Goal: Transaction & Acquisition: Purchase product/service

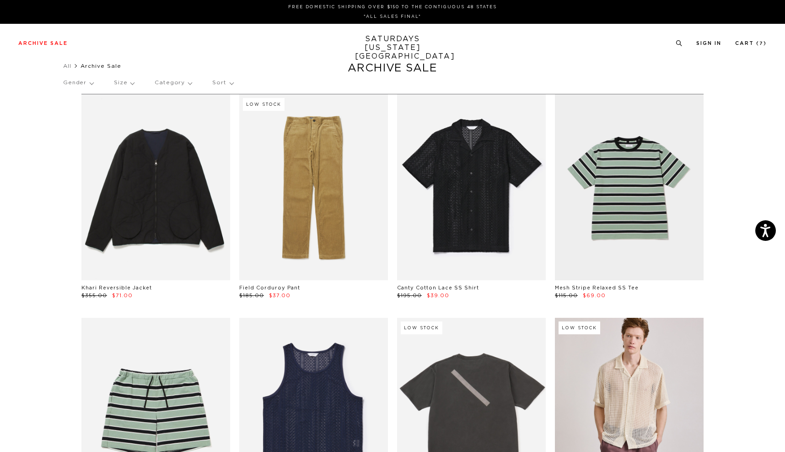
click at [126, 83] on p "Size" at bounding box center [124, 82] width 20 height 21
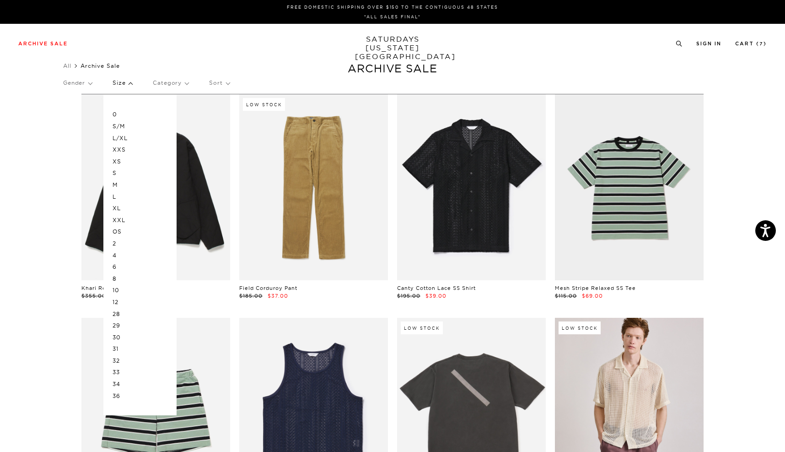
click at [120, 183] on p "M" at bounding box center [140, 185] width 55 height 12
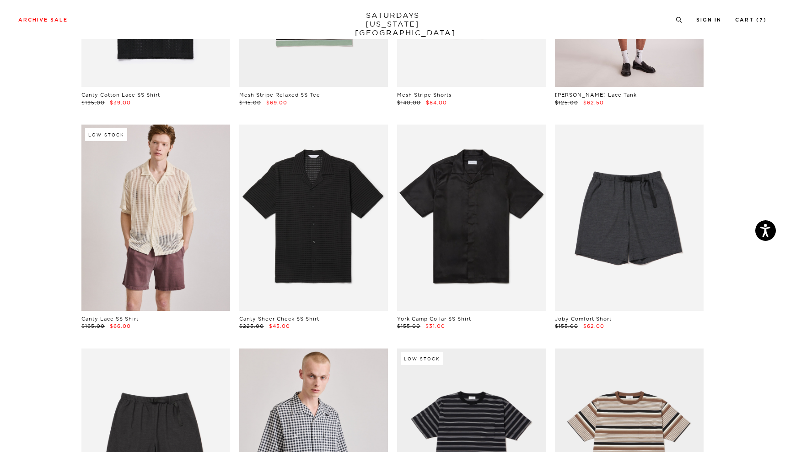
scroll to position [325, 0]
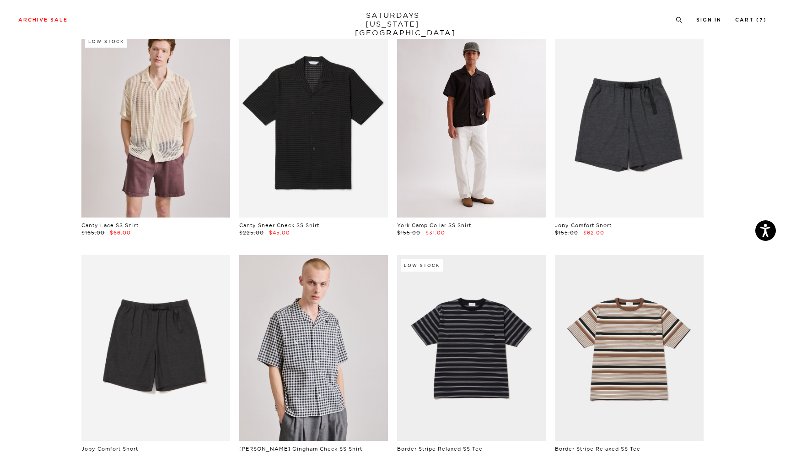
click at [450, 168] on link at bounding box center [471, 124] width 149 height 186
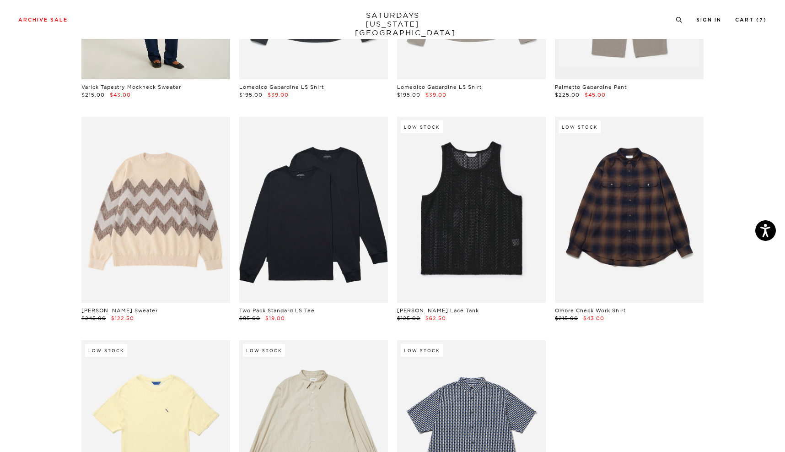
scroll to position [3592, 0]
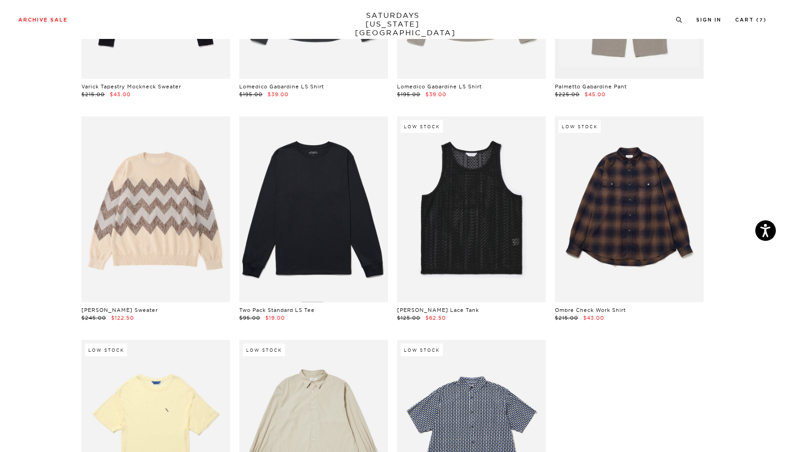
click at [316, 232] on link at bounding box center [313, 209] width 149 height 186
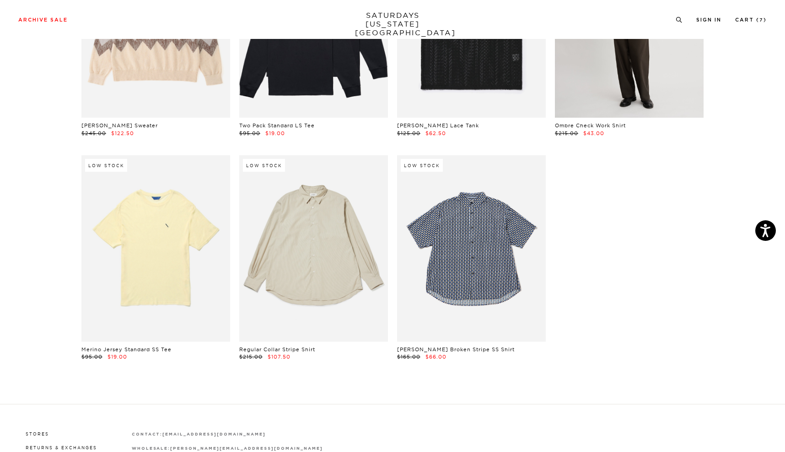
scroll to position [3780, 0]
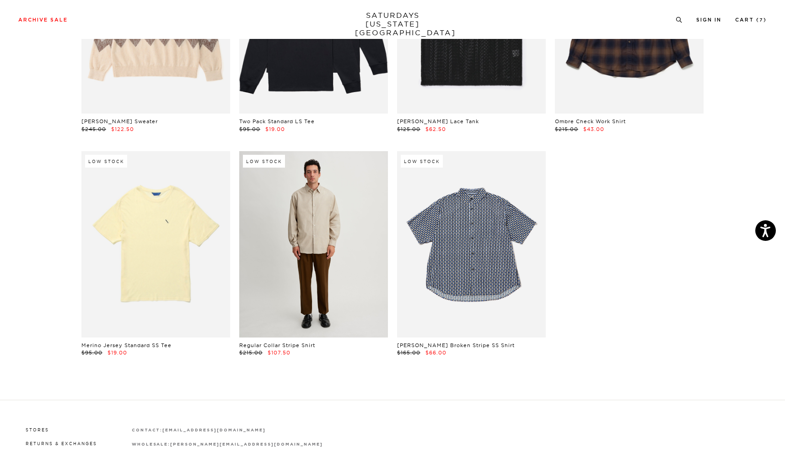
click at [294, 218] on link at bounding box center [313, 244] width 149 height 186
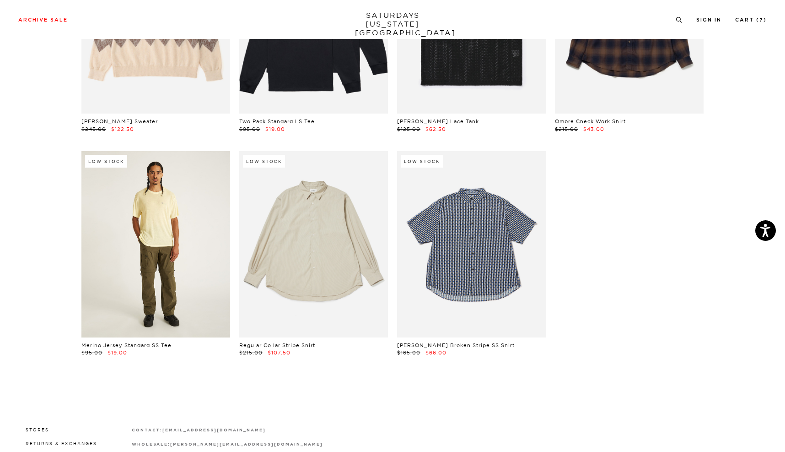
click at [128, 256] on link at bounding box center [155, 244] width 149 height 186
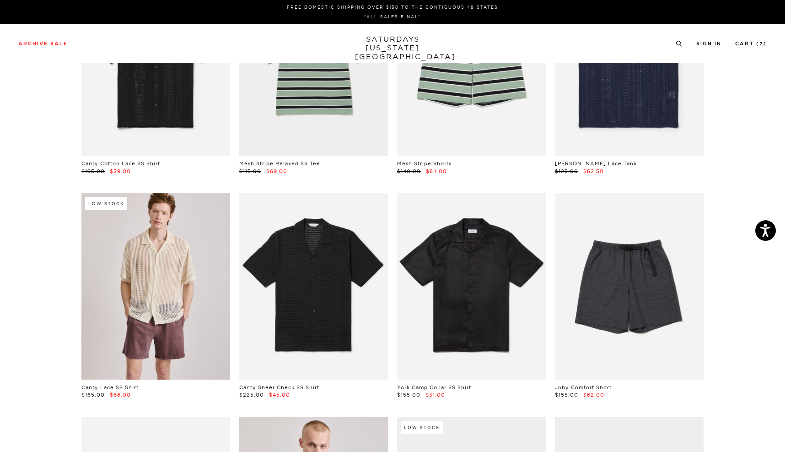
scroll to position [0, 0]
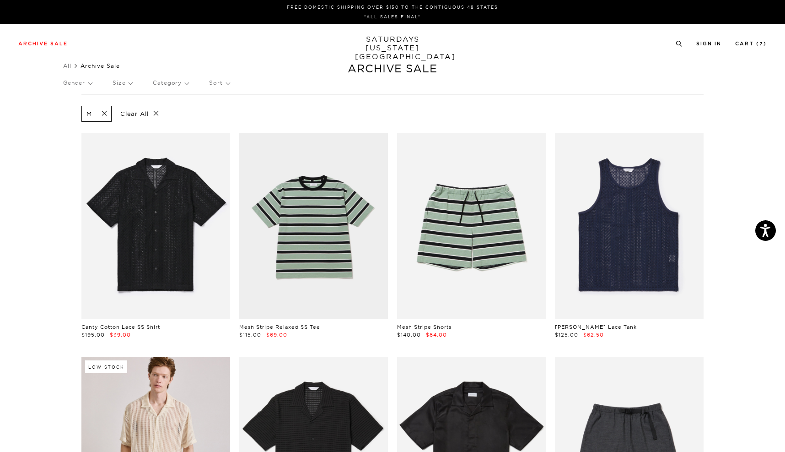
click at [124, 84] on p "Size" at bounding box center [123, 82] width 20 height 21
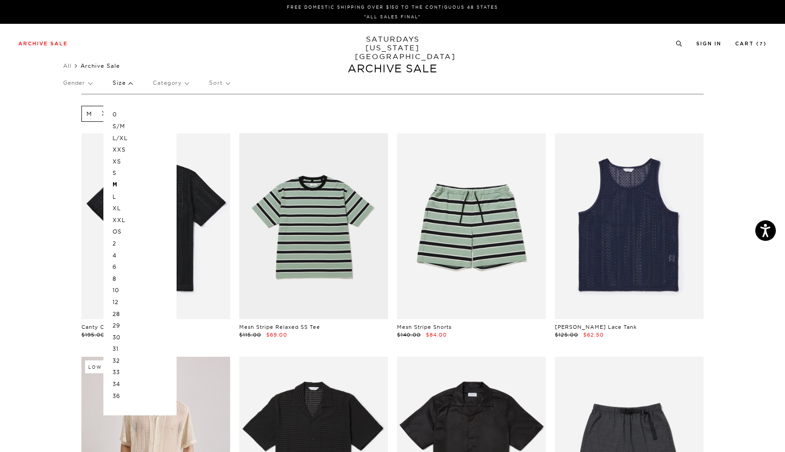
click at [118, 195] on p "L" at bounding box center [140, 197] width 55 height 12
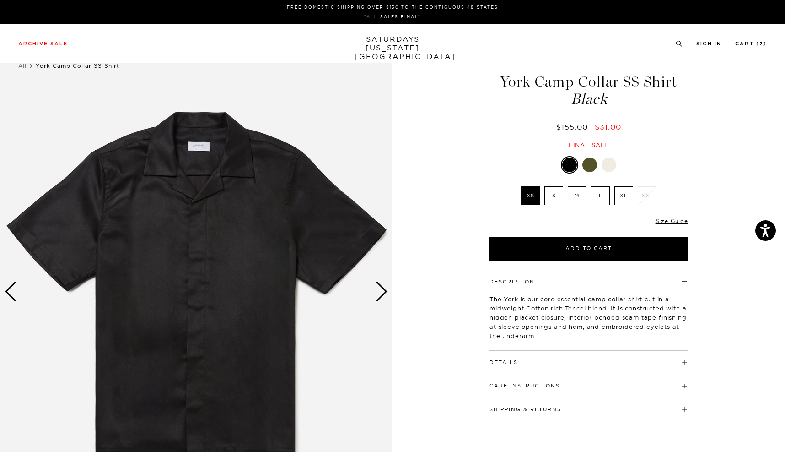
click at [392, 291] on img at bounding box center [196, 291] width 393 height 491
click at [382, 291] on div "Next slide" at bounding box center [382, 291] width 12 height 20
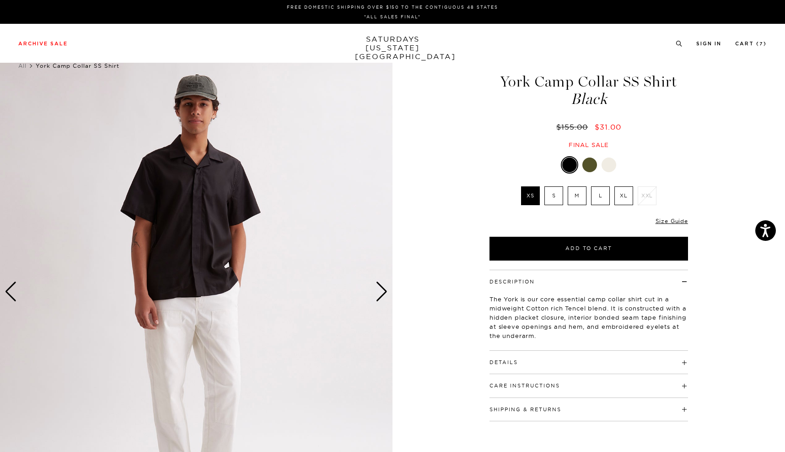
click at [382, 291] on div "Next slide" at bounding box center [382, 291] width 12 height 20
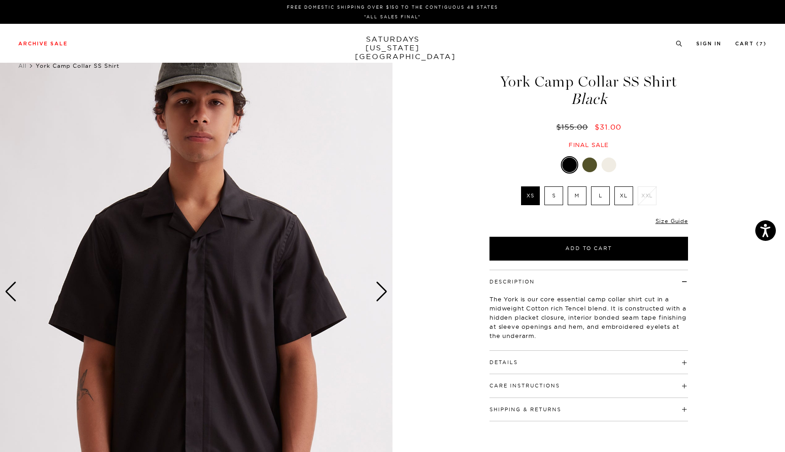
click at [382, 291] on div "Next slide" at bounding box center [382, 291] width 12 height 20
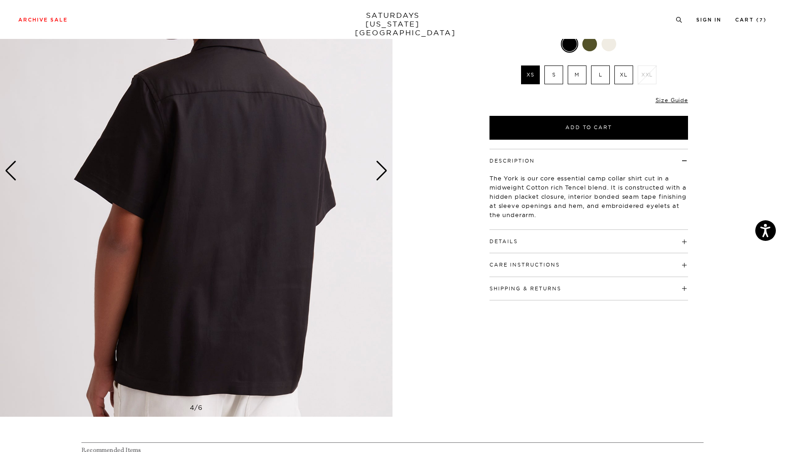
scroll to position [130, 0]
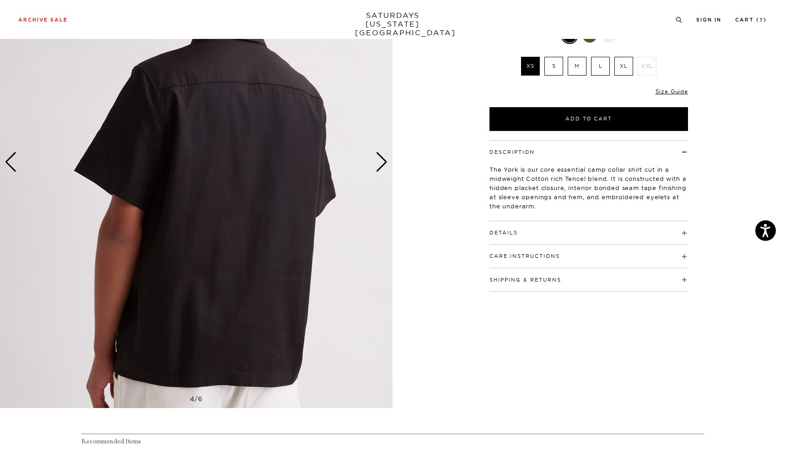
click at [388, 166] on div "Next slide" at bounding box center [382, 162] width 12 height 20
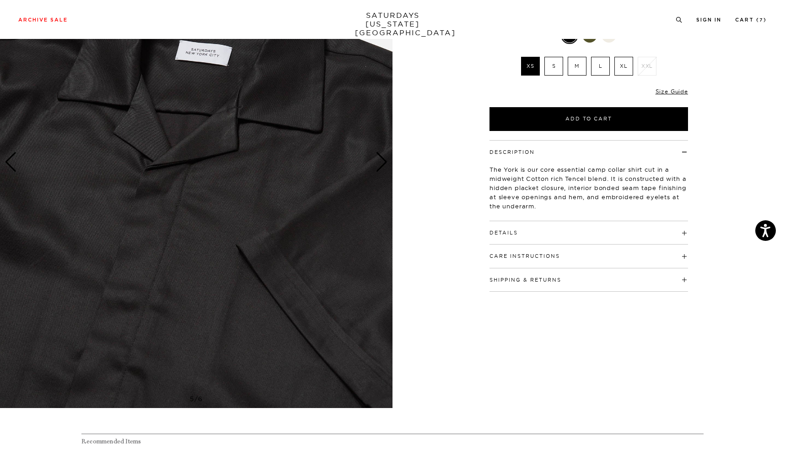
click at [388, 166] on div "Next slide" at bounding box center [382, 162] width 12 height 20
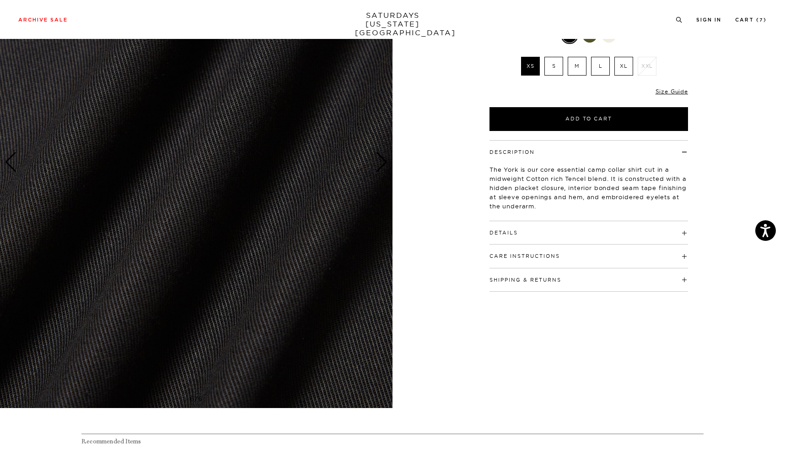
click at [388, 166] on div "Next slide" at bounding box center [382, 162] width 12 height 20
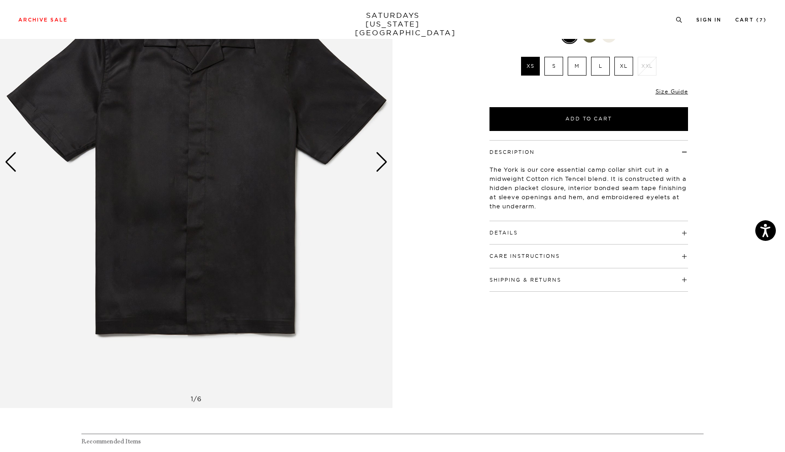
click at [388, 166] on div "Next slide" at bounding box center [382, 162] width 12 height 20
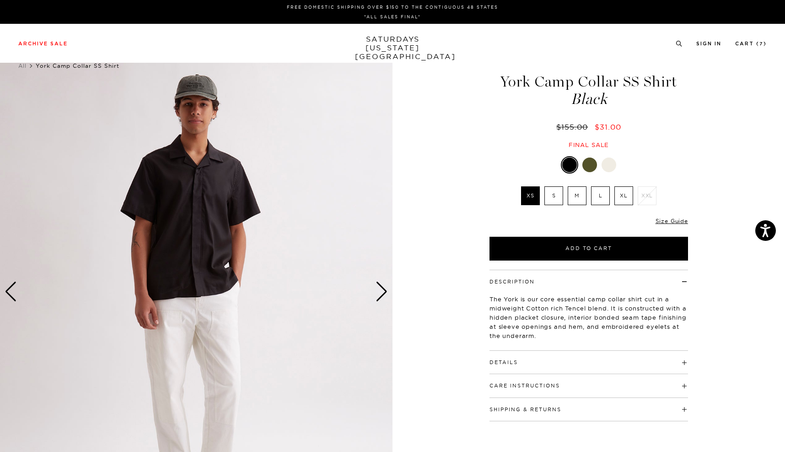
scroll to position [0, 0]
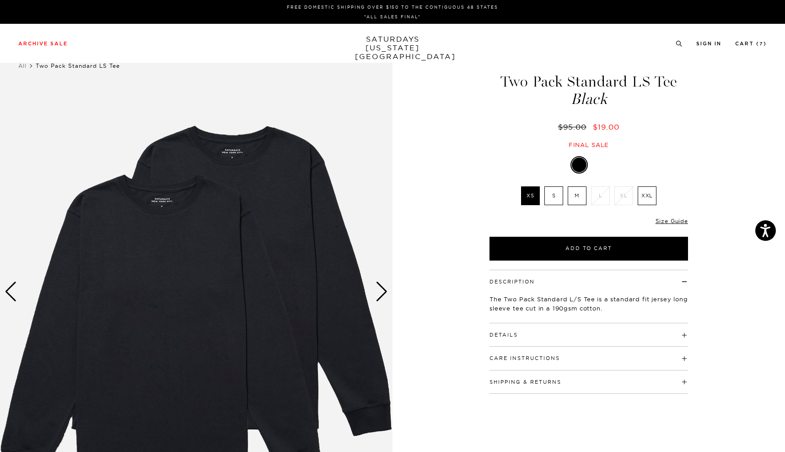
click at [383, 292] on div "Next slide" at bounding box center [382, 291] width 12 height 20
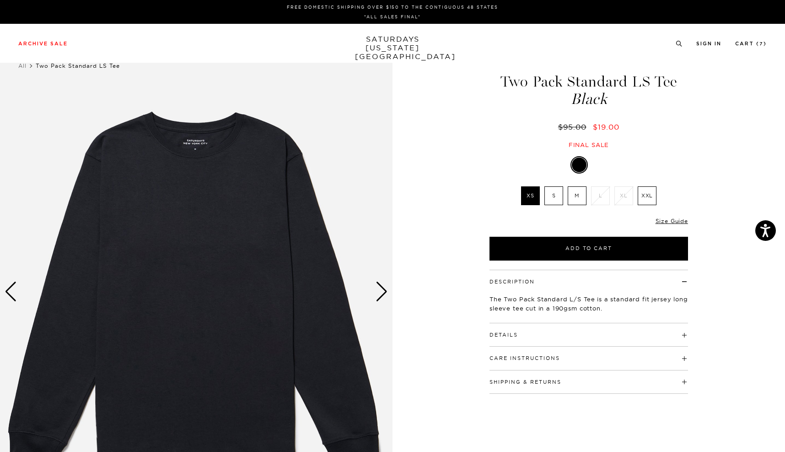
click at [383, 292] on div "Next slide" at bounding box center [382, 291] width 12 height 20
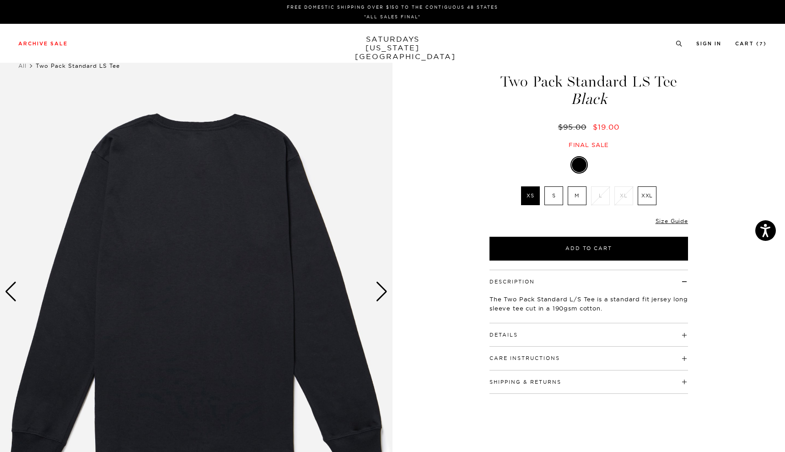
click at [383, 292] on div "Next slide" at bounding box center [382, 291] width 12 height 20
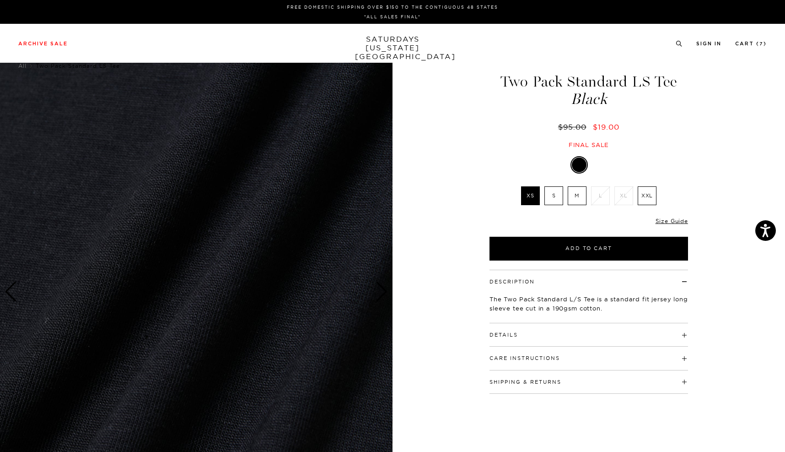
click at [383, 292] on div "Next slide" at bounding box center [382, 291] width 12 height 20
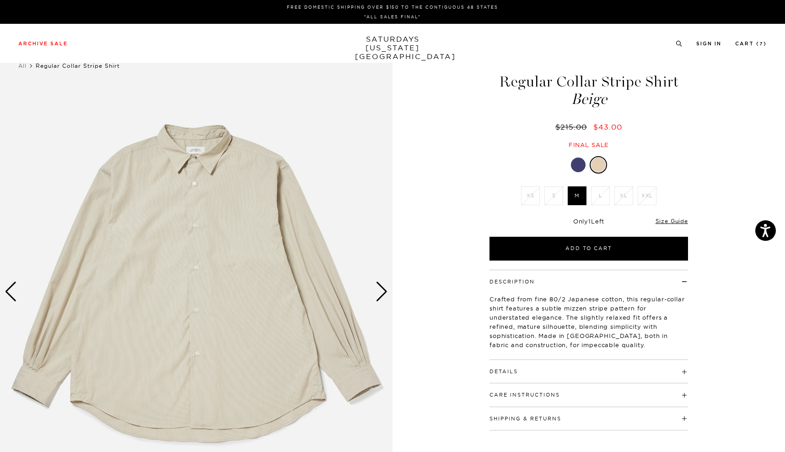
click at [382, 296] on div "Next slide" at bounding box center [382, 291] width 12 height 20
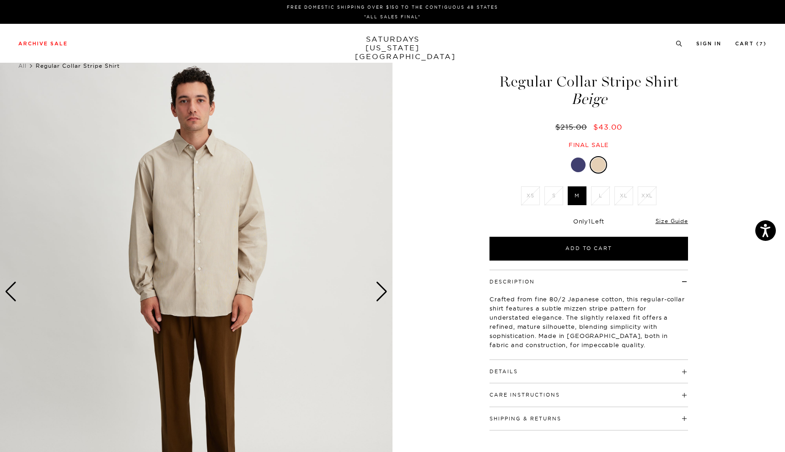
click at [382, 296] on div "Next slide" at bounding box center [382, 291] width 12 height 20
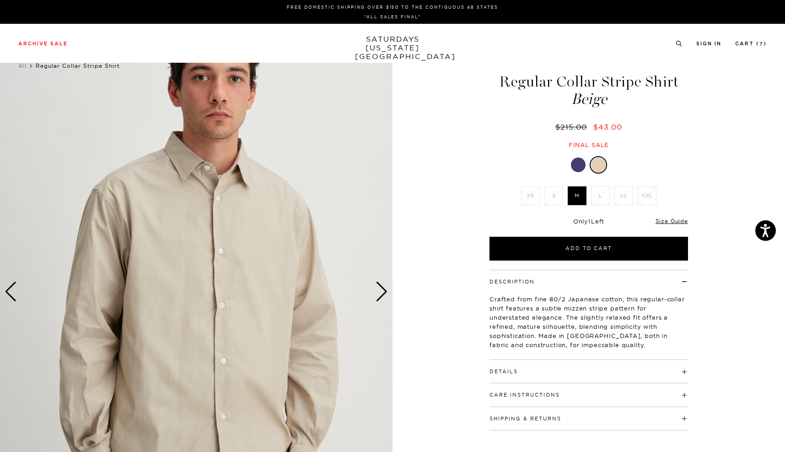
click at [382, 296] on div "Next slide" at bounding box center [382, 291] width 12 height 20
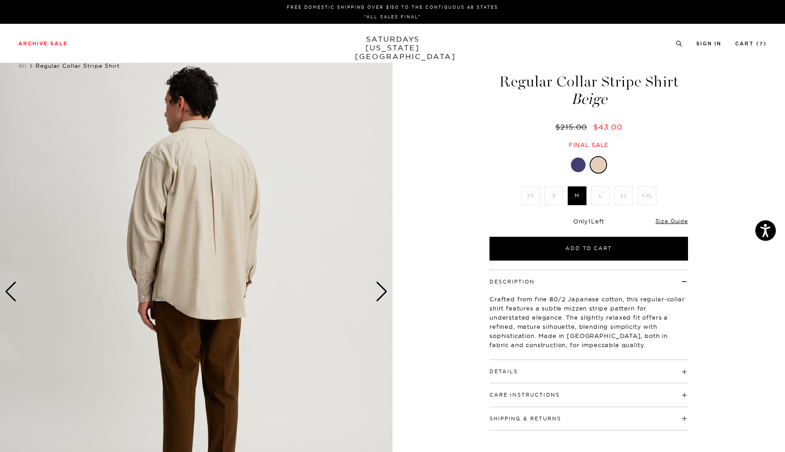
click at [382, 296] on div "Next slide" at bounding box center [382, 291] width 12 height 20
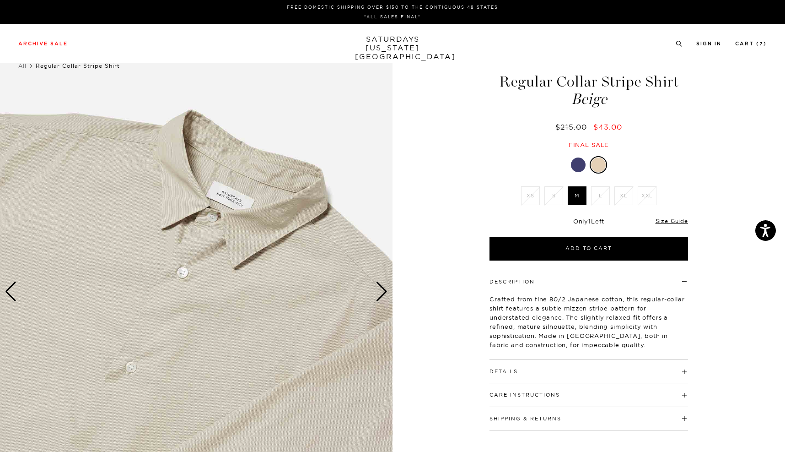
click at [382, 296] on div "Next slide" at bounding box center [382, 291] width 12 height 20
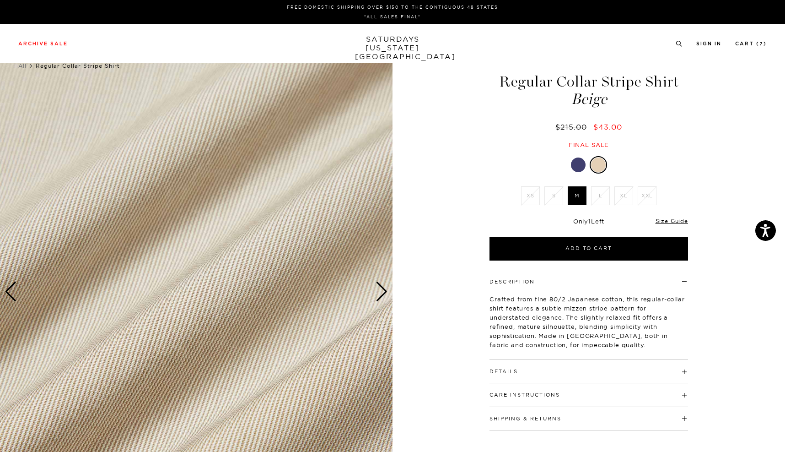
click at [382, 296] on div "Next slide" at bounding box center [382, 291] width 12 height 20
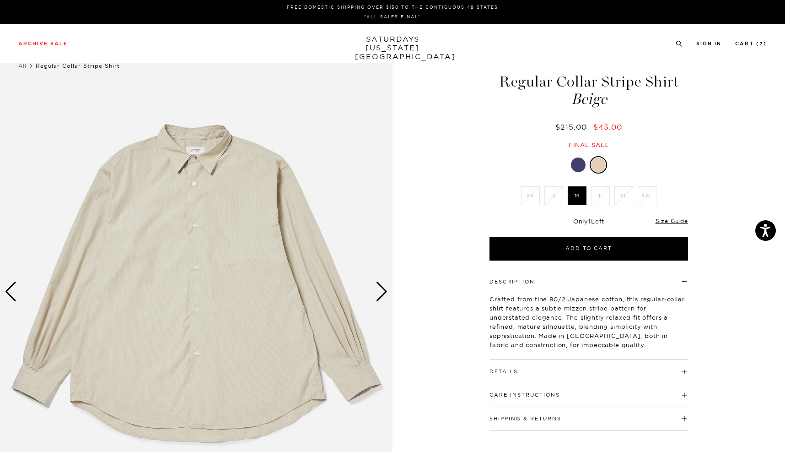
click at [577, 164] on div at bounding box center [578, 164] width 15 height 15
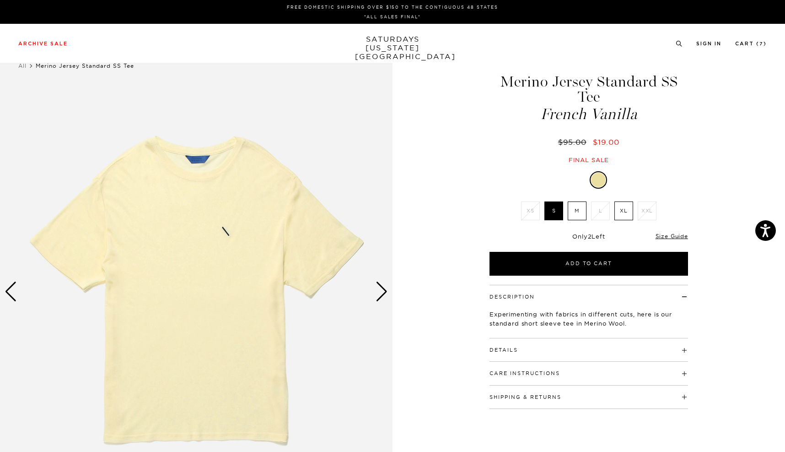
click at [382, 296] on div "Next slide" at bounding box center [382, 291] width 12 height 20
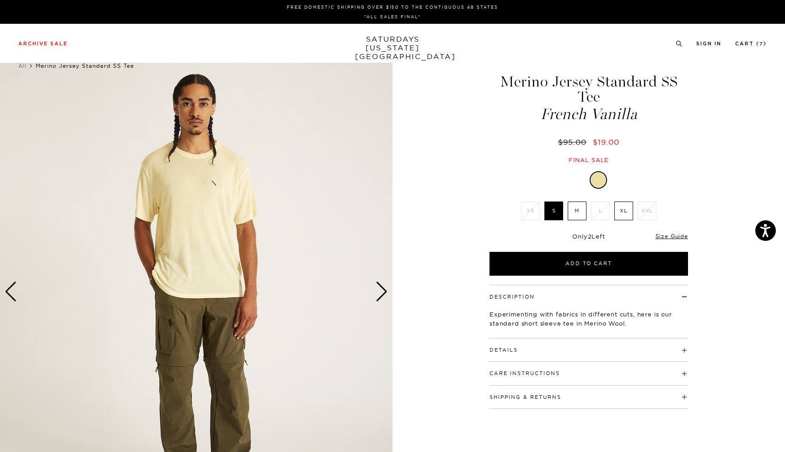
click at [382, 296] on div "Next slide" at bounding box center [382, 291] width 12 height 20
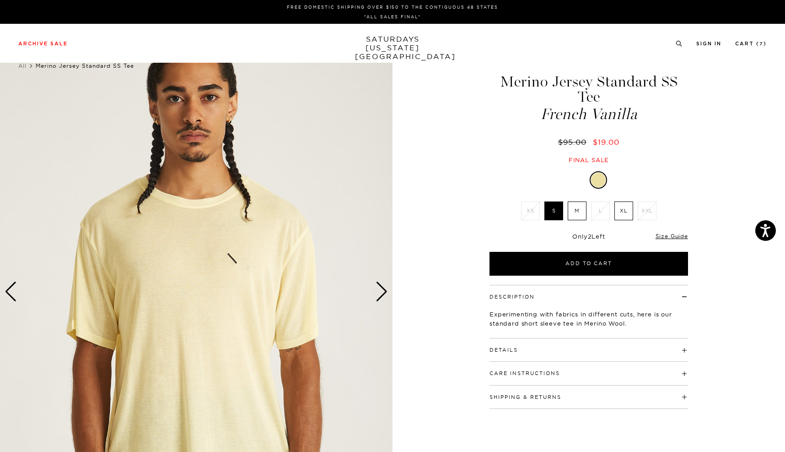
click at [382, 296] on div "Next slide" at bounding box center [382, 291] width 12 height 20
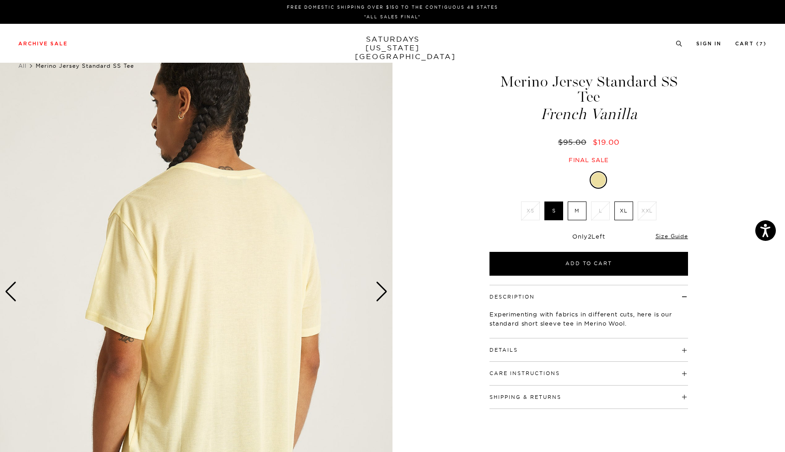
click at [573, 207] on label "M" at bounding box center [577, 210] width 19 height 19
click at [0, 0] on input "M" at bounding box center [0, 0] width 0 height 0
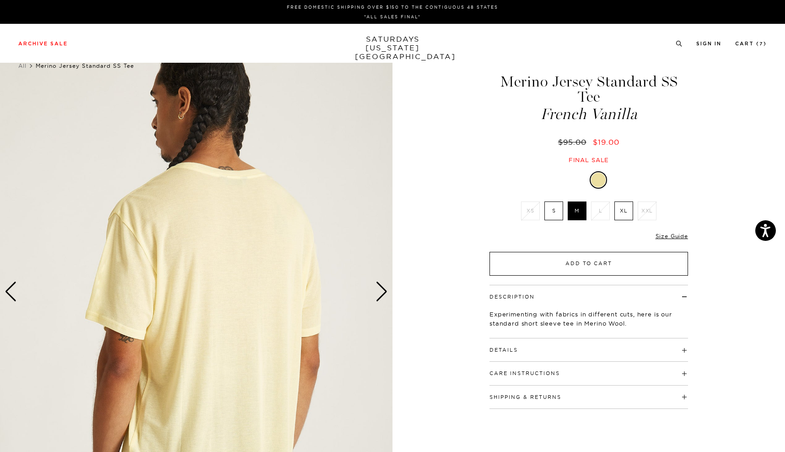
click at [585, 264] on button "Add to Cart" at bounding box center [589, 264] width 199 height 24
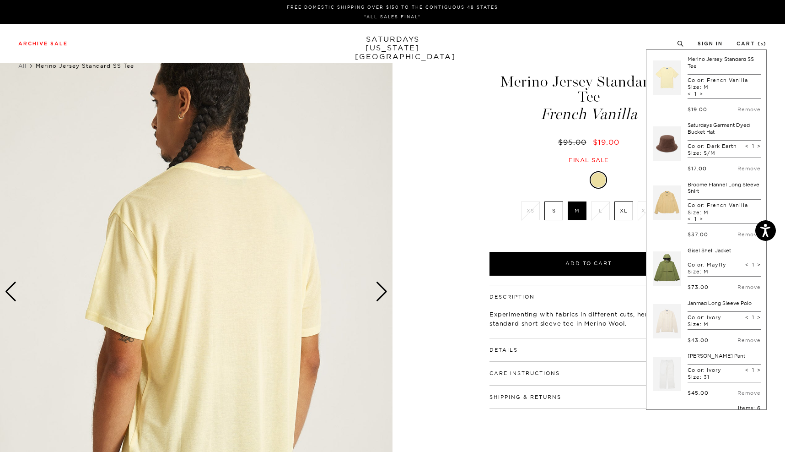
click at [456, 113] on div "4 / 6" at bounding box center [392, 291] width 785 height 491
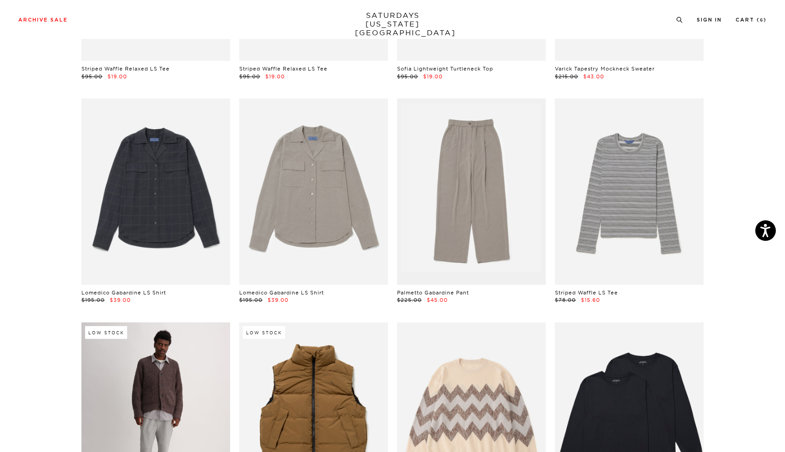
scroll to position [4723, 1]
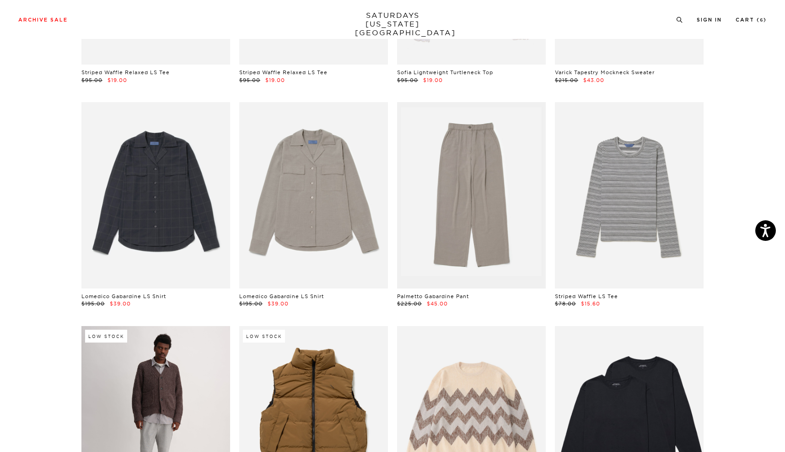
click at [140, 381] on link at bounding box center [155, 419] width 149 height 186
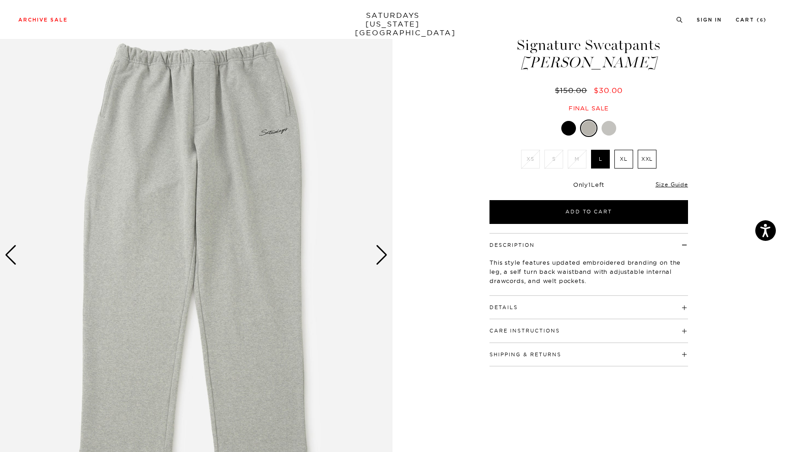
scroll to position [27, 5]
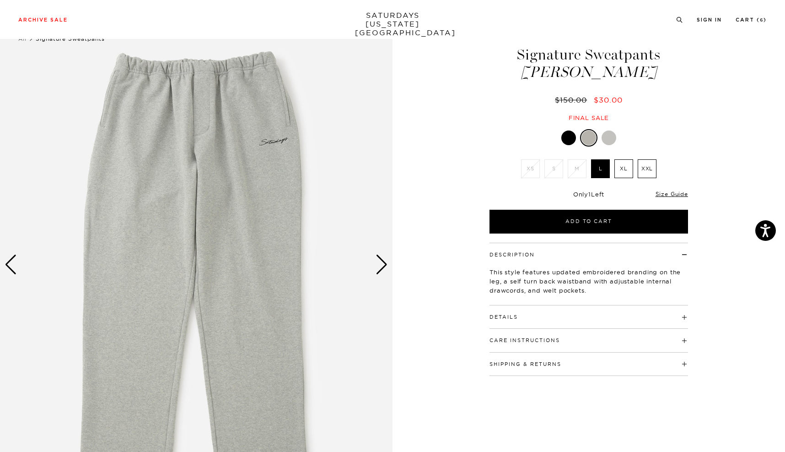
click at [377, 270] on div "Next slide" at bounding box center [382, 264] width 12 height 20
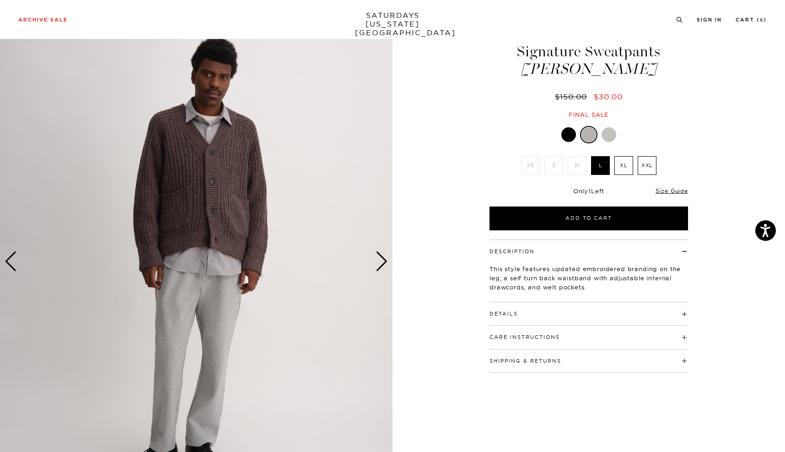
scroll to position [22, 5]
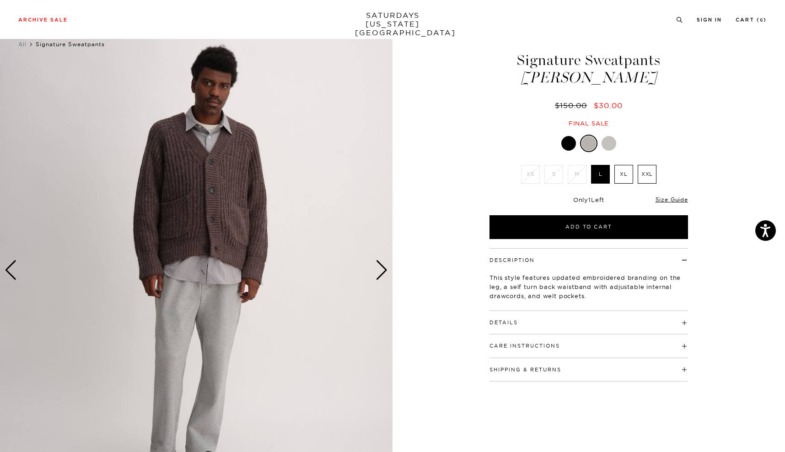
click at [377, 270] on div "Next slide" at bounding box center [382, 270] width 12 height 20
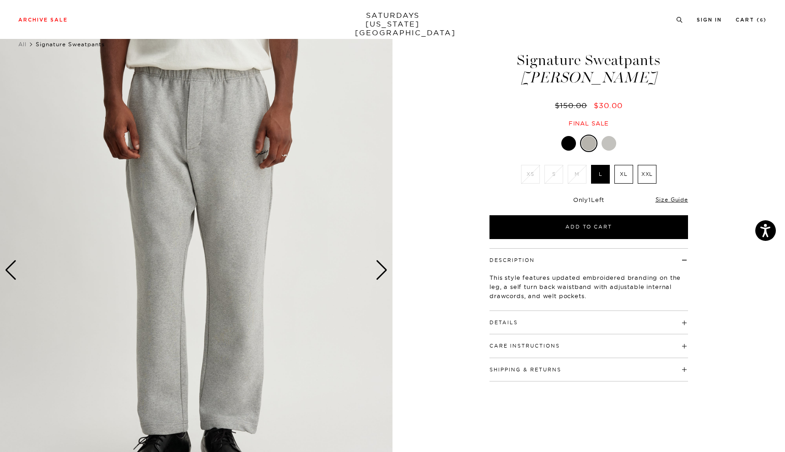
click at [377, 270] on div "Next slide" at bounding box center [382, 270] width 12 height 20
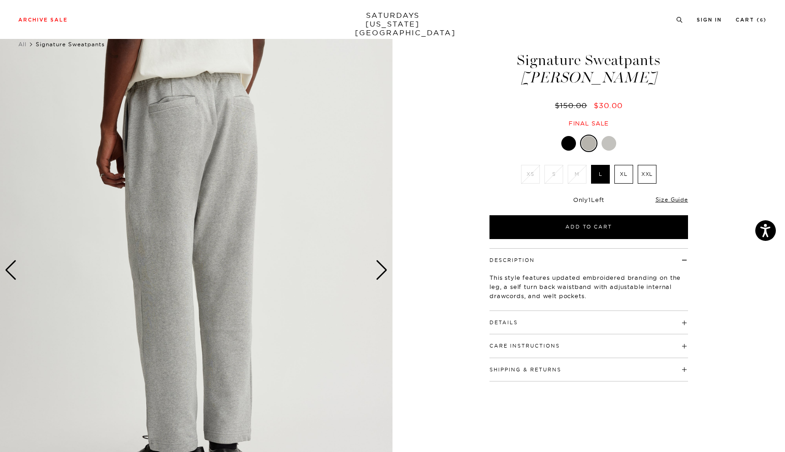
click at [562, 145] on div at bounding box center [568, 143] width 15 height 15
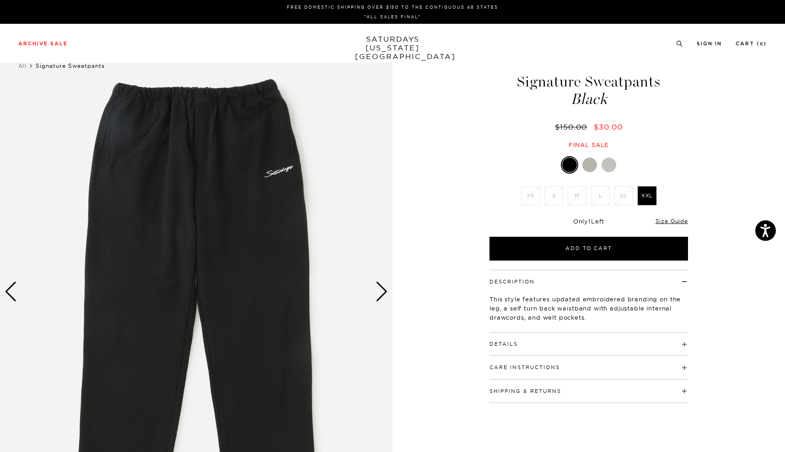
click at [608, 163] on div at bounding box center [609, 164] width 15 height 15
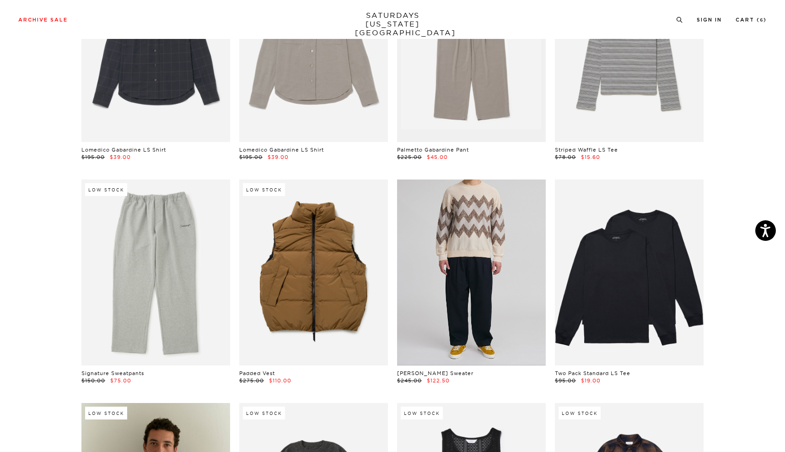
scroll to position [4871, 1]
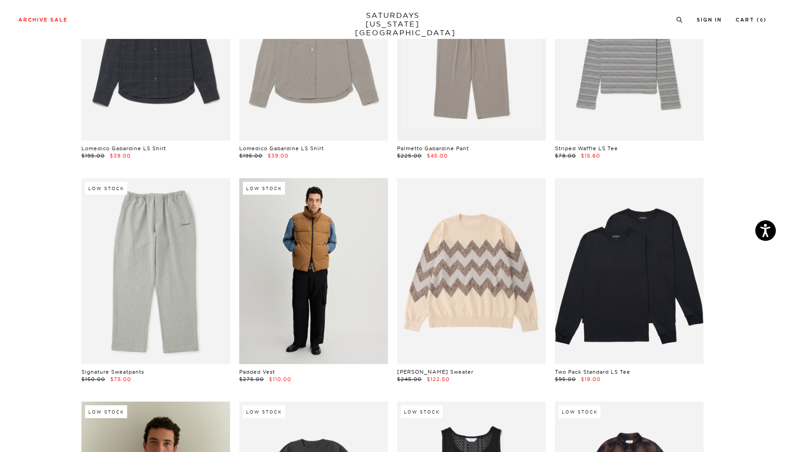
click at [286, 286] on link at bounding box center [313, 271] width 149 height 186
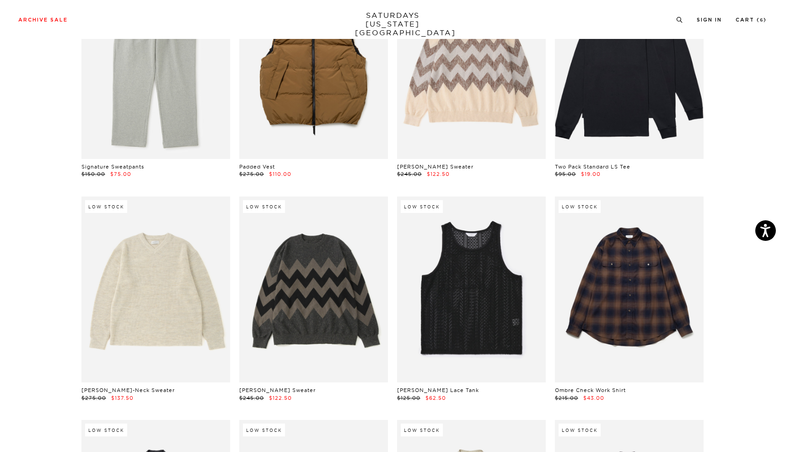
scroll to position [5087, 1]
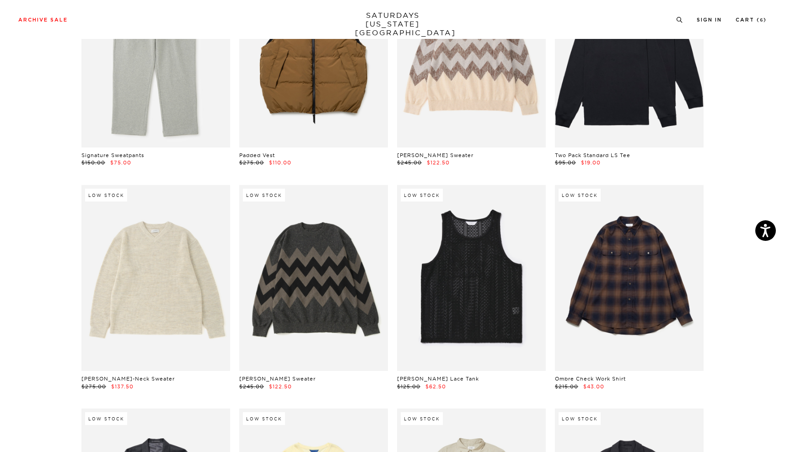
click at [161, 307] on link at bounding box center [155, 278] width 149 height 186
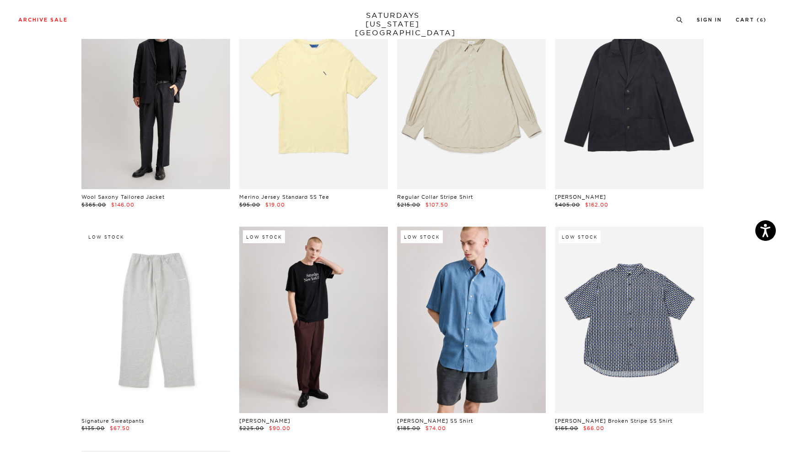
scroll to position [5494, 1]
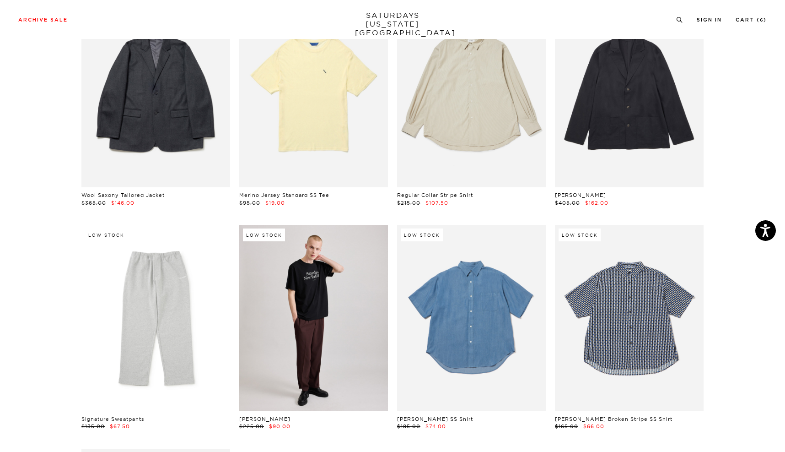
click at [468, 328] on link at bounding box center [471, 318] width 149 height 186
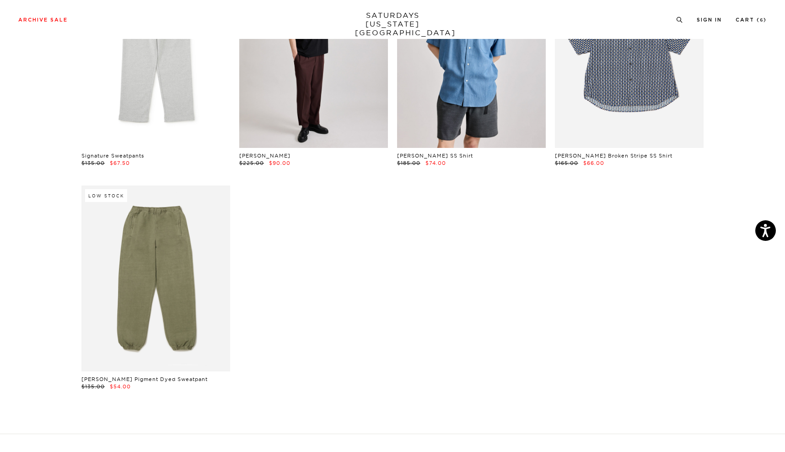
scroll to position [5758, 1]
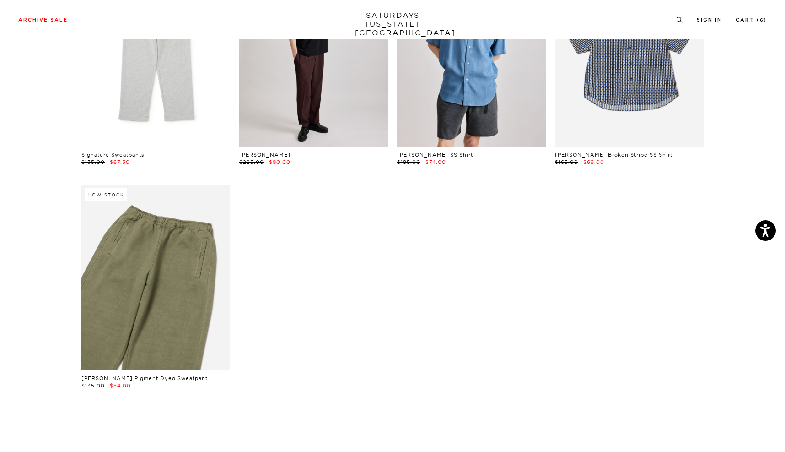
click at [177, 272] on link at bounding box center [155, 277] width 149 height 186
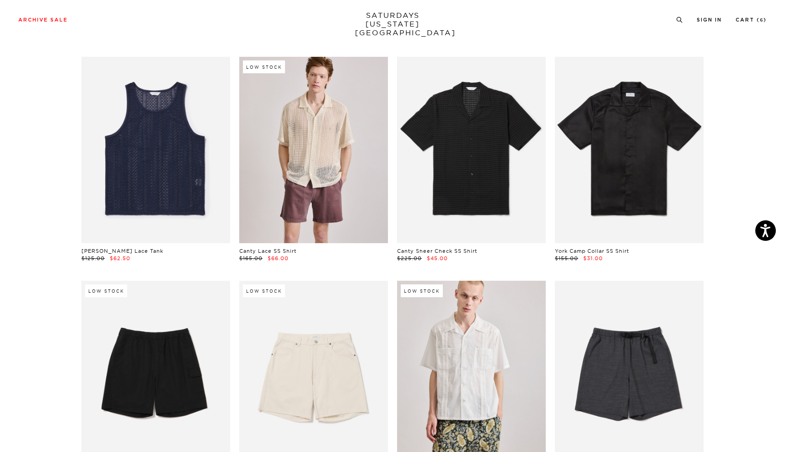
scroll to position [0, 1]
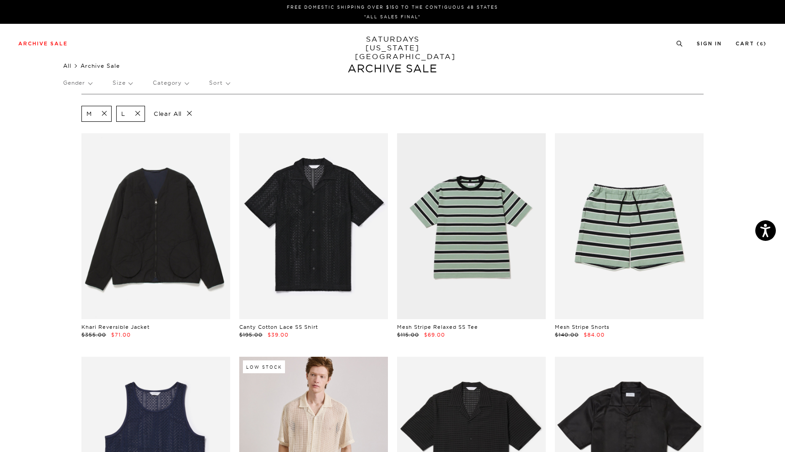
click at [70, 64] on link "All" at bounding box center [67, 65] width 8 height 7
click at [71, 66] on link "All" at bounding box center [67, 65] width 8 height 7
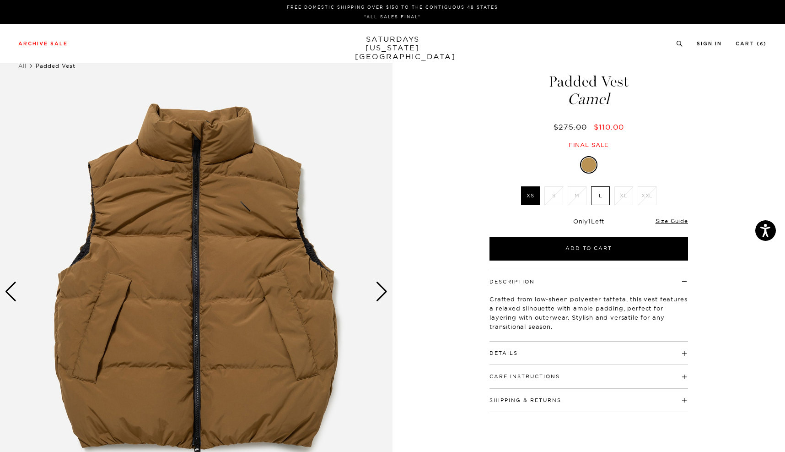
click at [379, 297] on div "Next slide" at bounding box center [382, 291] width 12 height 20
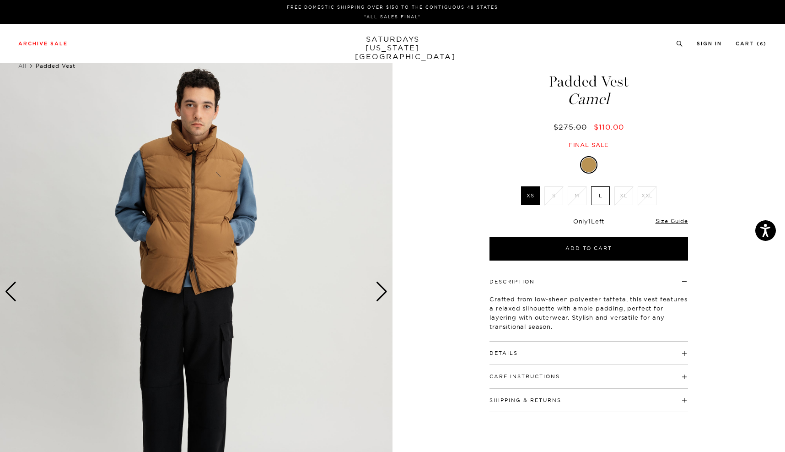
click at [210, 278] on img at bounding box center [196, 291] width 393 height 491
click at [383, 294] on div "Next slide" at bounding box center [382, 291] width 12 height 20
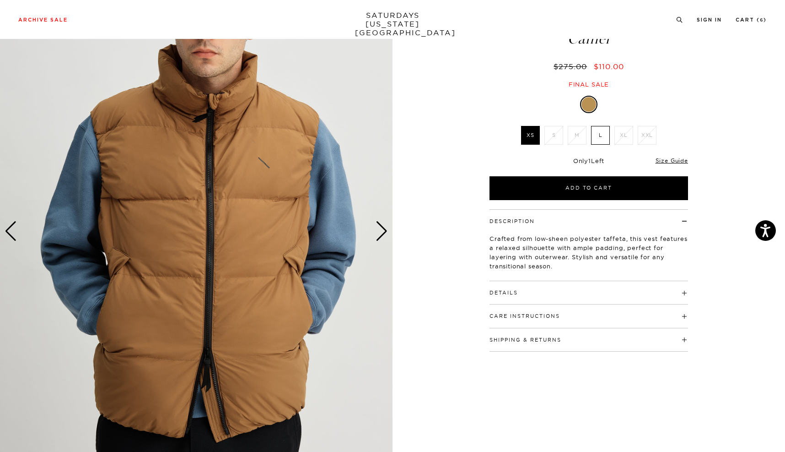
scroll to position [76, 0]
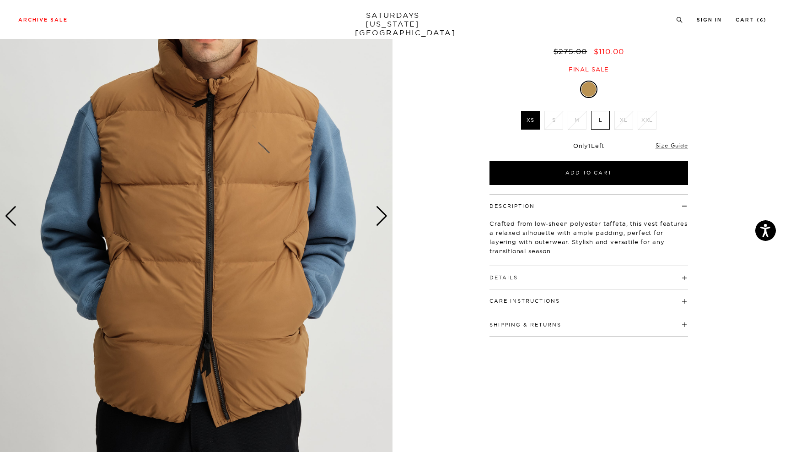
click at [380, 215] on div "Next slide" at bounding box center [382, 216] width 12 height 20
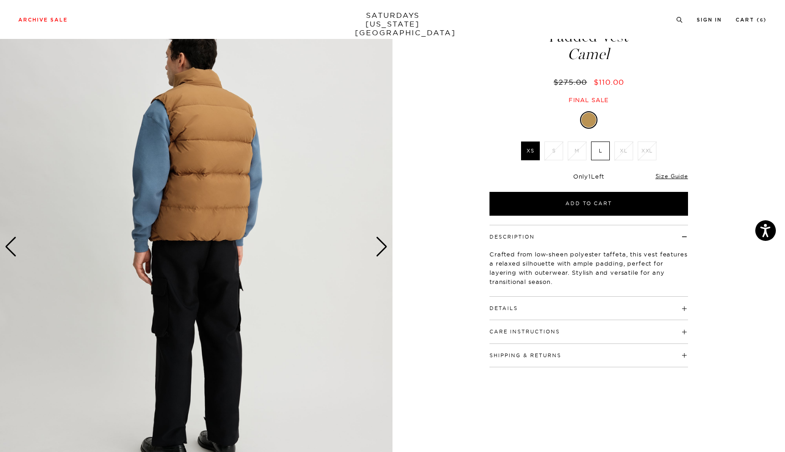
scroll to position [44, 0]
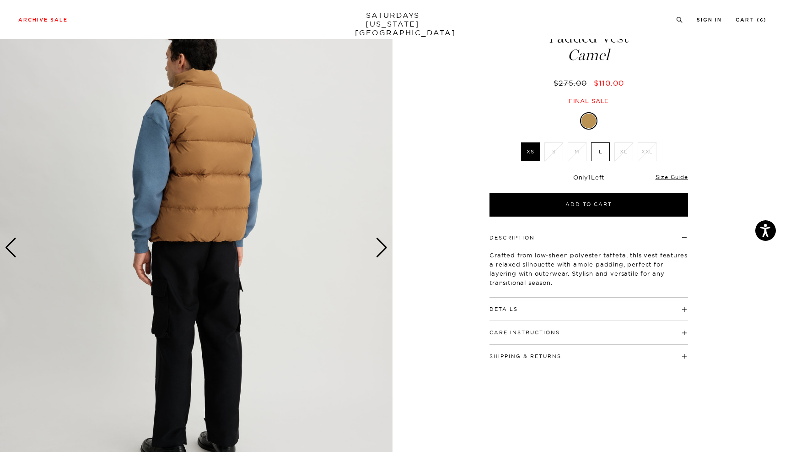
click at [384, 248] on div "Next slide" at bounding box center [382, 247] width 12 height 20
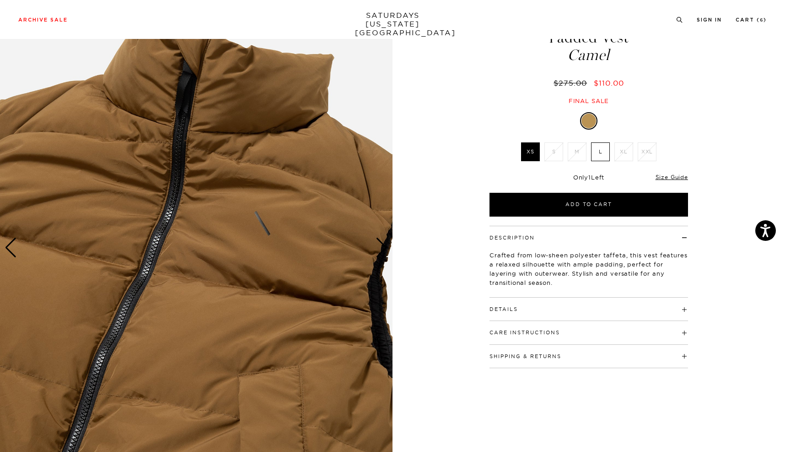
click at [384, 248] on div "Next slide" at bounding box center [382, 247] width 12 height 20
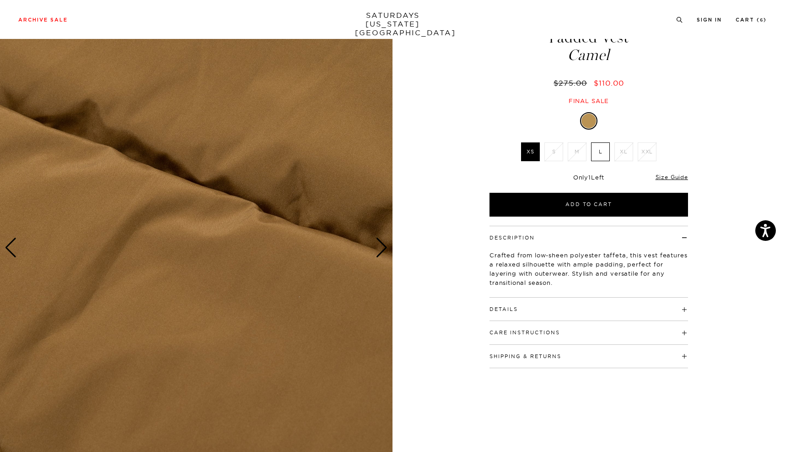
click at [383, 248] on div "Next slide" at bounding box center [382, 247] width 12 height 20
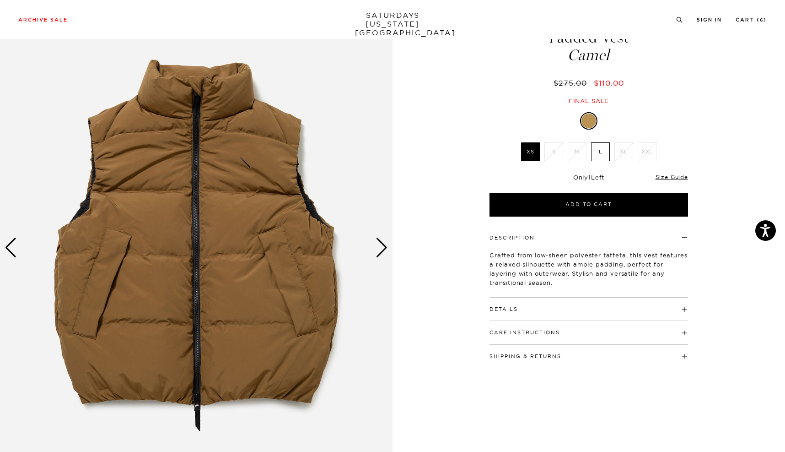
click at [383, 248] on div "Next slide" at bounding box center [382, 247] width 12 height 20
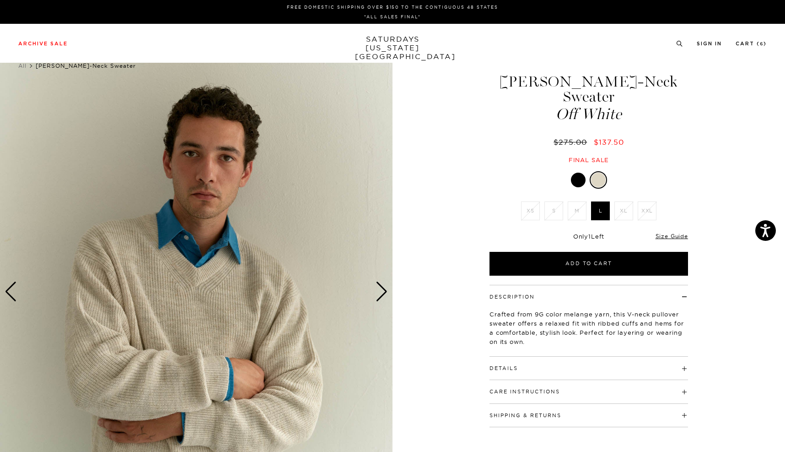
click at [385, 297] on div "Next slide" at bounding box center [382, 291] width 12 height 20
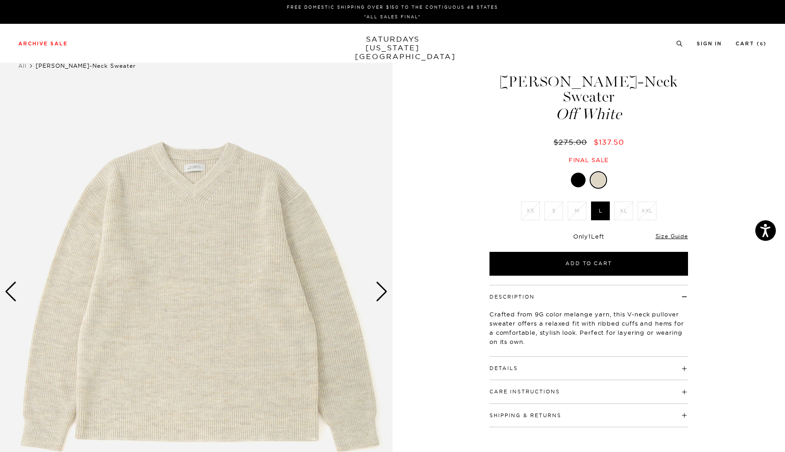
click at [385, 297] on div "Next slide" at bounding box center [382, 291] width 12 height 20
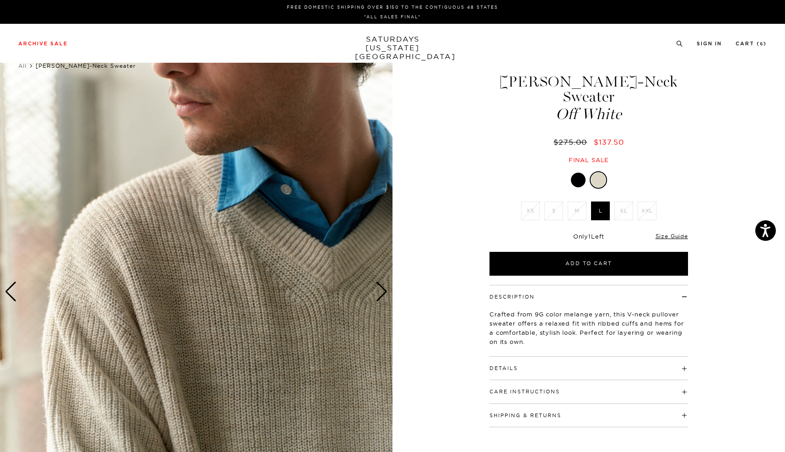
click at [385, 297] on div "Next slide" at bounding box center [382, 291] width 12 height 20
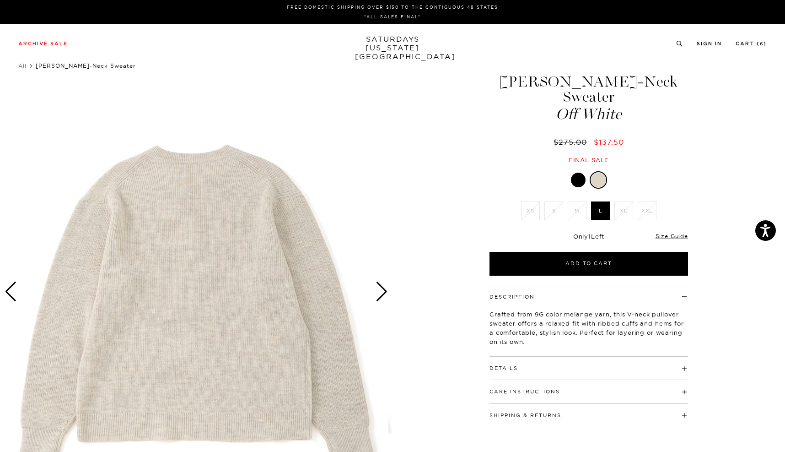
click at [385, 297] on div "Next slide" at bounding box center [382, 291] width 12 height 20
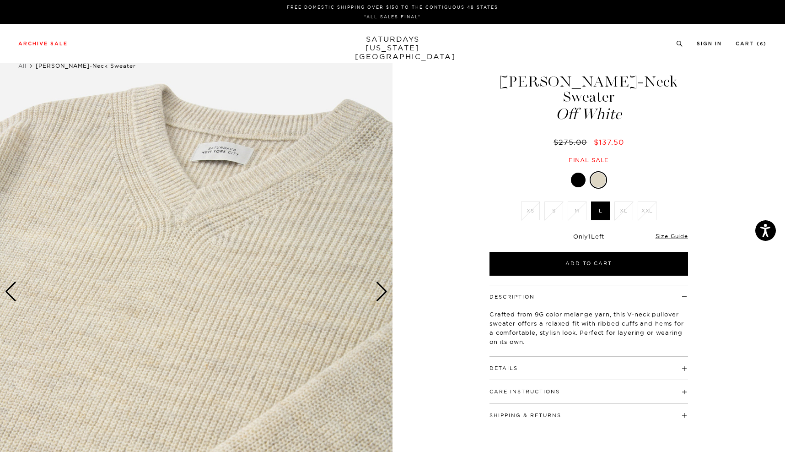
click at [385, 293] on div "Next slide" at bounding box center [382, 291] width 12 height 20
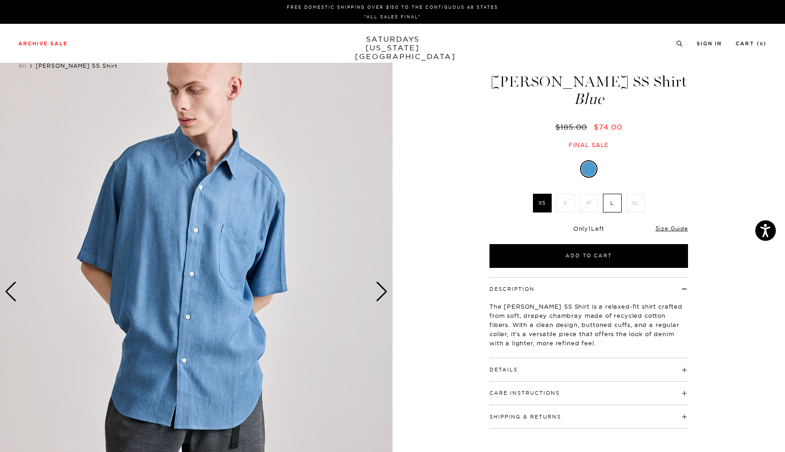
click at [381, 296] on div "Next slide" at bounding box center [382, 291] width 12 height 20
click at [385, 298] on div "Next slide" at bounding box center [382, 291] width 12 height 20
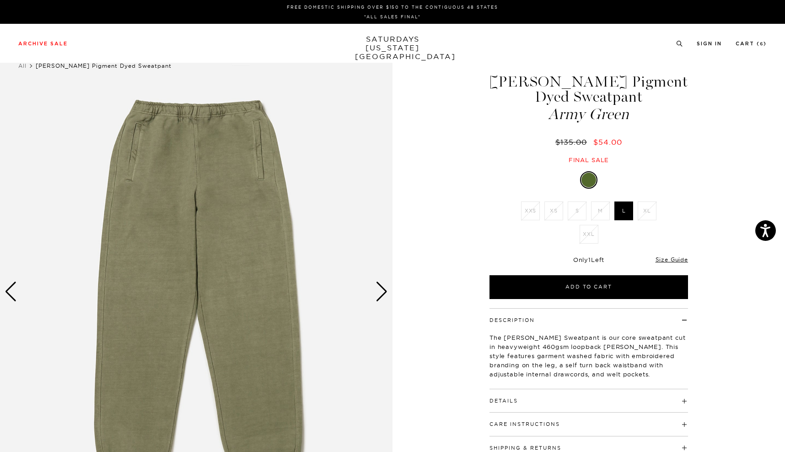
click at [380, 295] on div "Next slide" at bounding box center [382, 291] width 12 height 20
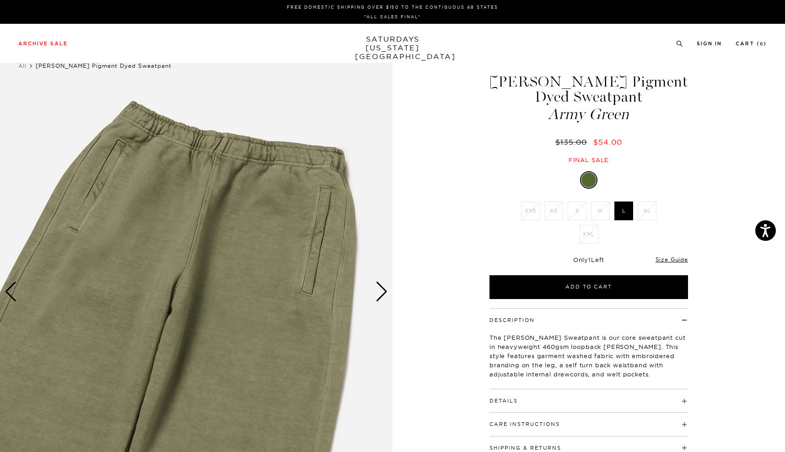
click at [380, 295] on div "Next slide" at bounding box center [382, 291] width 12 height 20
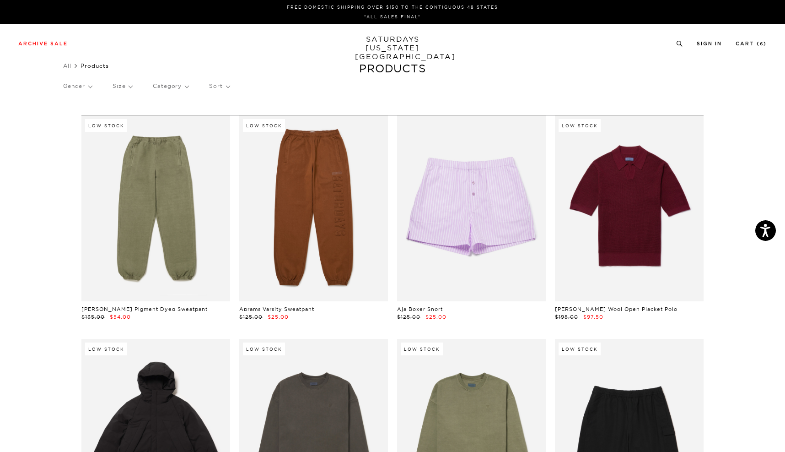
click at [130, 88] on p "Size" at bounding box center [123, 86] width 20 height 21
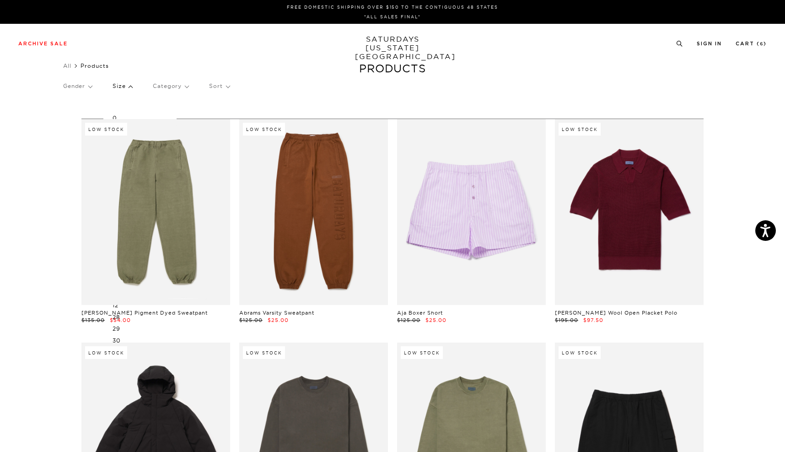
click at [130, 88] on p "Size" at bounding box center [123, 86] width 20 height 21
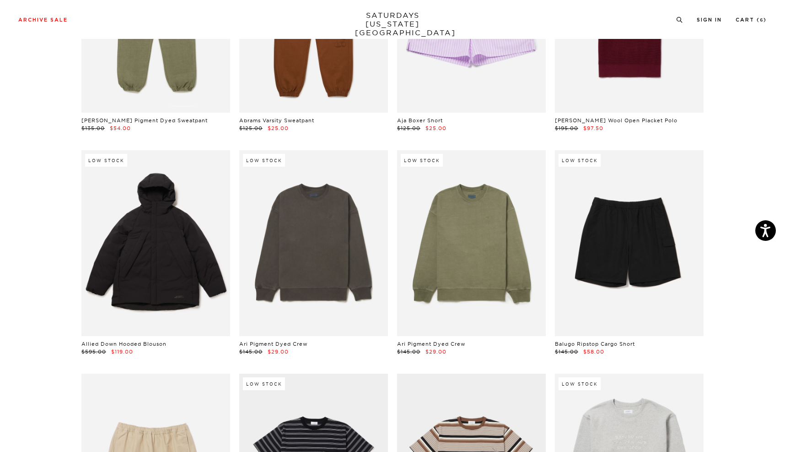
scroll to position [190, 0]
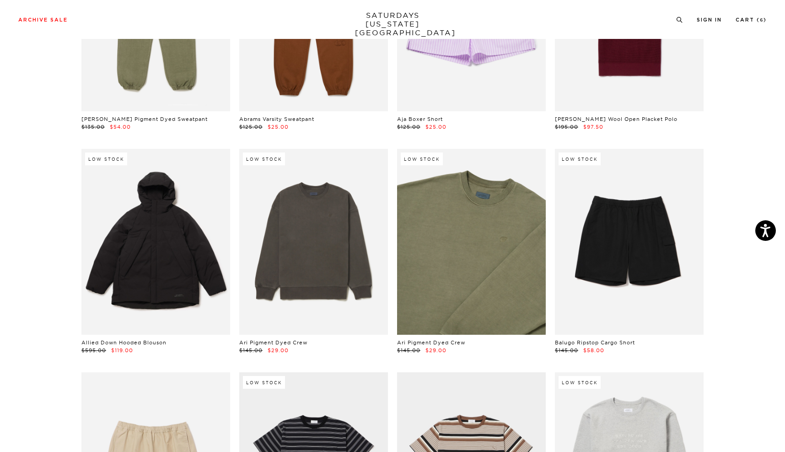
click at [493, 271] on link at bounding box center [471, 242] width 149 height 186
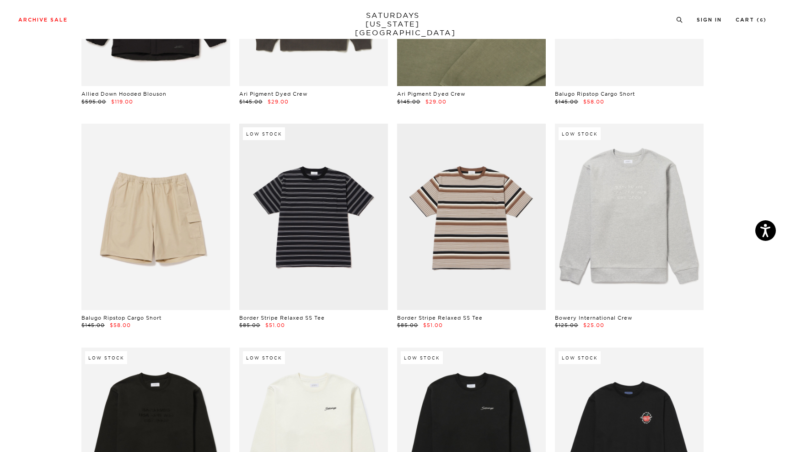
scroll to position [442, 0]
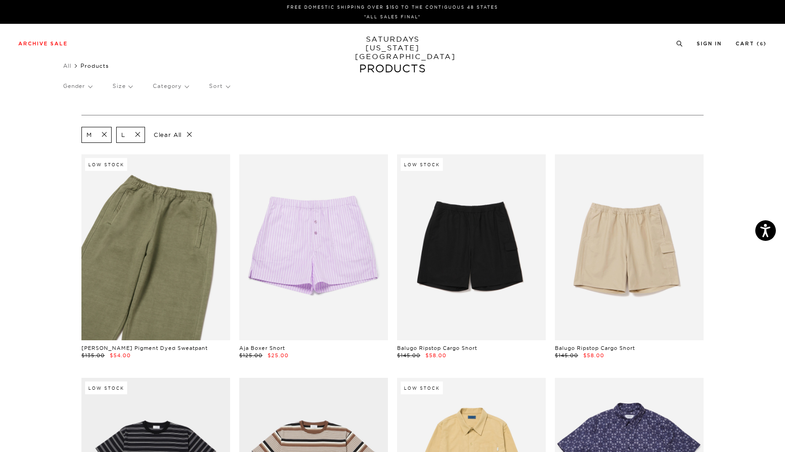
click at [154, 265] on link at bounding box center [155, 247] width 149 height 186
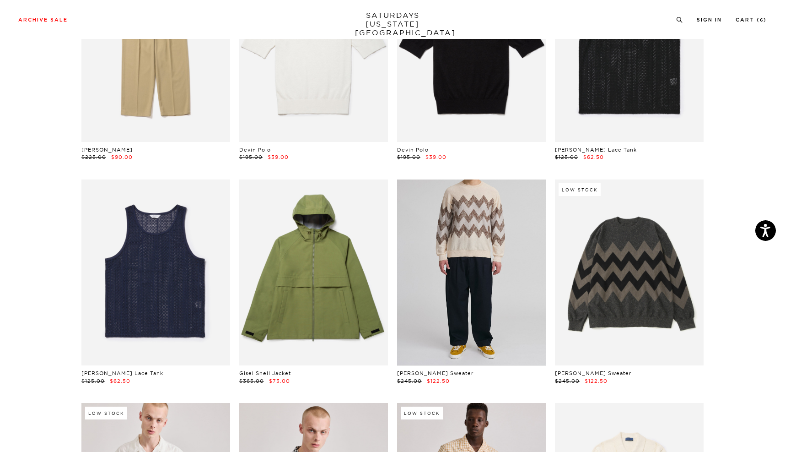
scroll to position [1988, 0]
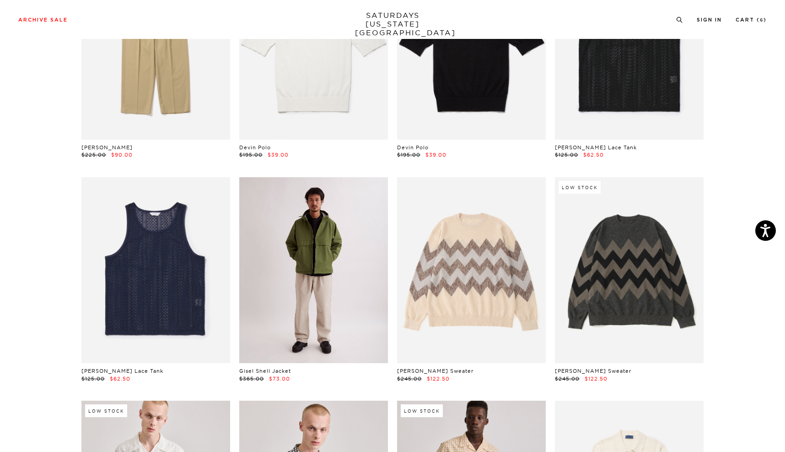
click at [291, 320] on link at bounding box center [313, 270] width 149 height 186
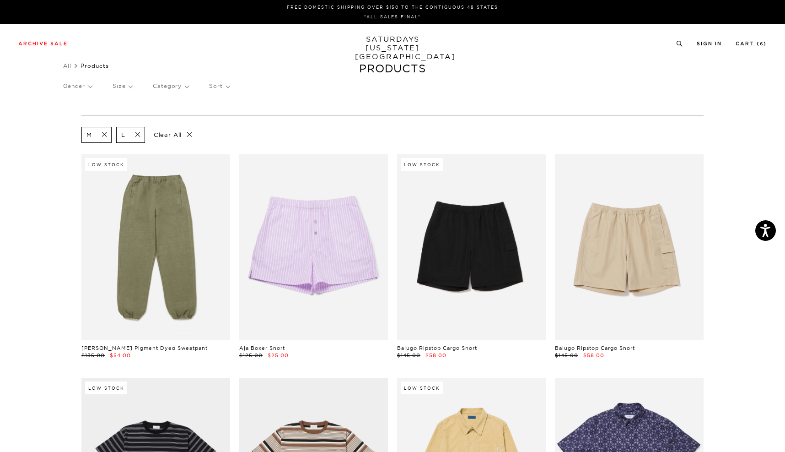
scroll to position [0, 0]
click at [129, 85] on p "Size" at bounding box center [123, 86] width 20 height 21
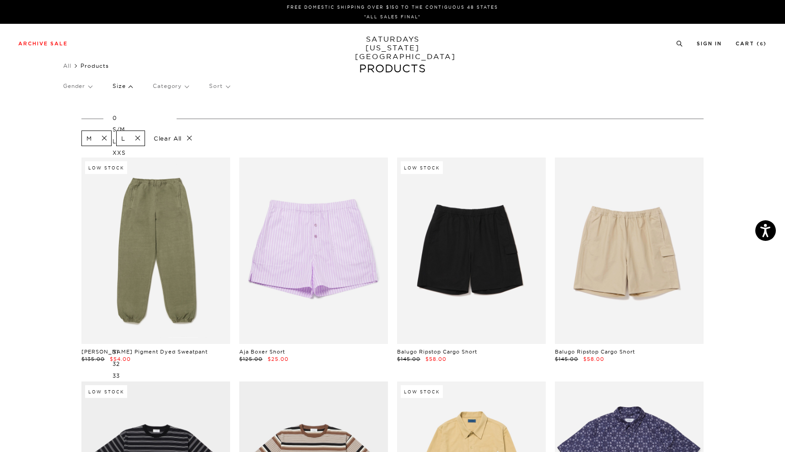
click at [115, 128] on p "S/M" at bounding box center [140, 130] width 55 height 12
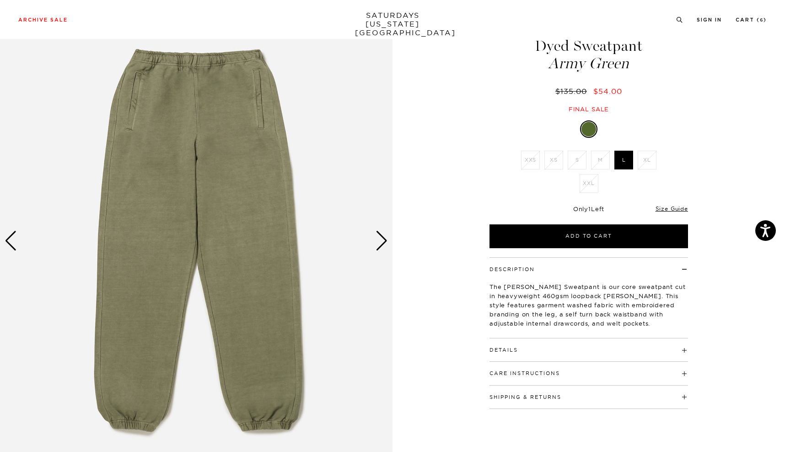
scroll to position [16, 0]
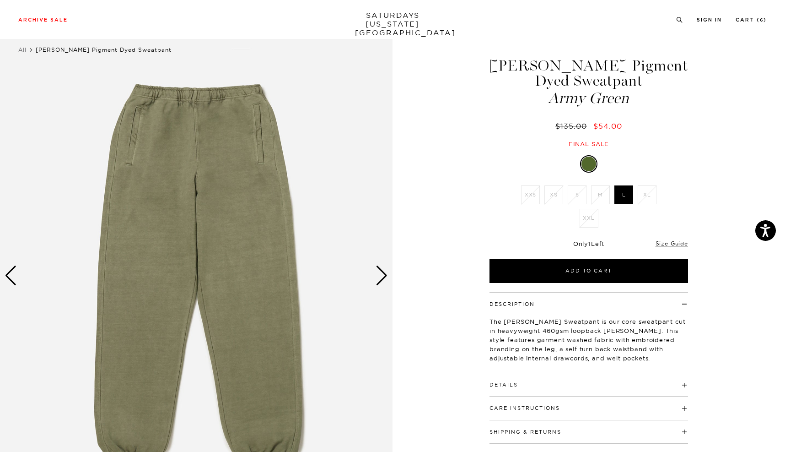
click at [383, 281] on div "Next slide" at bounding box center [382, 275] width 12 height 20
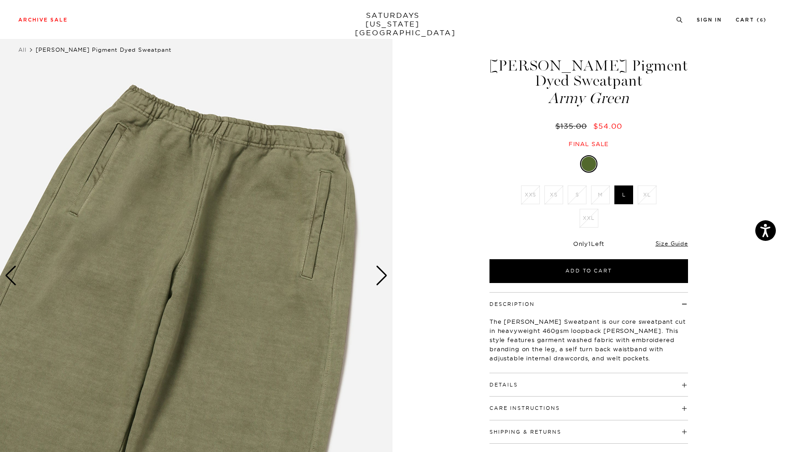
click at [383, 281] on div "Next slide" at bounding box center [382, 275] width 12 height 20
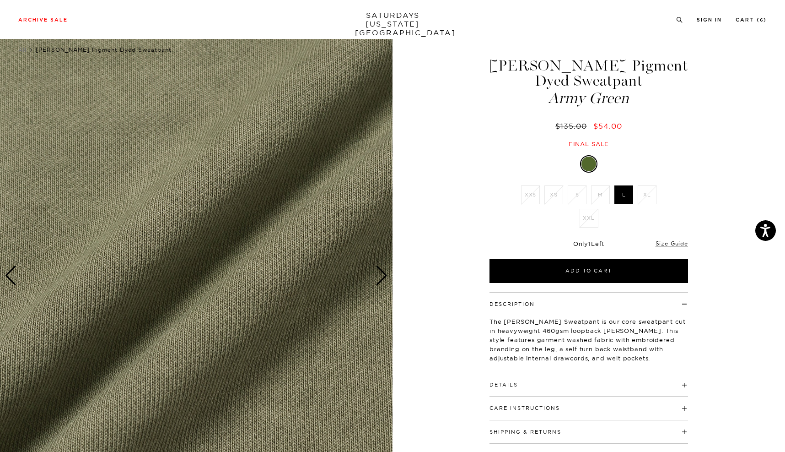
click at [383, 281] on div "Next slide" at bounding box center [382, 275] width 12 height 20
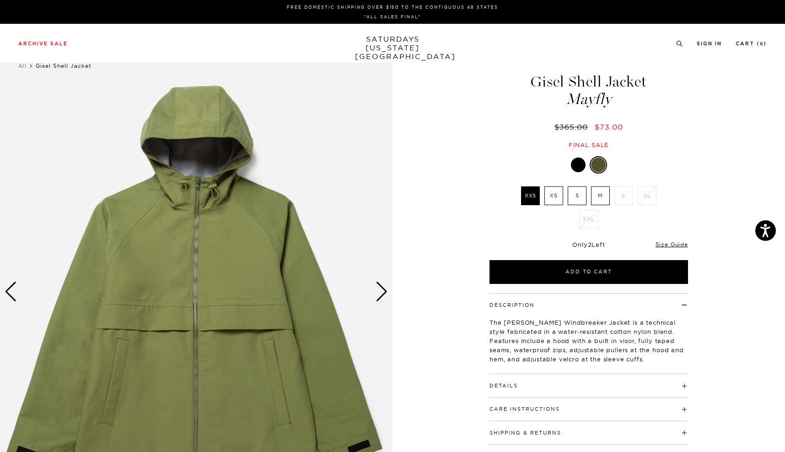
click at [502, 386] on button "Details" at bounding box center [504, 385] width 28 height 5
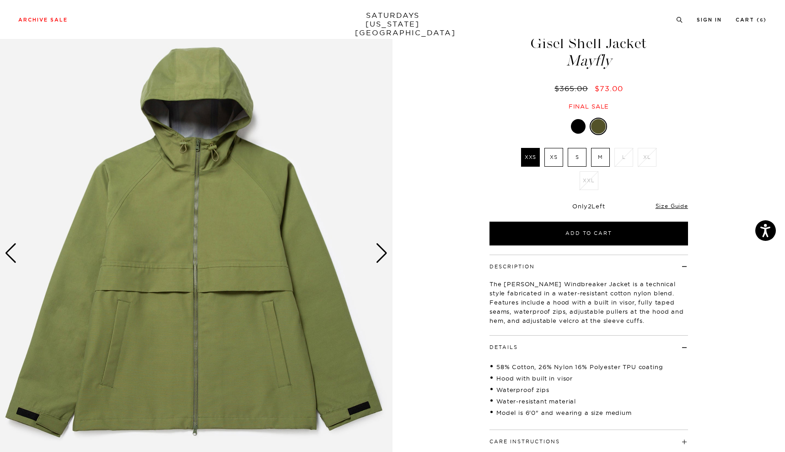
scroll to position [31, 0]
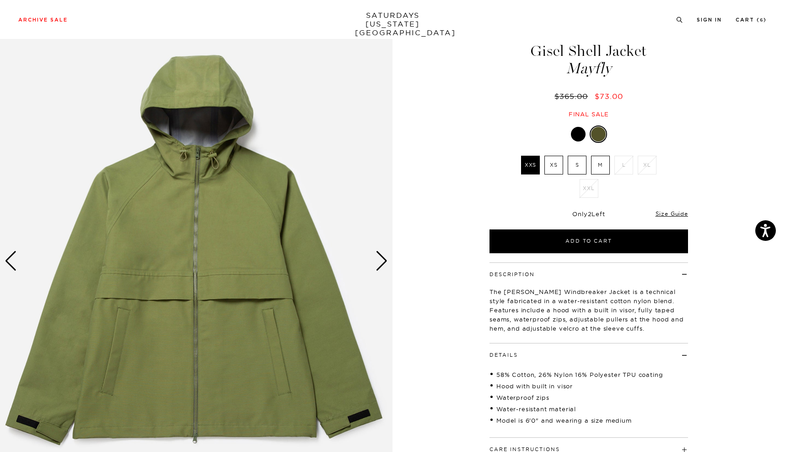
click at [381, 262] on div "Next slide" at bounding box center [382, 261] width 12 height 20
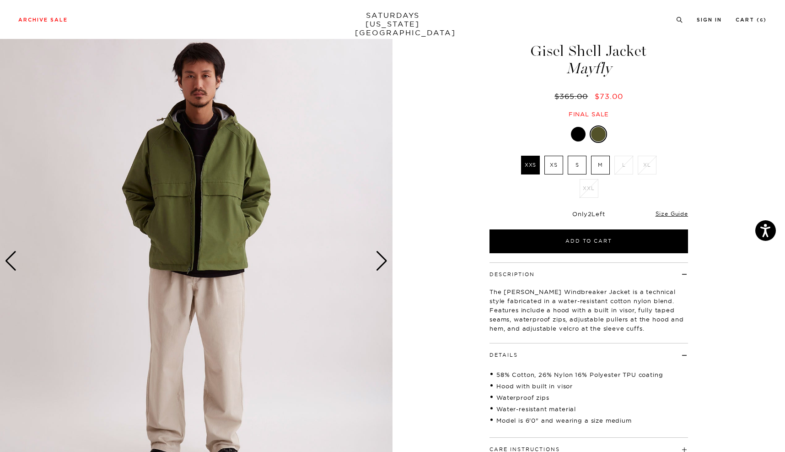
click at [381, 263] on div "Next slide" at bounding box center [382, 261] width 12 height 20
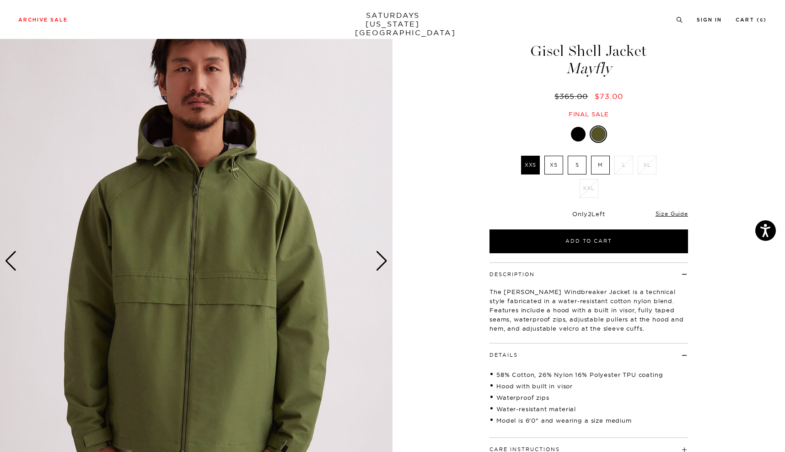
click at [599, 165] on label "M" at bounding box center [600, 165] width 19 height 19
click at [0, 0] on input "M" at bounding box center [0, 0] width 0 height 0
click at [383, 268] on div "Next slide" at bounding box center [382, 261] width 12 height 20
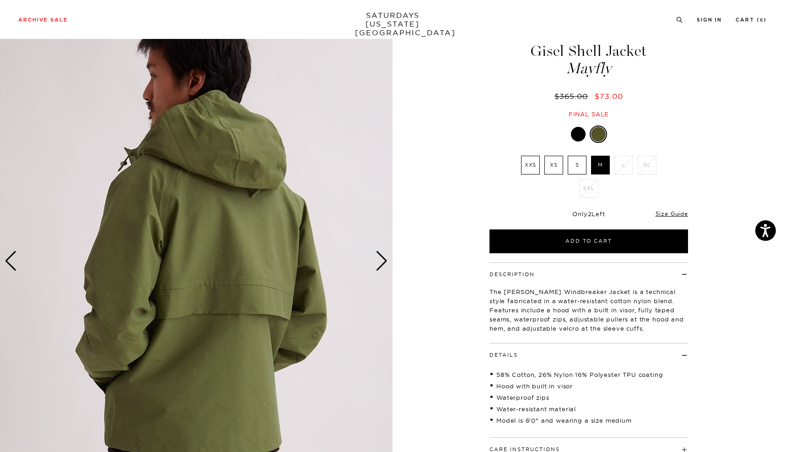
click at [383, 268] on div "Next slide" at bounding box center [382, 261] width 12 height 20
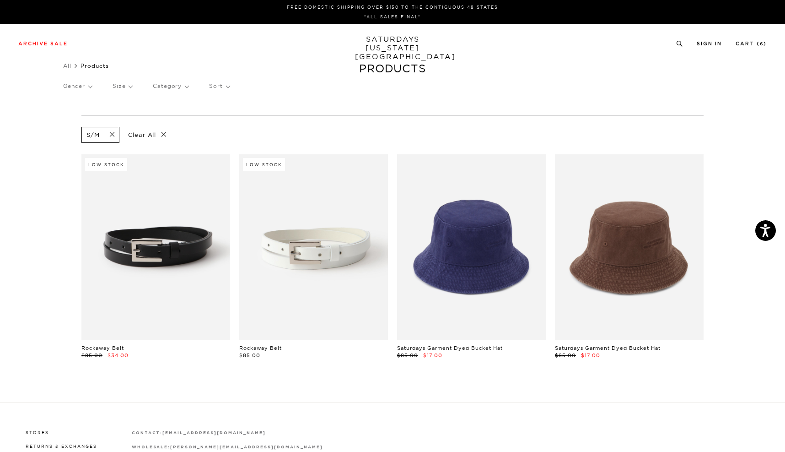
click at [128, 85] on p "Size" at bounding box center [123, 86] width 20 height 21
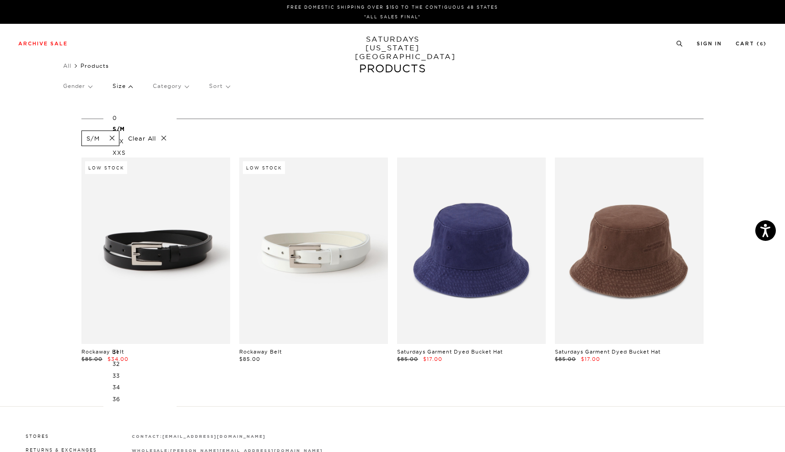
click at [122, 140] on p "L/XL" at bounding box center [140, 141] width 55 height 12
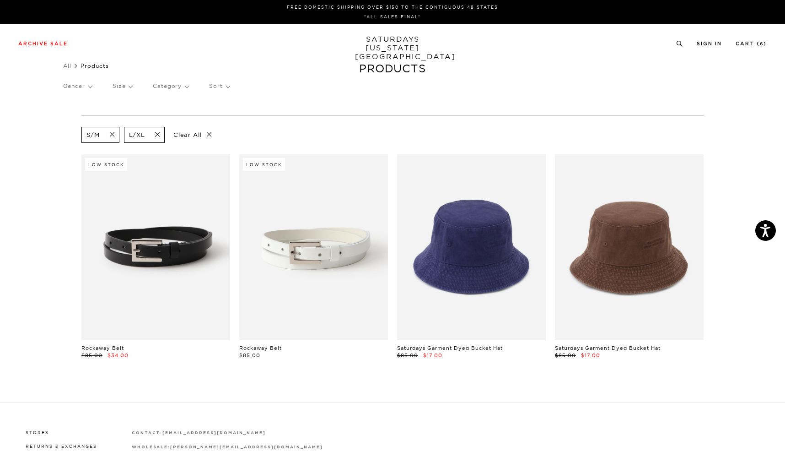
click at [159, 133] on span at bounding box center [154, 134] width 19 height 9
click at [123, 87] on p "Size" at bounding box center [123, 86] width 20 height 21
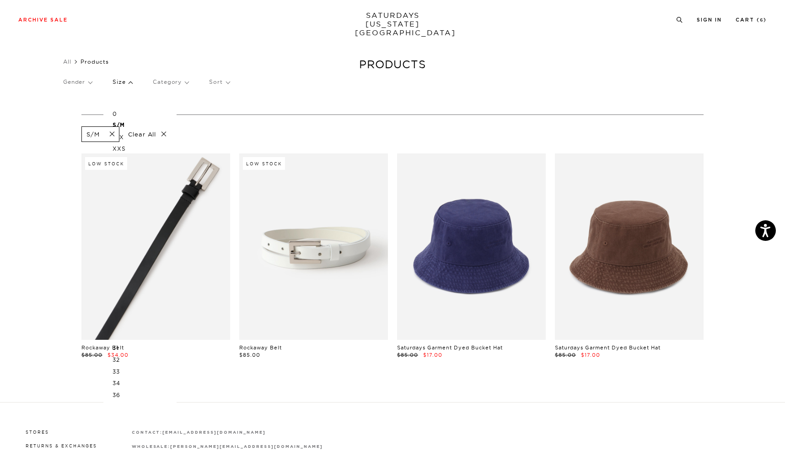
scroll to position [7, 0]
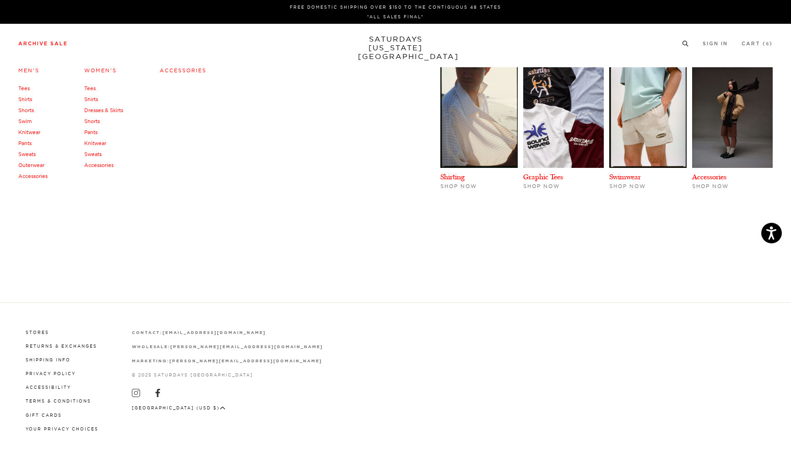
click at [35, 174] on link "Accessories" at bounding box center [32, 176] width 29 height 6
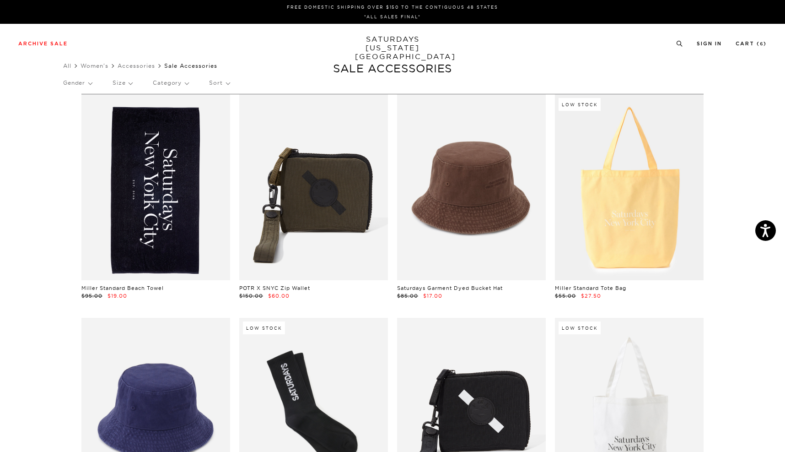
click at [168, 205] on link at bounding box center [155, 187] width 149 height 186
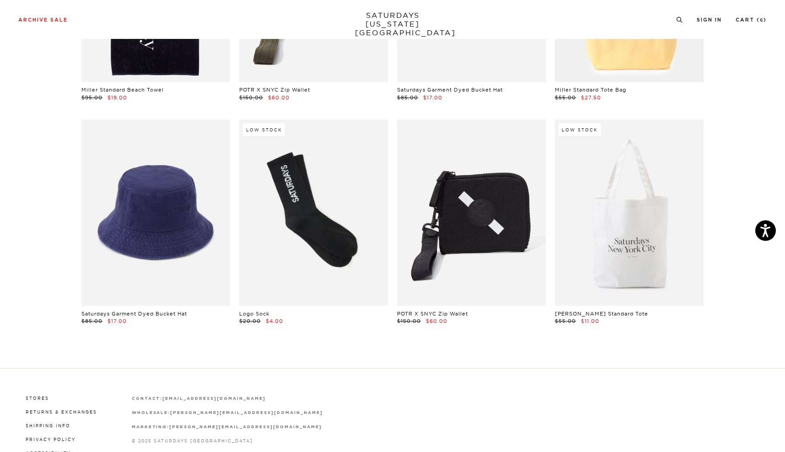
scroll to position [200, 0]
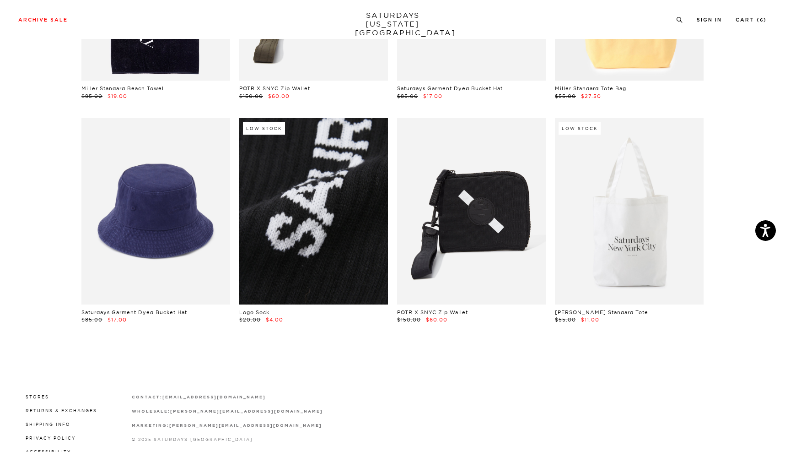
click at [320, 233] on link at bounding box center [313, 211] width 149 height 186
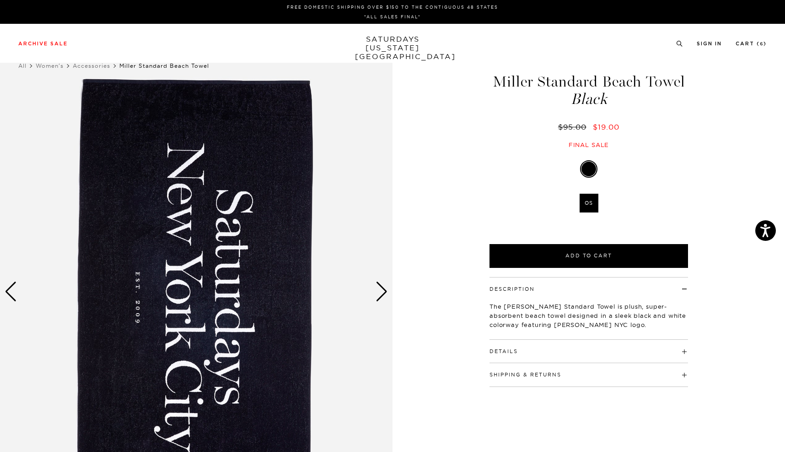
click at [383, 295] on div "Next slide" at bounding box center [382, 291] width 12 height 20
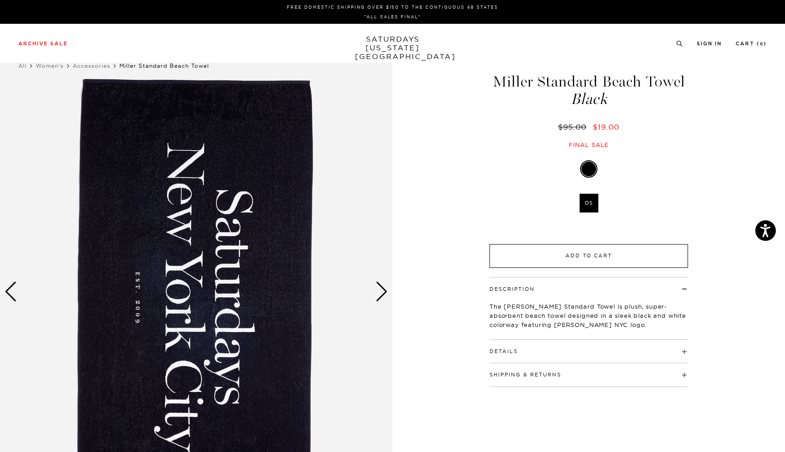
click at [585, 250] on button "Add to Cart" at bounding box center [589, 256] width 199 height 24
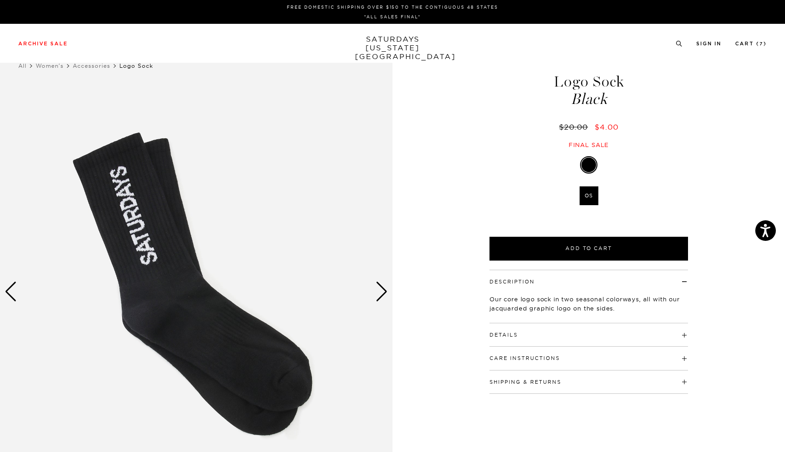
click at [382, 297] on div "Next slide" at bounding box center [382, 291] width 12 height 20
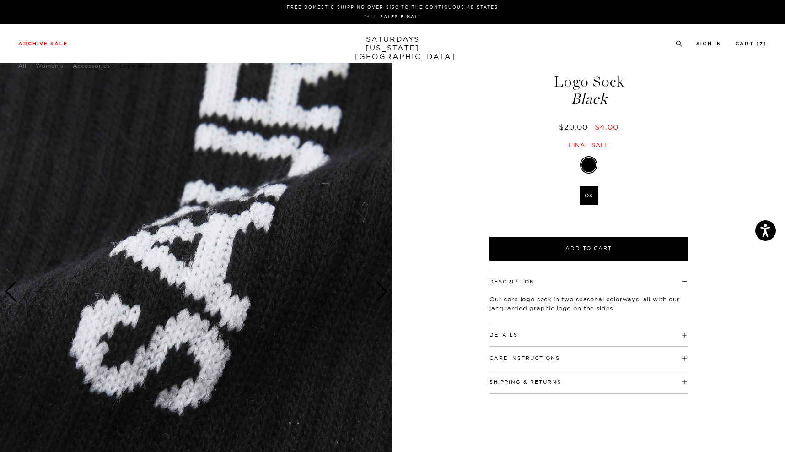
click at [382, 297] on div "Next slide" at bounding box center [382, 291] width 12 height 20
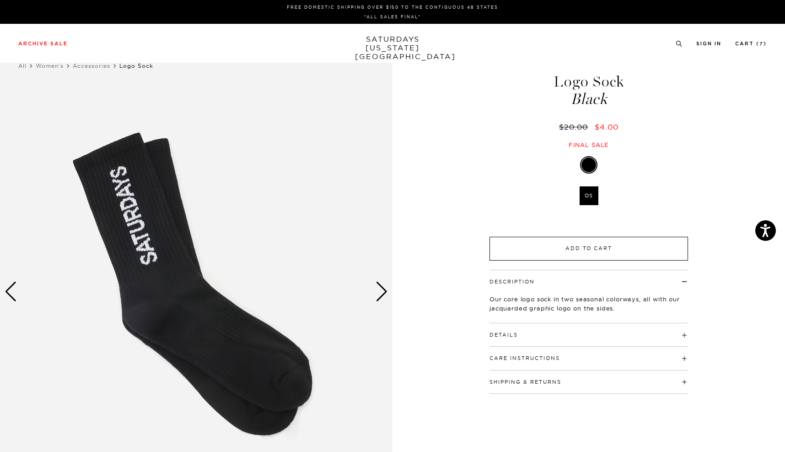
click at [583, 246] on button "Add to Cart" at bounding box center [589, 249] width 199 height 24
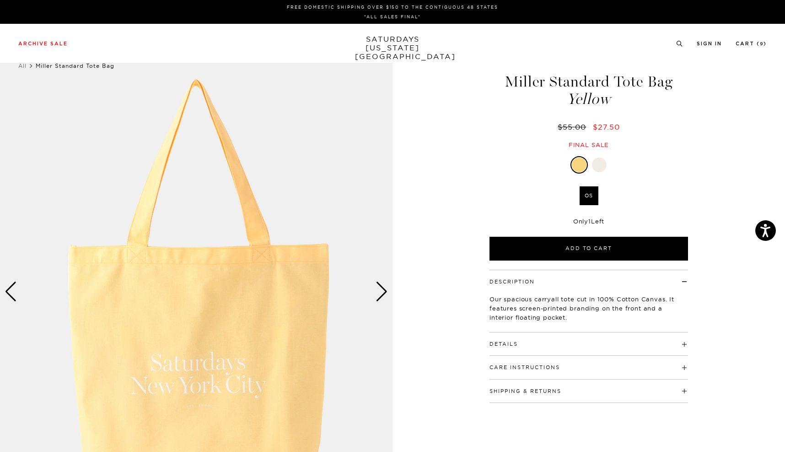
click at [383, 291] on div "Next slide" at bounding box center [382, 291] width 12 height 20
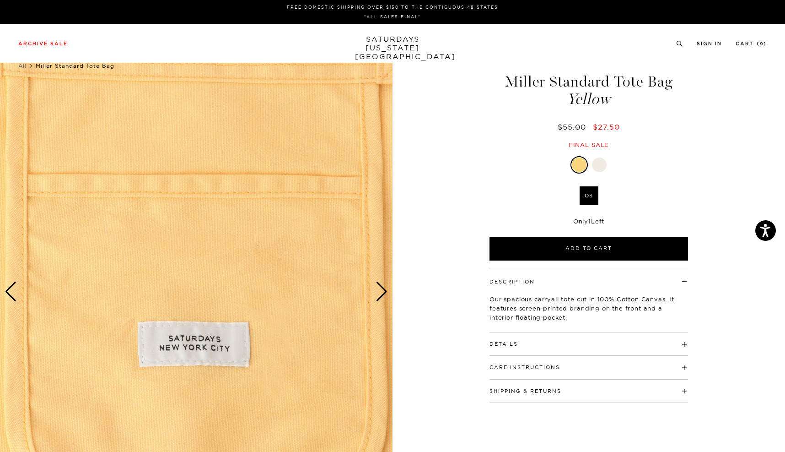
click at [383, 291] on div "Next slide" at bounding box center [382, 291] width 12 height 20
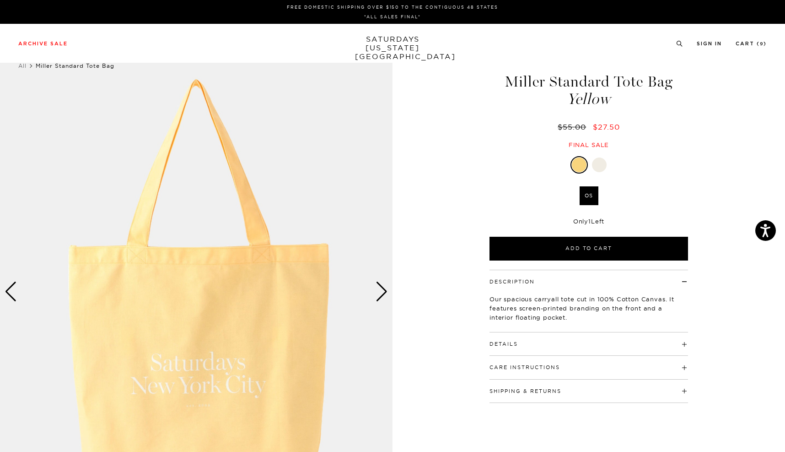
click at [599, 165] on div at bounding box center [599, 164] width 15 height 15
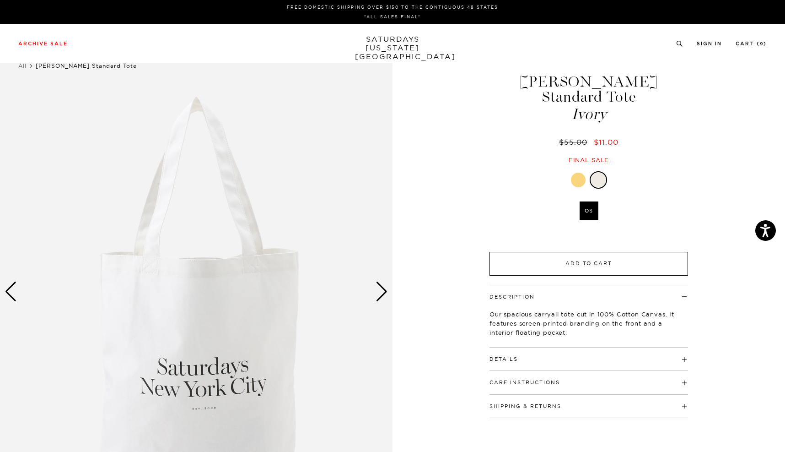
click at [588, 252] on button "Add to Cart" at bounding box center [589, 264] width 199 height 24
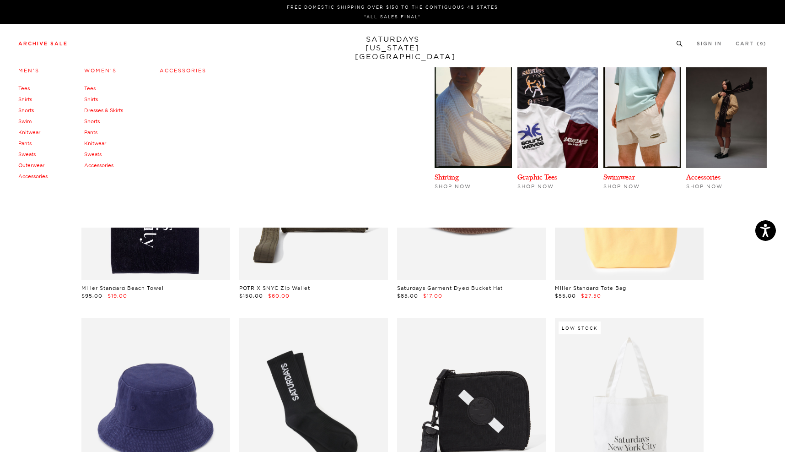
click at [98, 167] on link "Accessories" at bounding box center [98, 165] width 29 height 6
click at [187, 71] on link "Accessories" at bounding box center [183, 70] width 47 height 6
click at [23, 70] on link "Men's" at bounding box center [28, 70] width 21 height 6
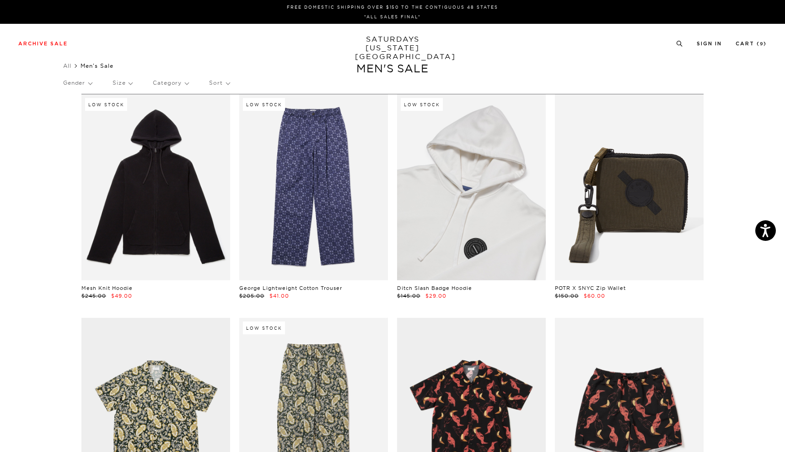
click at [516, 253] on link at bounding box center [471, 187] width 149 height 186
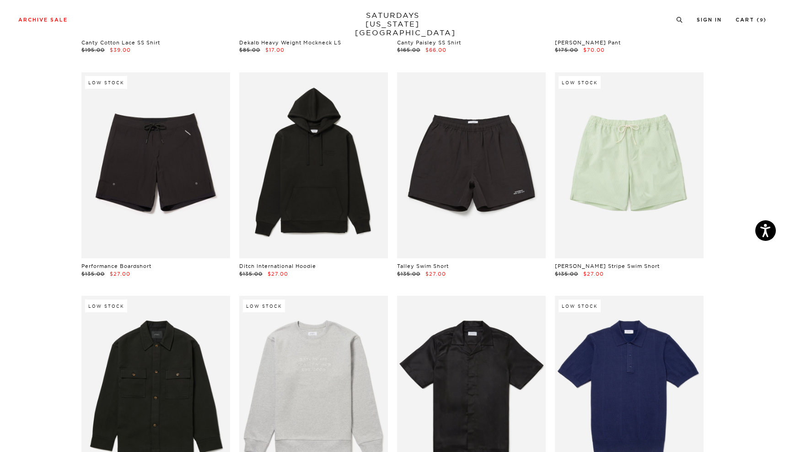
scroll to position [694, 1]
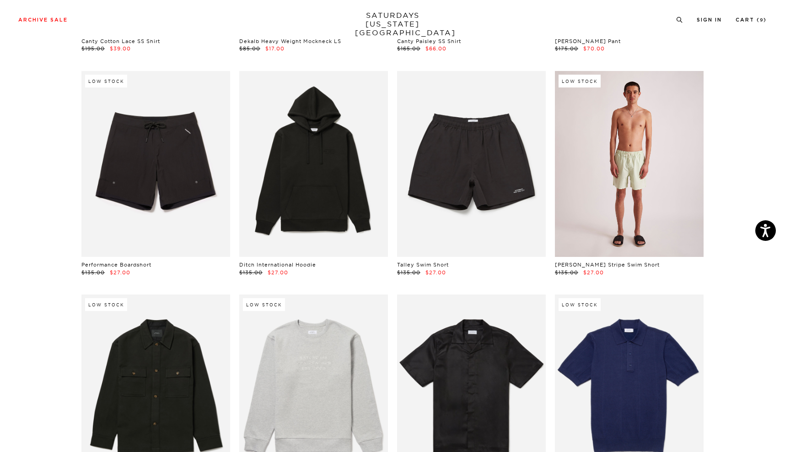
click at [637, 206] on link at bounding box center [629, 164] width 149 height 186
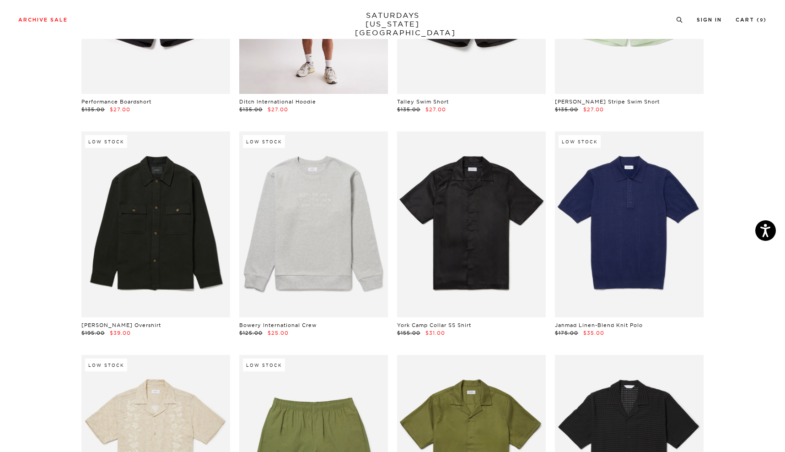
scroll to position [877, 1]
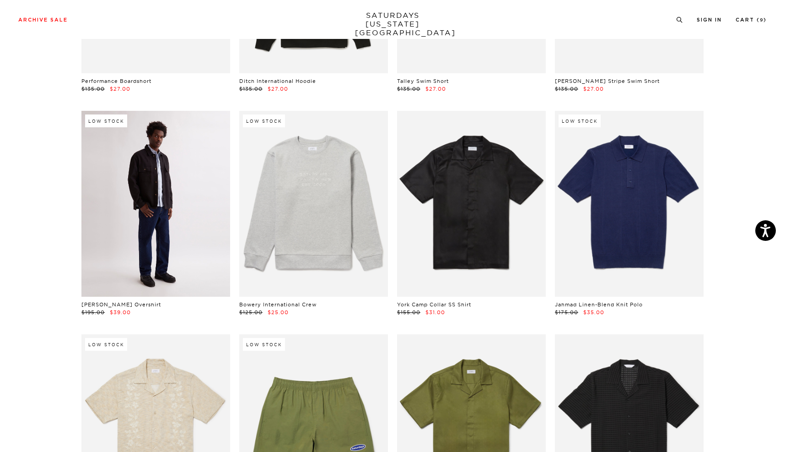
click at [126, 205] on link at bounding box center [155, 204] width 149 height 186
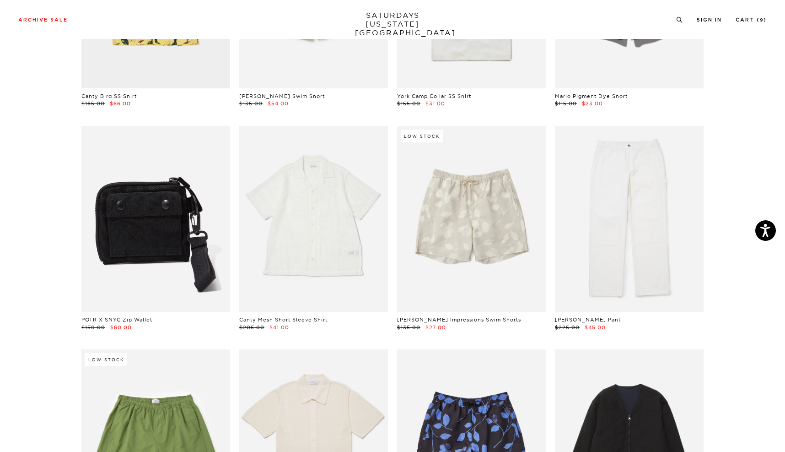
scroll to position [1534, 1]
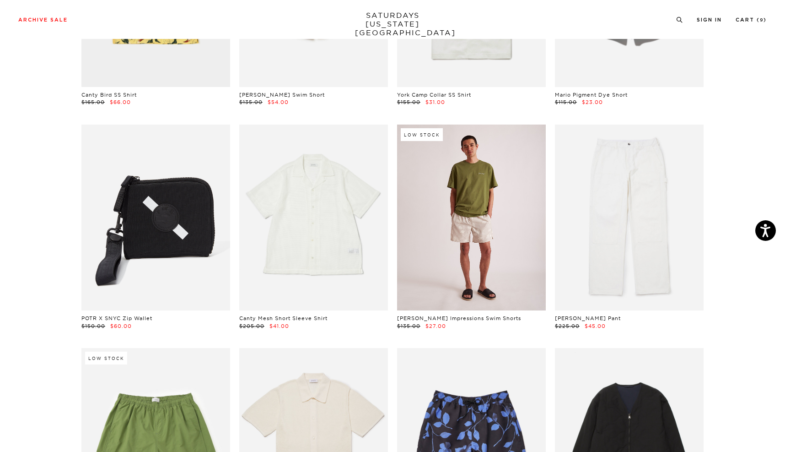
click at [474, 228] on link at bounding box center [471, 217] width 149 height 186
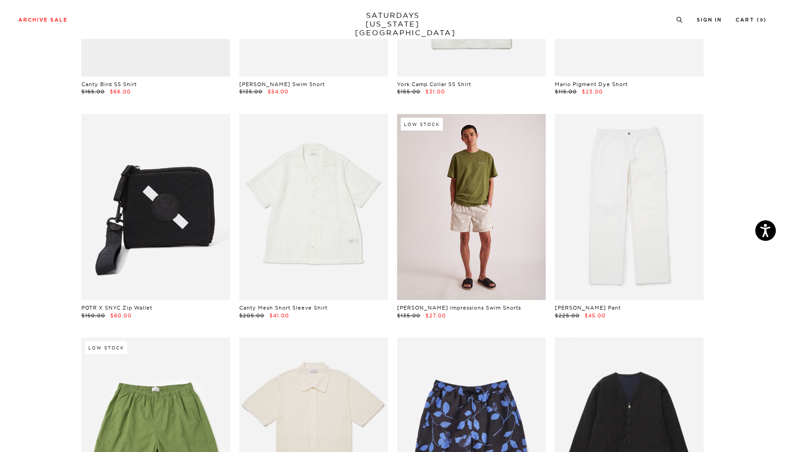
scroll to position [1533, 0]
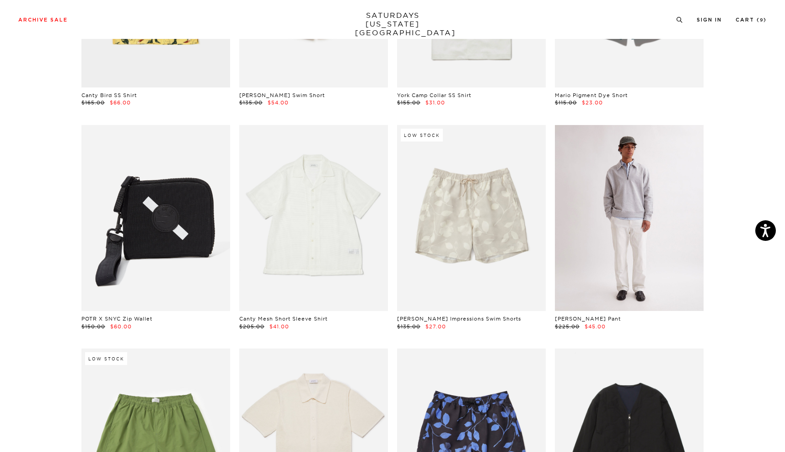
click at [695, 235] on link at bounding box center [629, 218] width 149 height 186
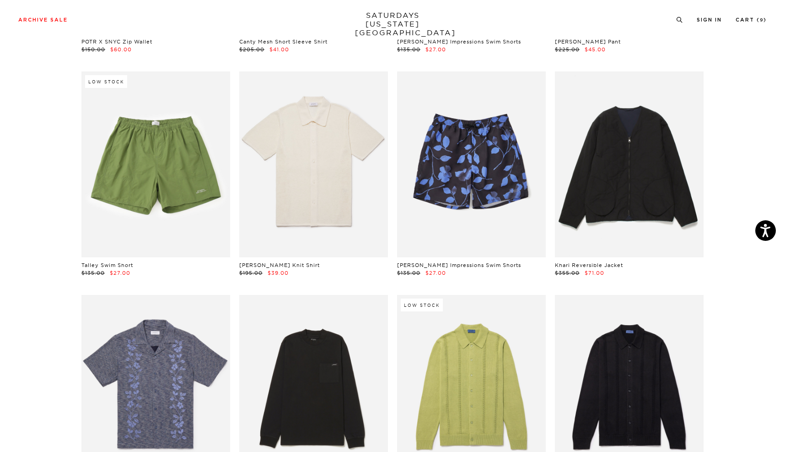
scroll to position [1809, 0]
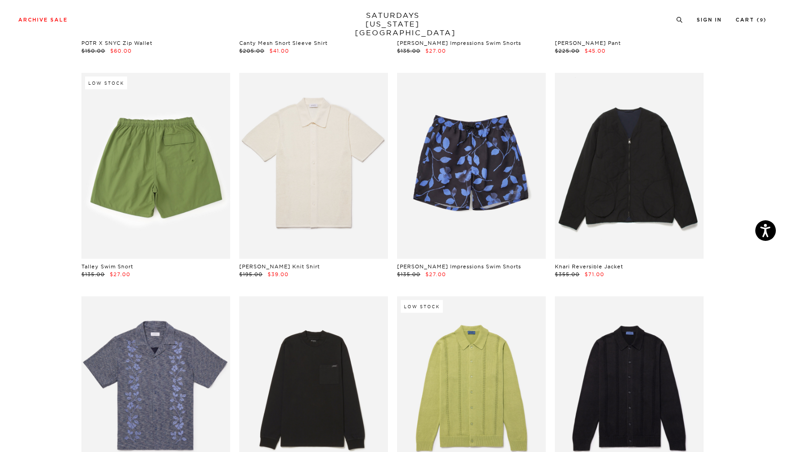
click at [145, 187] on link at bounding box center [155, 166] width 149 height 186
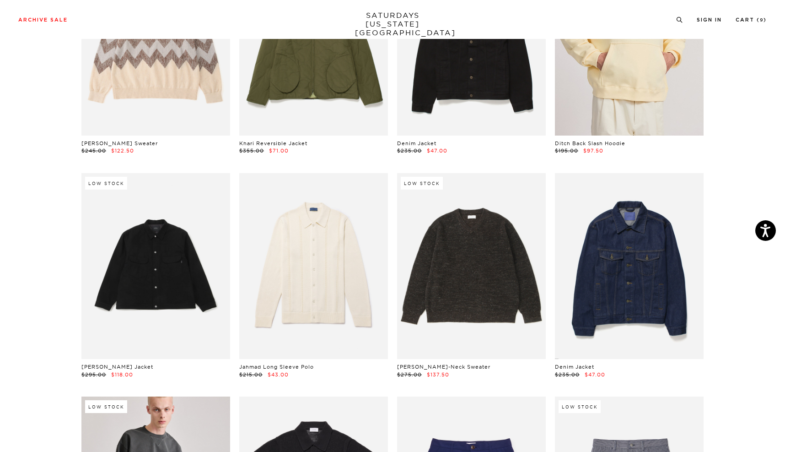
scroll to position [2384, 0]
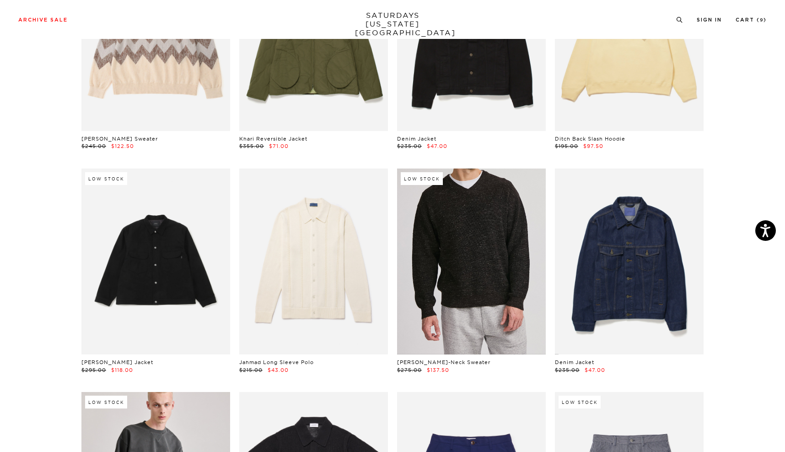
click at [504, 243] on link at bounding box center [471, 261] width 149 height 186
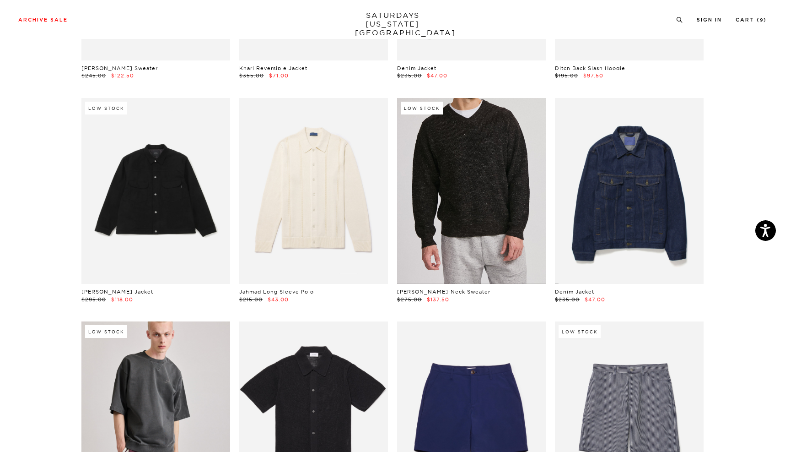
scroll to position [2454, 0]
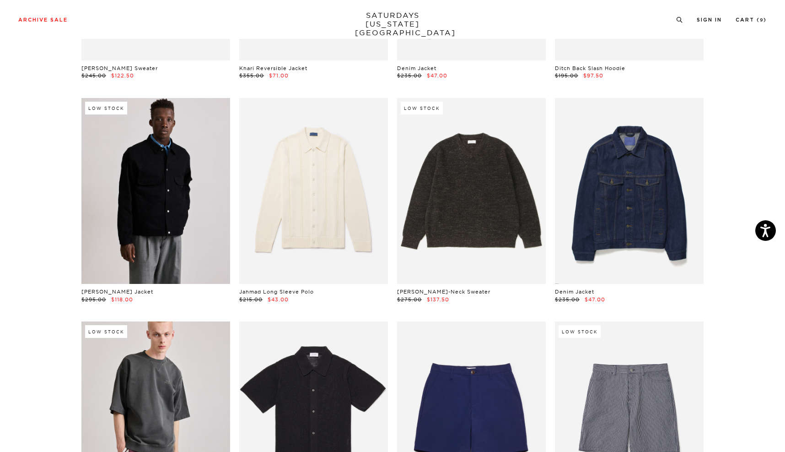
click at [178, 229] on link at bounding box center [155, 191] width 149 height 186
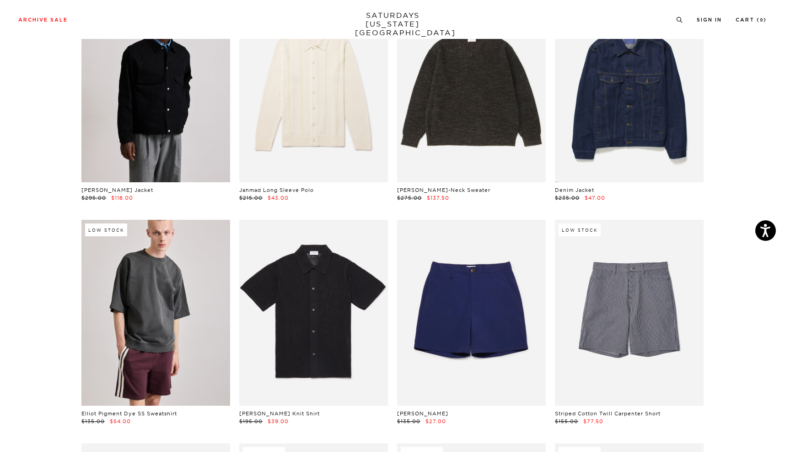
scroll to position [2560, 0]
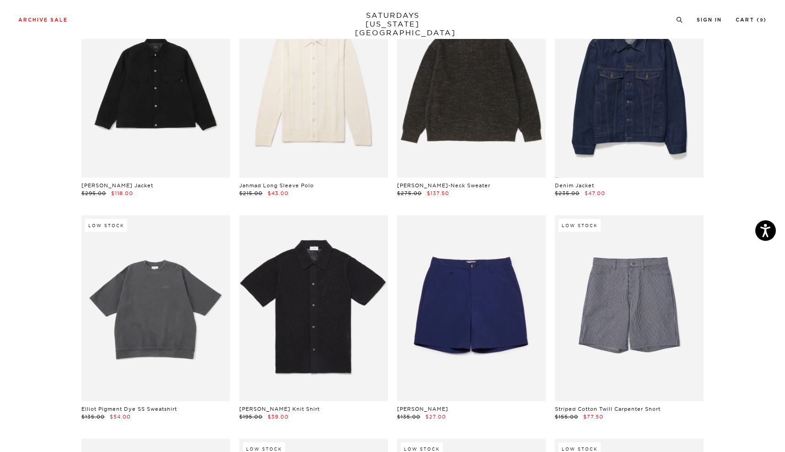
click at [154, 301] on link at bounding box center [155, 308] width 149 height 186
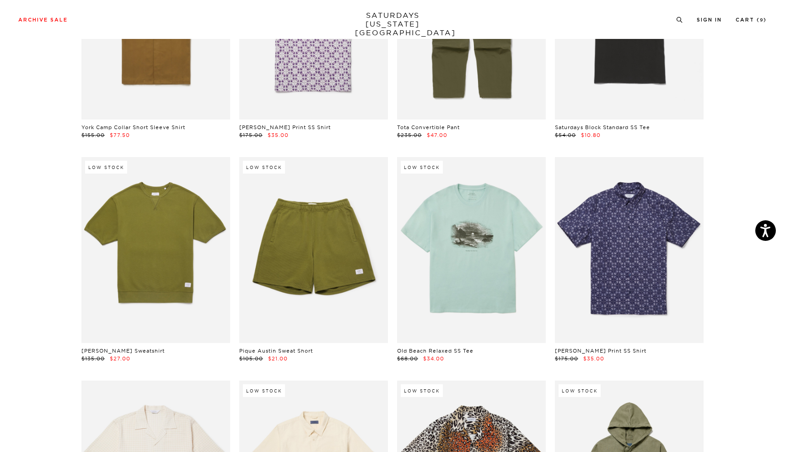
scroll to position [3514, 0]
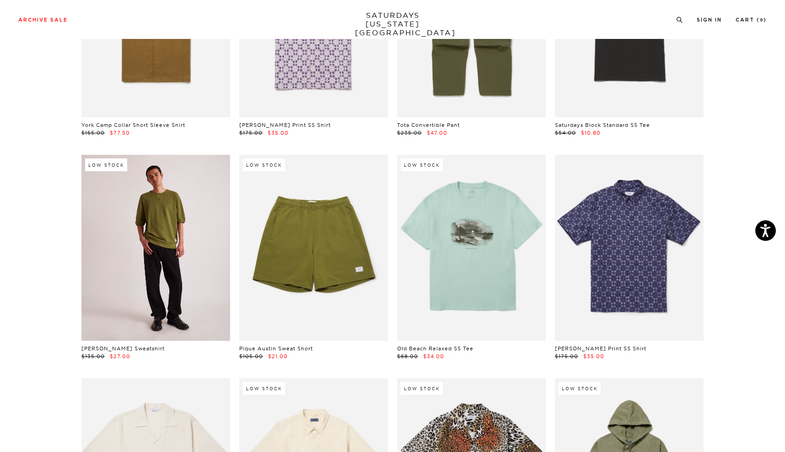
click at [134, 275] on link at bounding box center [155, 248] width 149 height 186
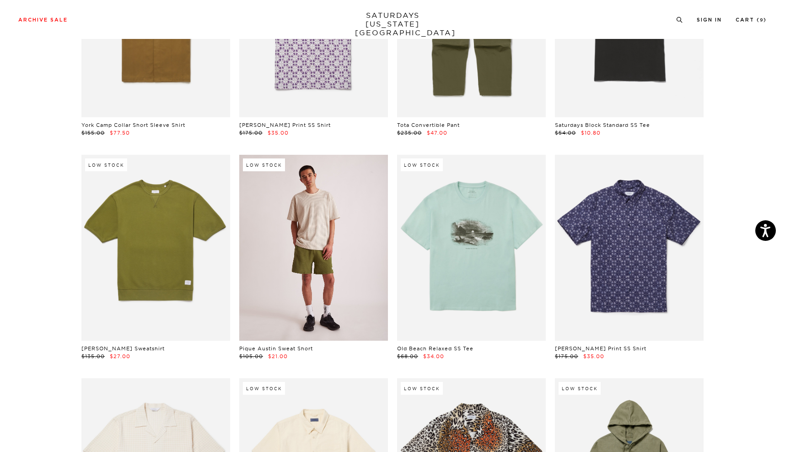
click at [318, 245] on link at bounding box center [313, 248] width 149 height 186
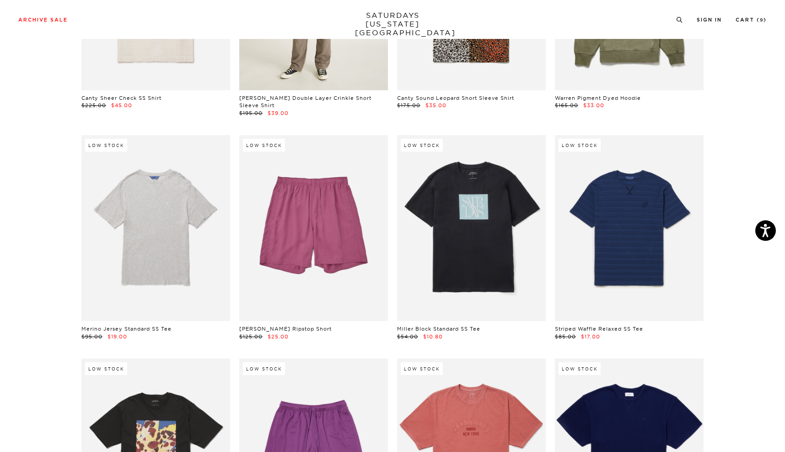
scroll to position [3989, 0]
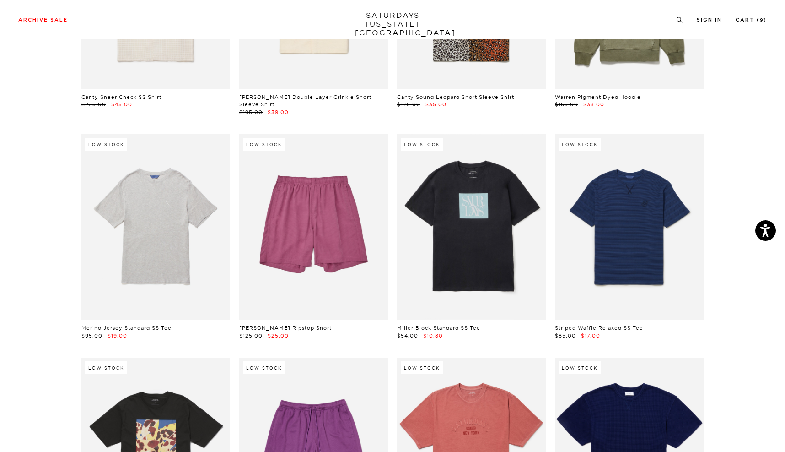
click at [451, 243] on link at bounding box center [471, 227] width 149 height 186
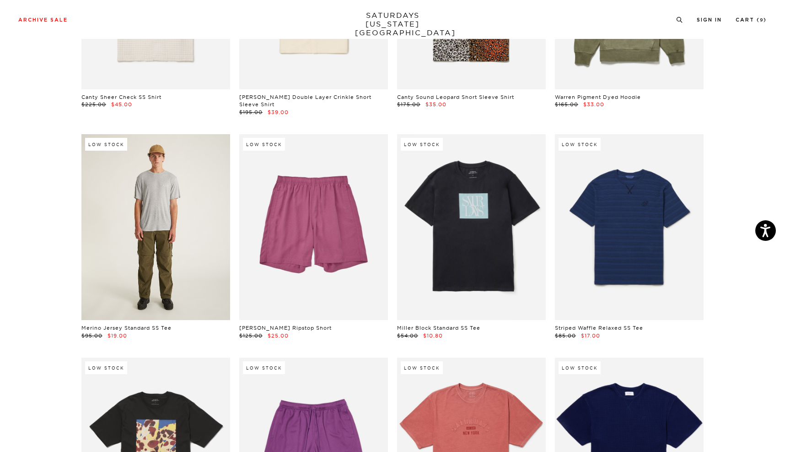
click at [111, 226] on link at bounding box center [155, 227] width 149 height 186
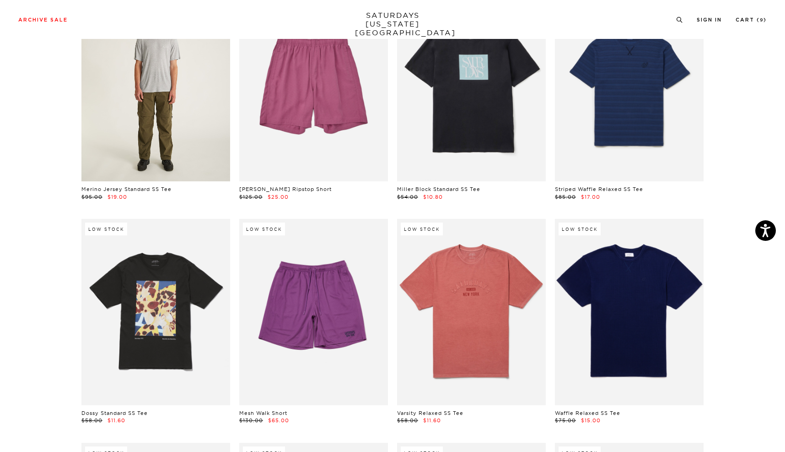
scroll to position [4132, 0]
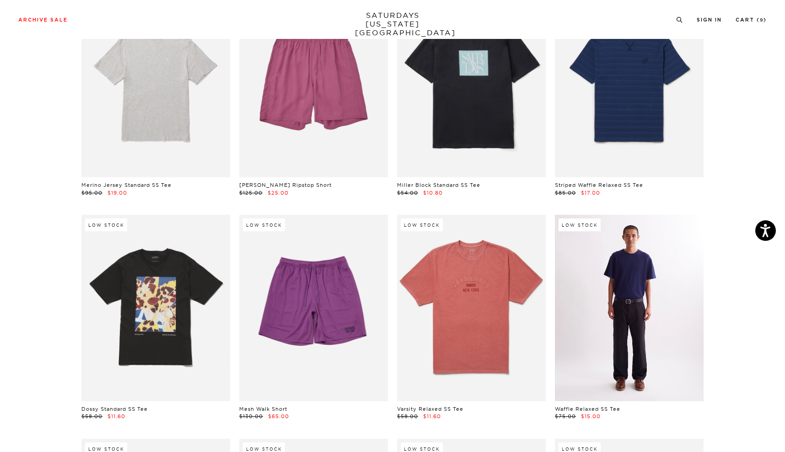
click at [655, 334] on link at bounding box center [629, 308] width 149 height 186
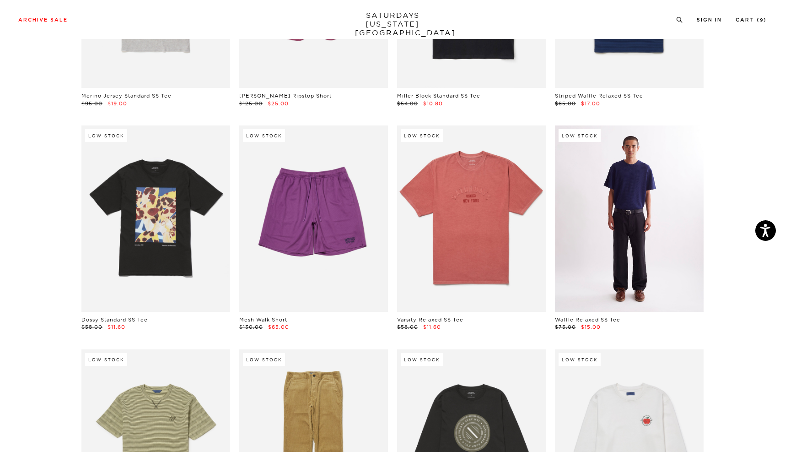
scroll to position [4252, 0]
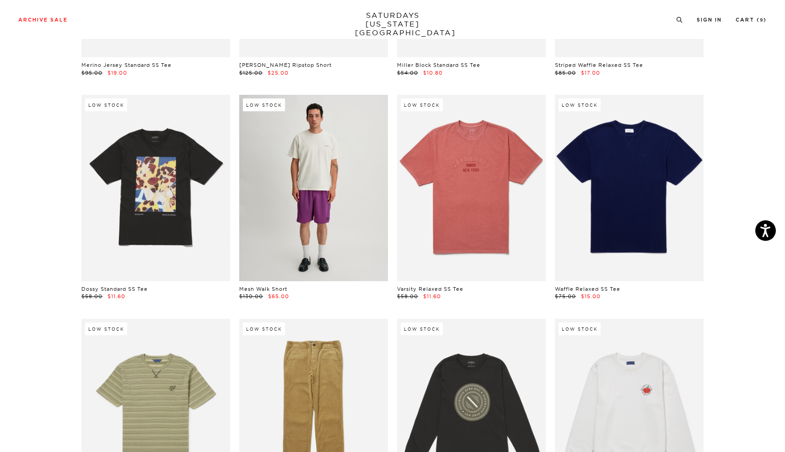
click at [356, 200] on link at bounding box center [313, 188] width 149 height 186
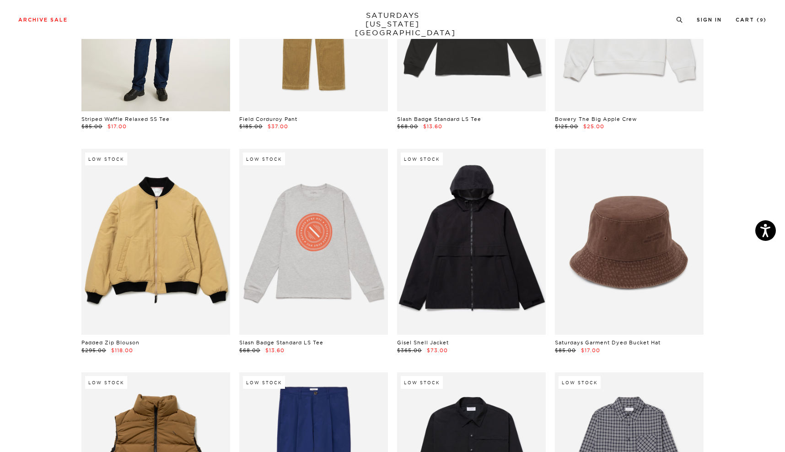
scroll to position [4651, 0]
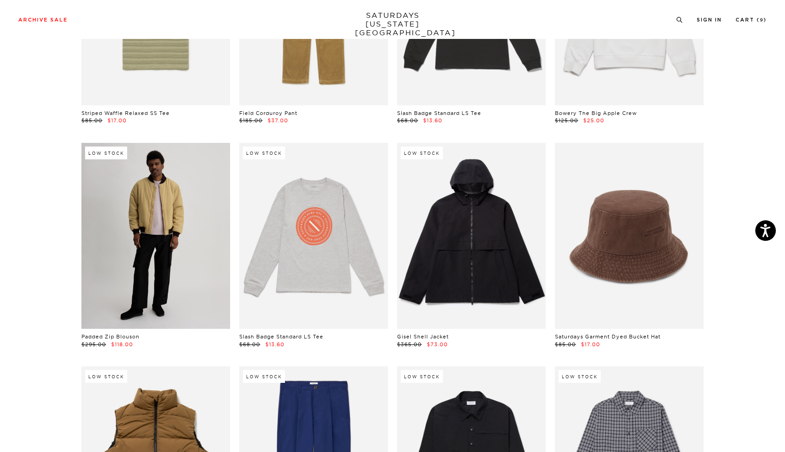
click at [186, 220] on link at bounding box center [155, 236] width 149 height 186
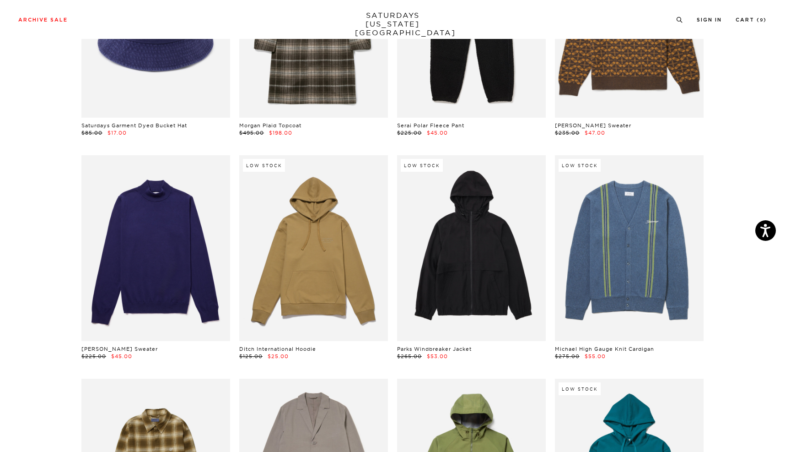
scroll to position [5310, 0]
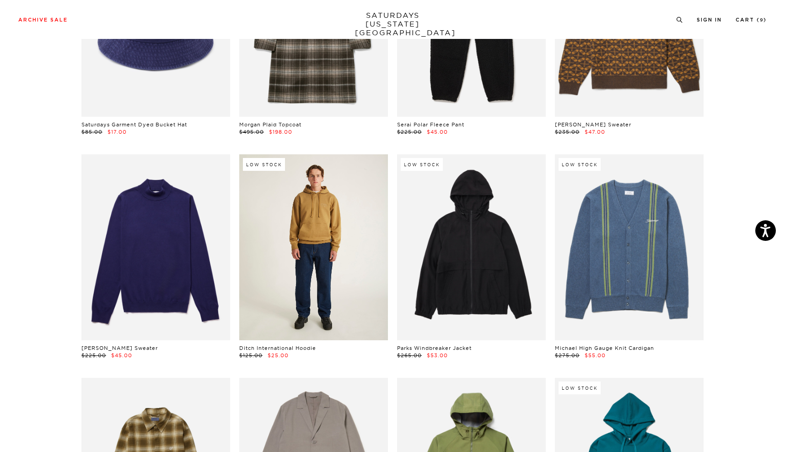
click at [302, 270] on link at bounding box center [313, 247] width 149 height 186
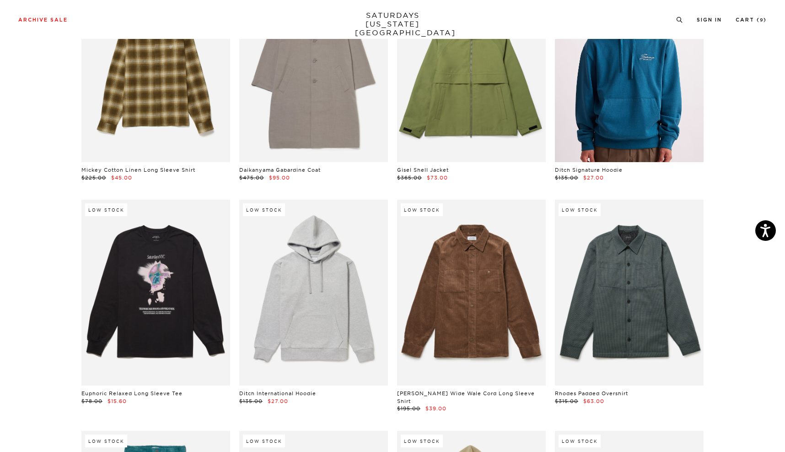
scroll to position [5712, 0]
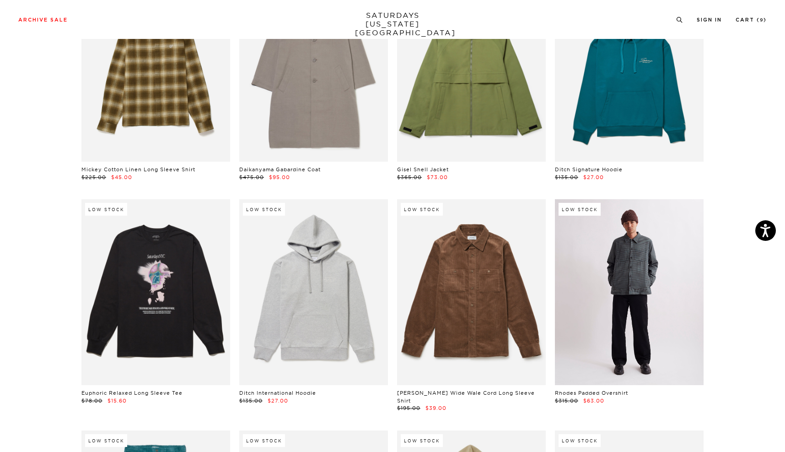
click at [614, 286] on link at bounding box center [629, 292] width 149 height 186
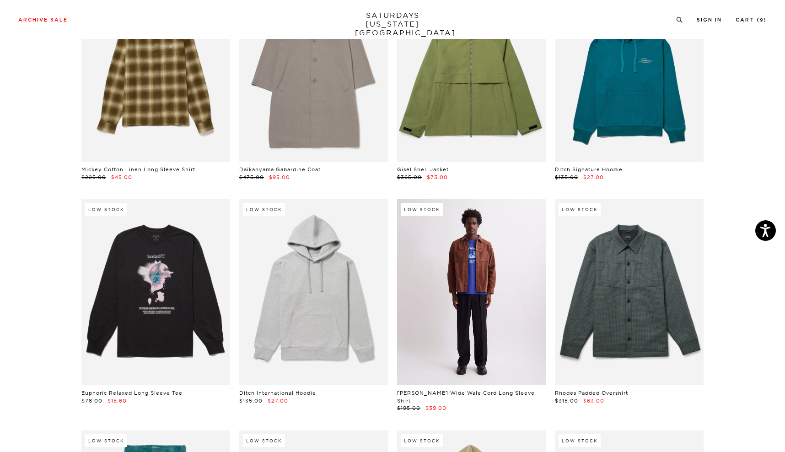
click at [469, 265] on link at bounding box center [471, 292] width 149 height 186
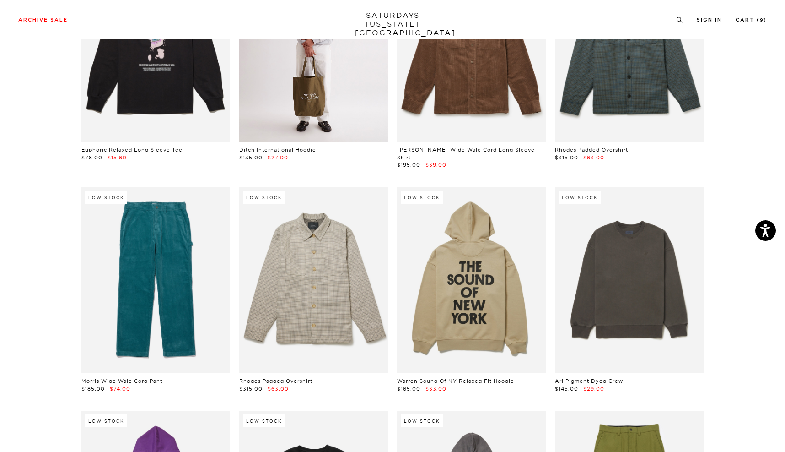
scroll to position [5956, 0]
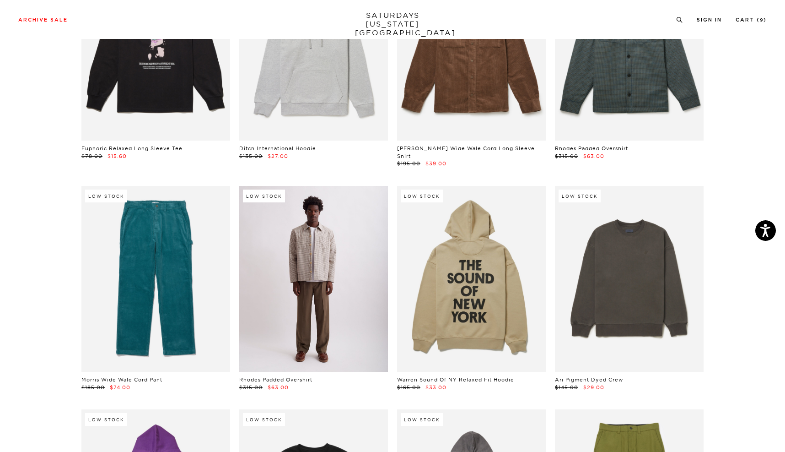
click at [294, 287] on link at bounding box center [313, 279] width 149 height 186
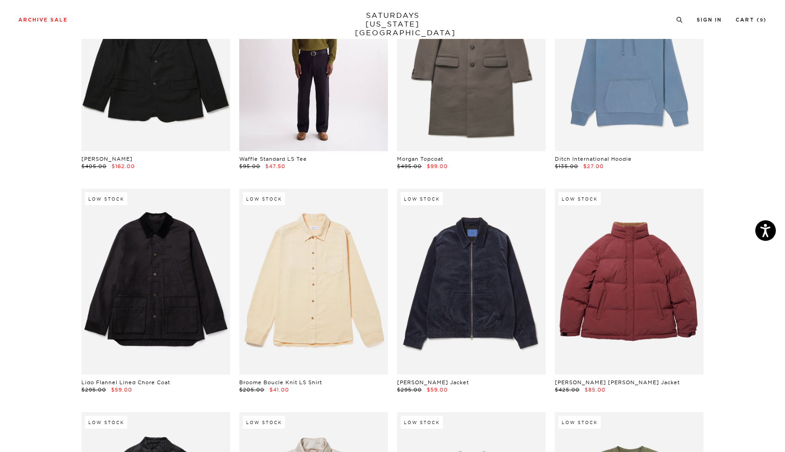
scroll to position [6625, 0]
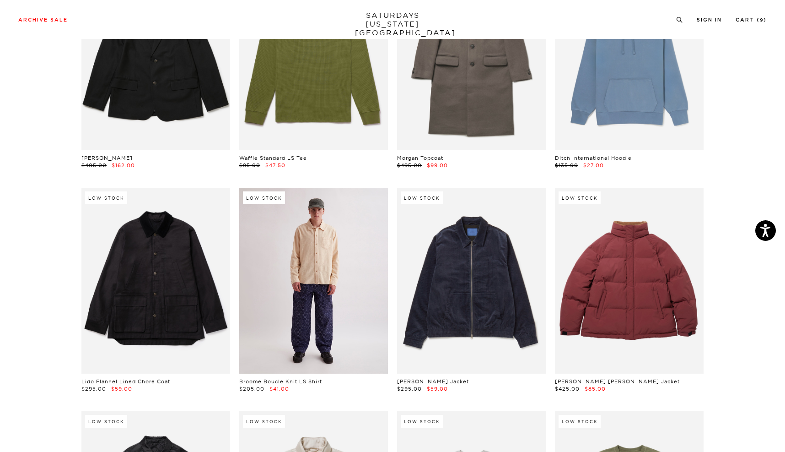
click at [282, 279] on link at bounding box center [313, 281] width 149 height 186
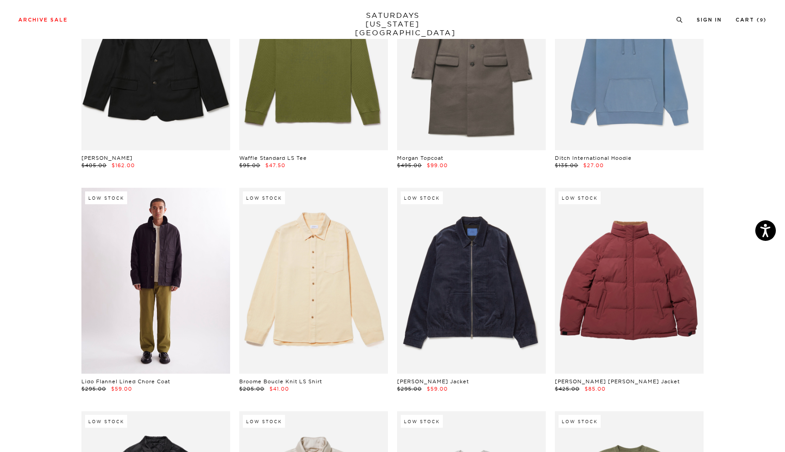
click at [126, 274] on link at bounding box center [155, 281] width 149 height 186
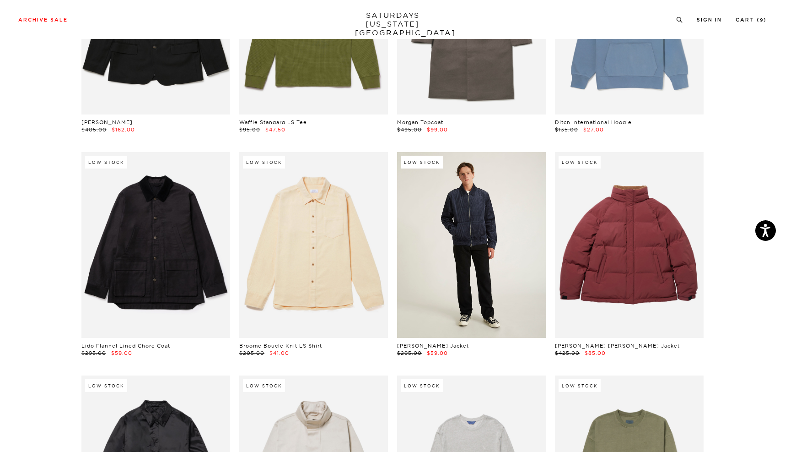
scroll to position [6690, 0]
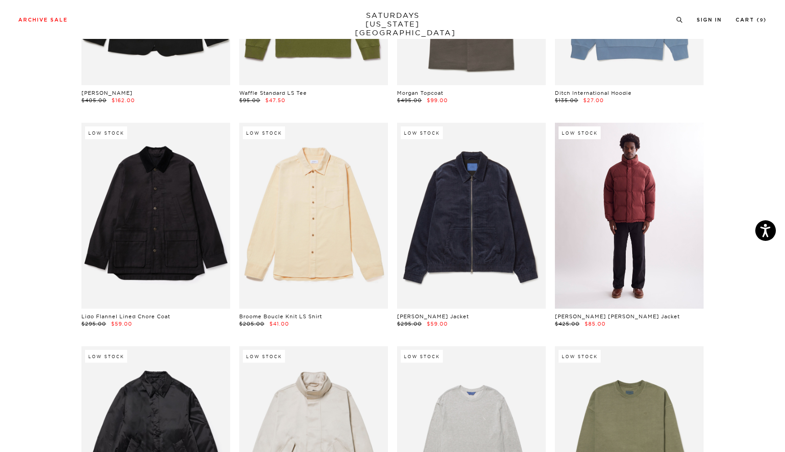
click at [625, 239] on link at bounding box center [629, 216] width 149 height 186
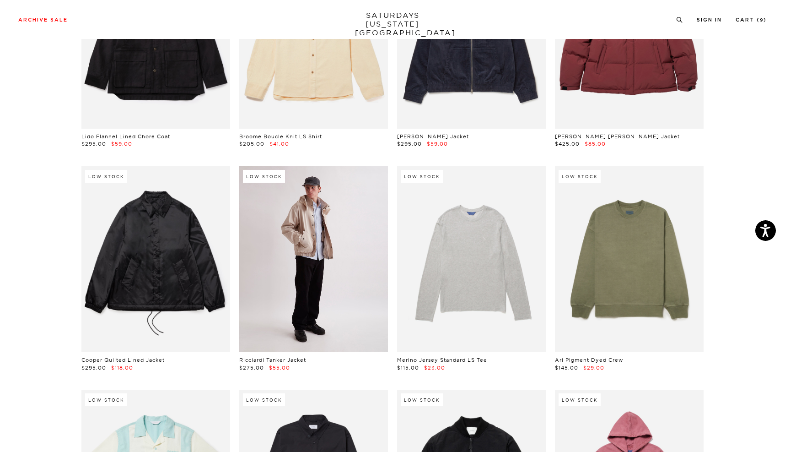
scroll to position [6869, 0]
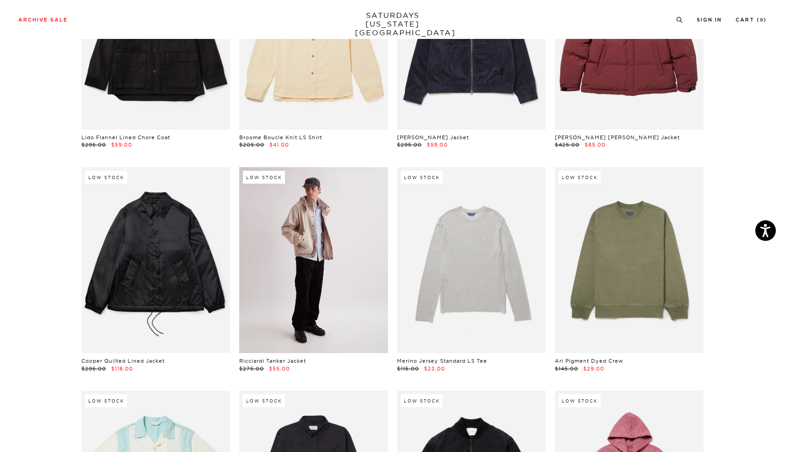
click at [271, 274] on link at bounding box center [313, 260] width 149 height 186
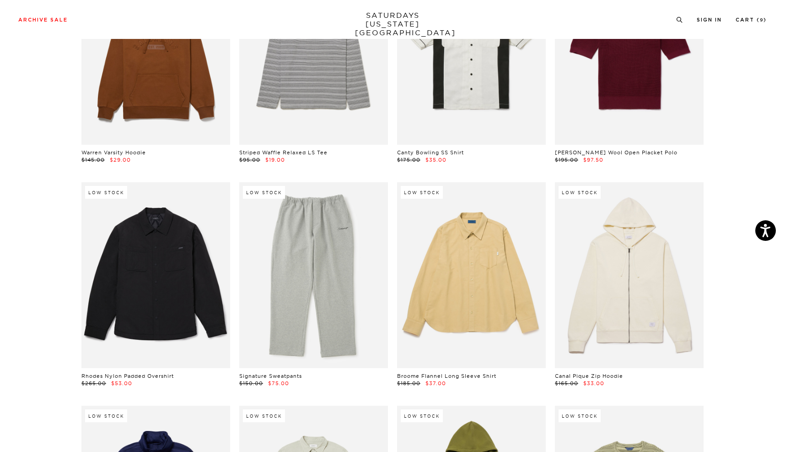
scroll to position [7524, 0]
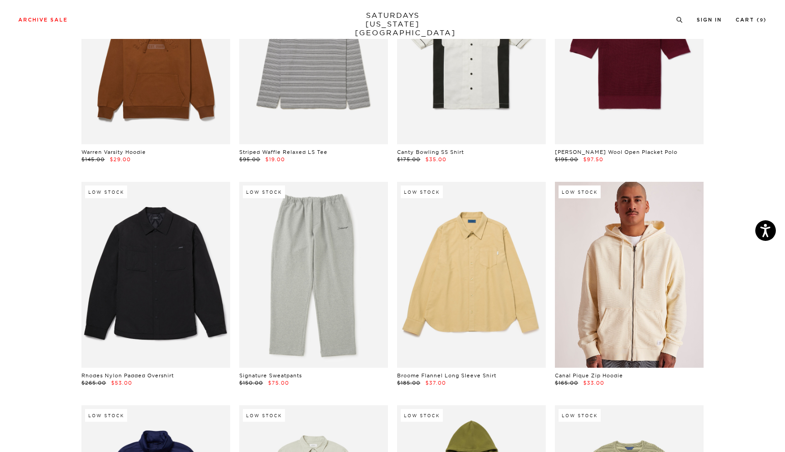
click at [676, 299] on link at bounding box center [629, 275] width 149 height 186
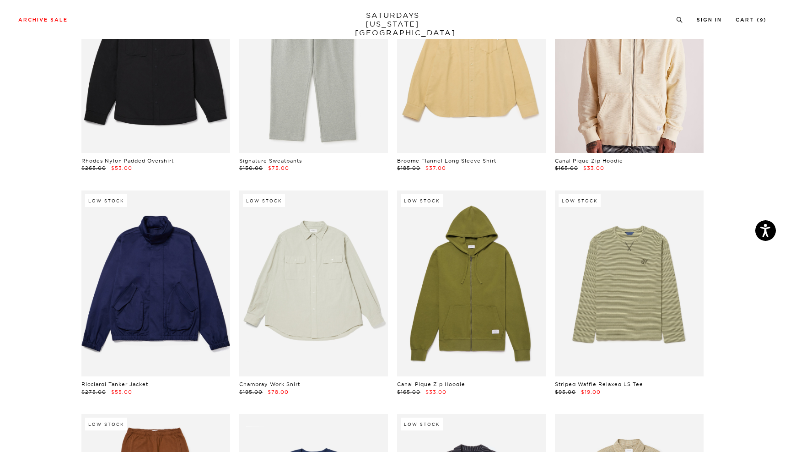
scroll to position [7741, 0]
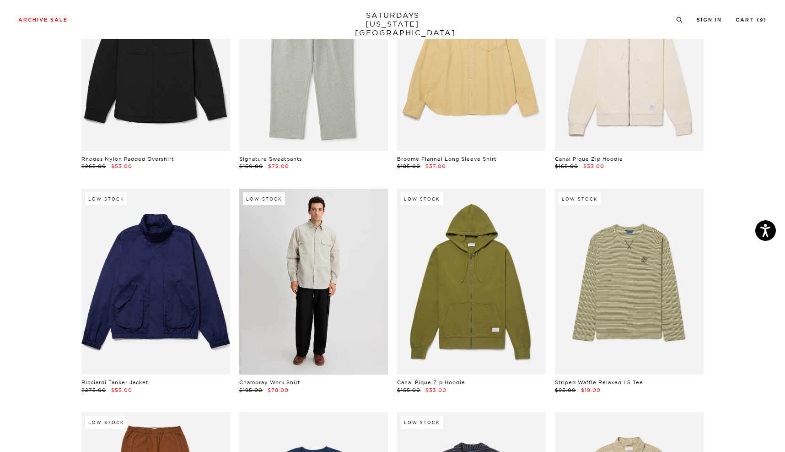
click at [351, 315] on link at bounding box center [313, 282] width 149 height 186
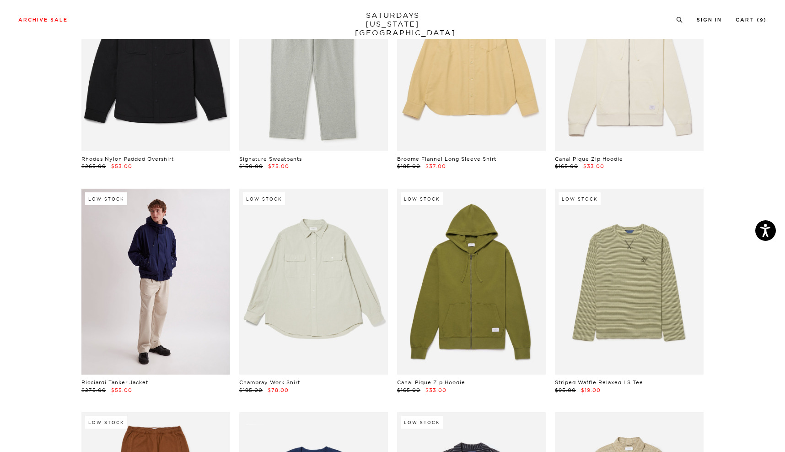
click at [122, 256] on link at bounding box center [155, 282] width 149 height 186
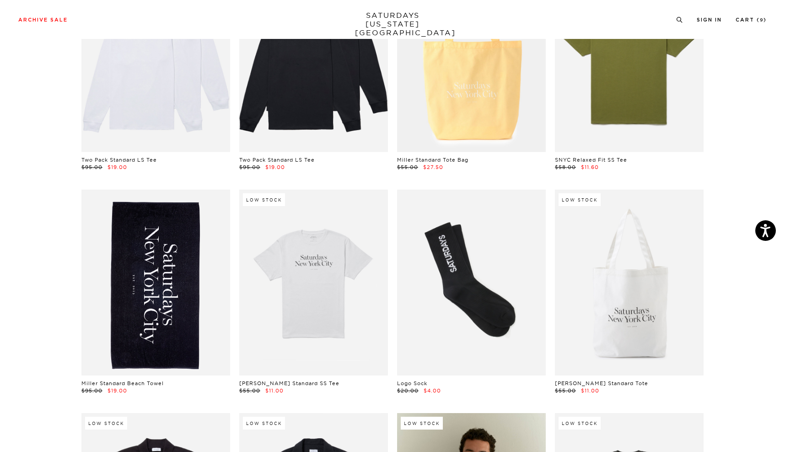
scroll to position [11093, 0]
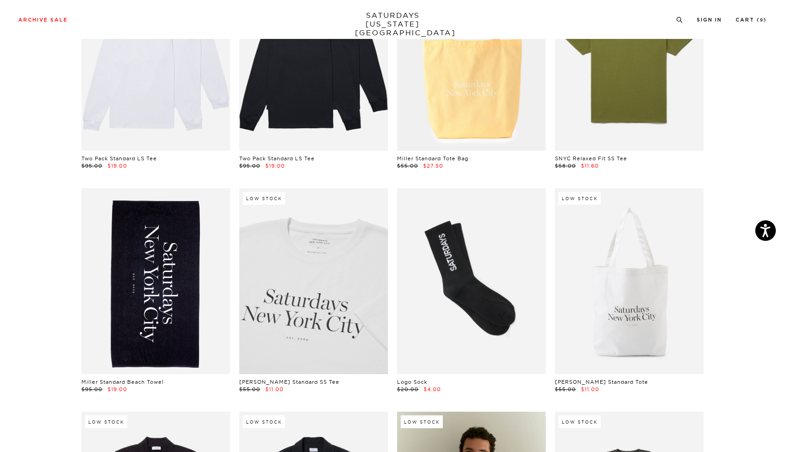
click at [296, 249] on link at bounding box center [313, 281] width 149 height 186
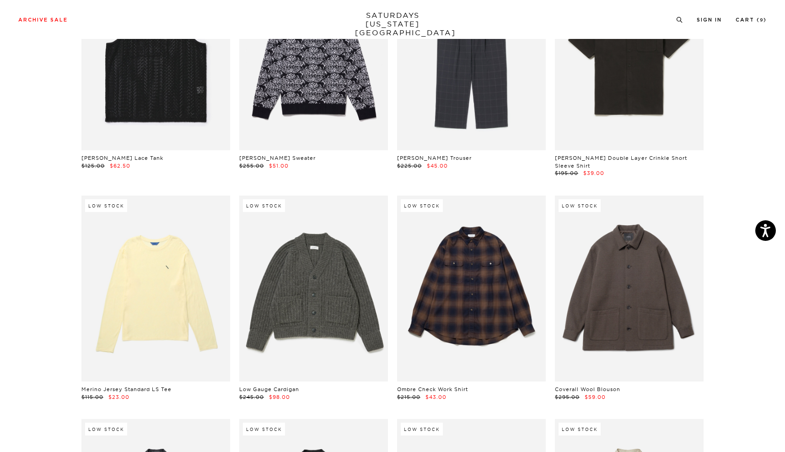
scroll to position [11764, 0]
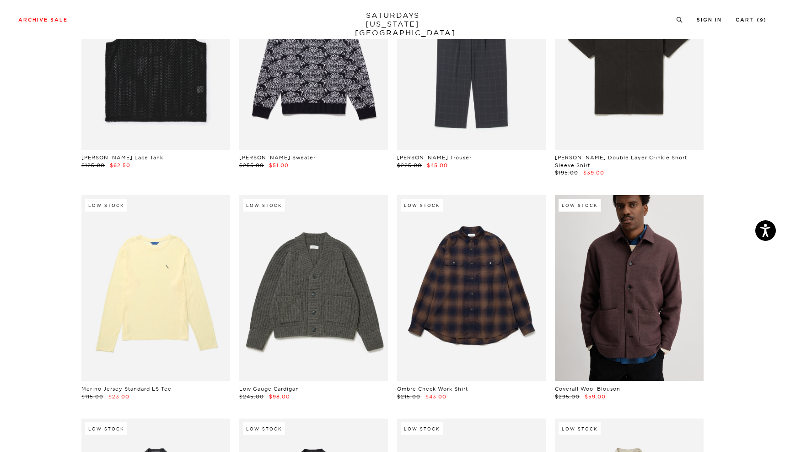
click at [615, 255] on link at bounding box center [629, 288] width 149 height 186
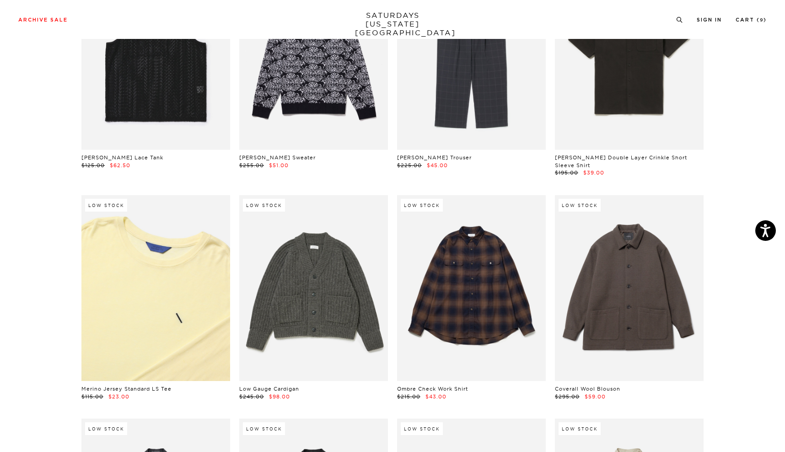
click at [174, 259] on link at bounding box center [155, 288] width 149 height 186
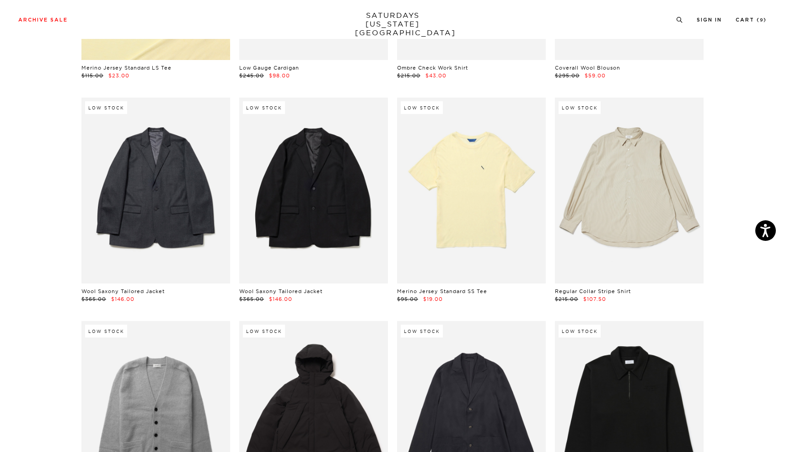
scroll to position [12087, 0]
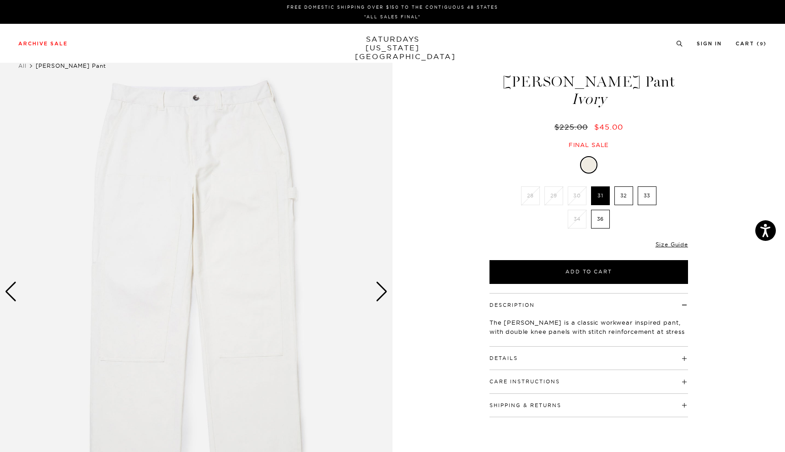
click at [382, 293] on div "Next slide" at bounding box center [382, 291] width 12 height 20
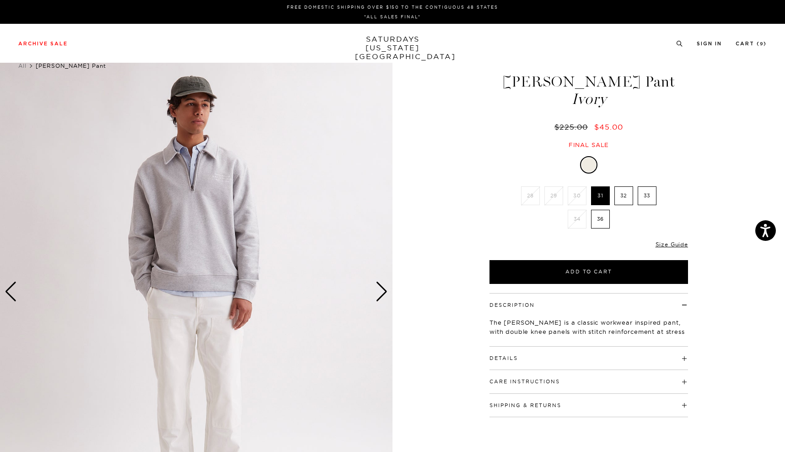
click at [382, 293] on div "Next slide" at bounding box center [382, 291] width 12 height 20
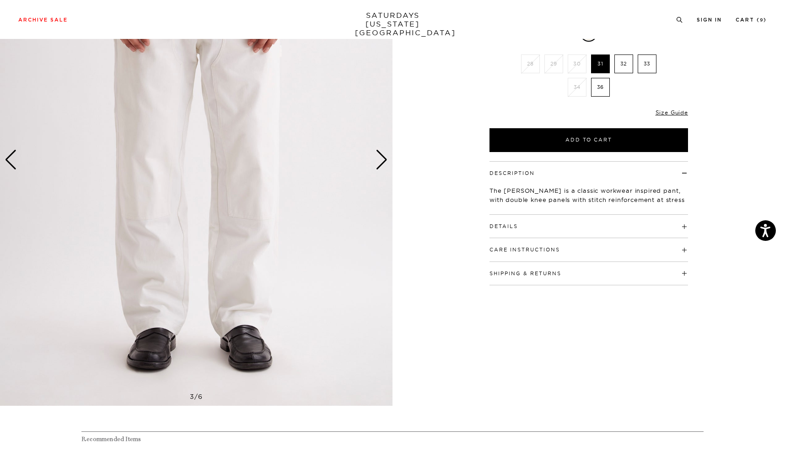
scroll to position [133, 0]
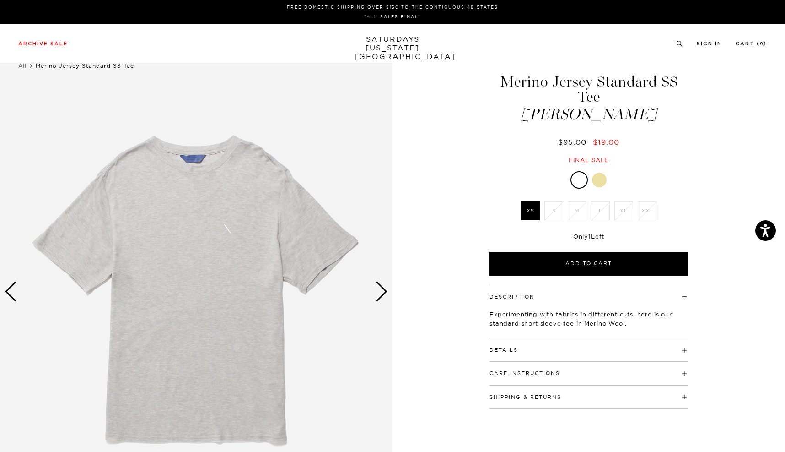
click at [378, 297] on div "Next slide" at bounding box center [382, 291] width 12 height 20
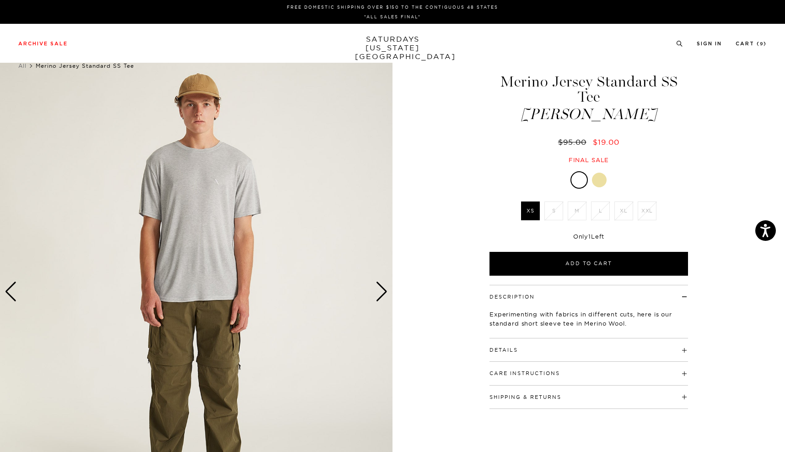
click at [378, 297] on div "Next slide" at bounding box center [382, 291] width 12 height 20
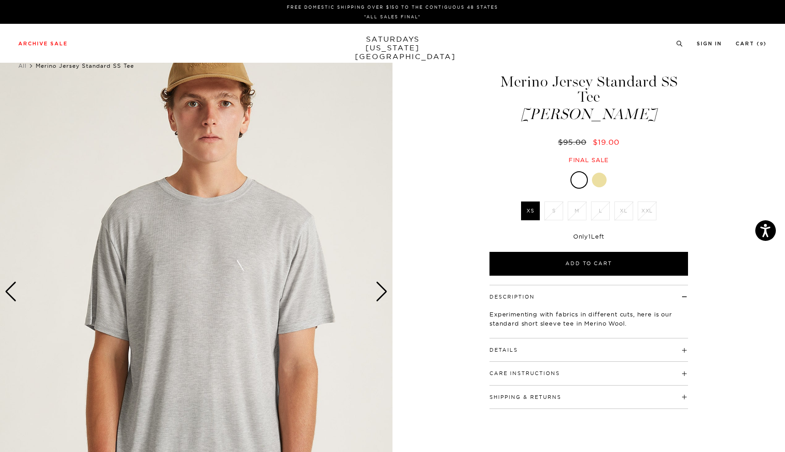
click at [599, 181] on div at bounding box center [599, 180] width 15 height 15
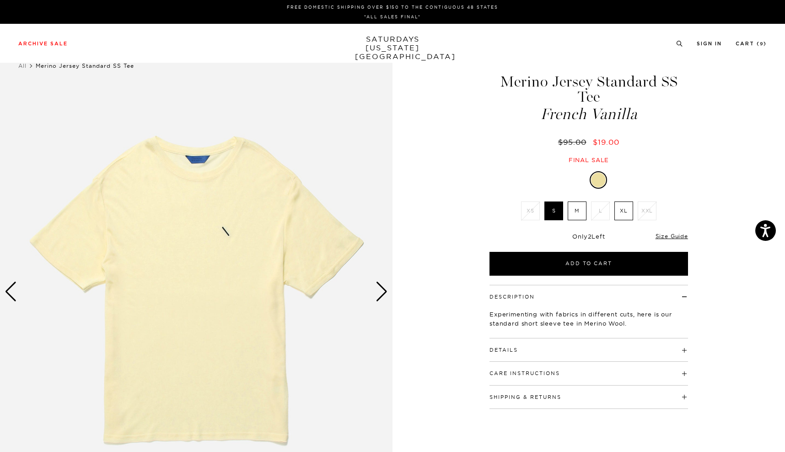
click at [381, 293] on div "Next slide" at bounding box center [382, 291] width 12 height 20
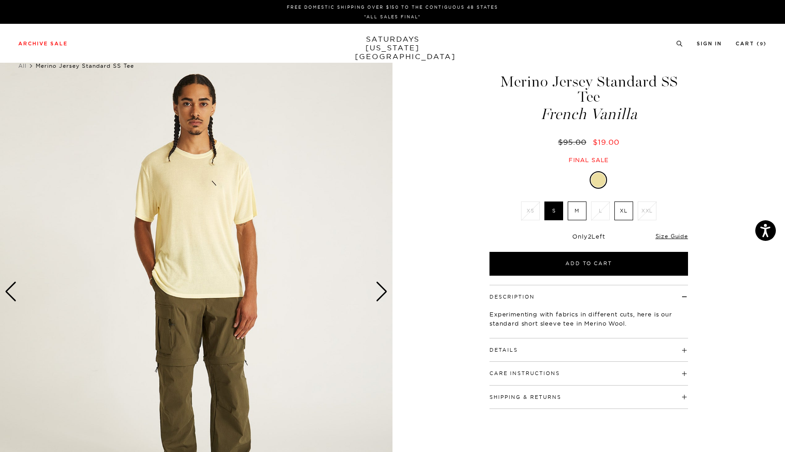
click at [381, 293] on div "Next slide" at bounding box center [382, 291] width 12 height 20
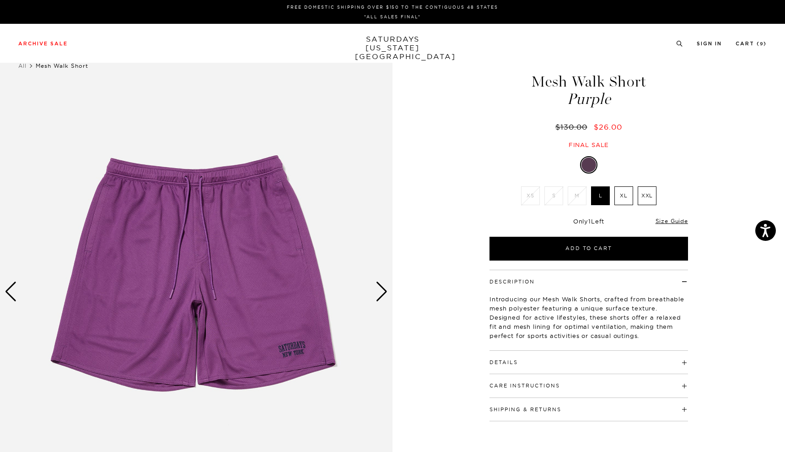
click at [378, 296] on div "Next slide" at bounding box center [382, 291] width 12 height 20
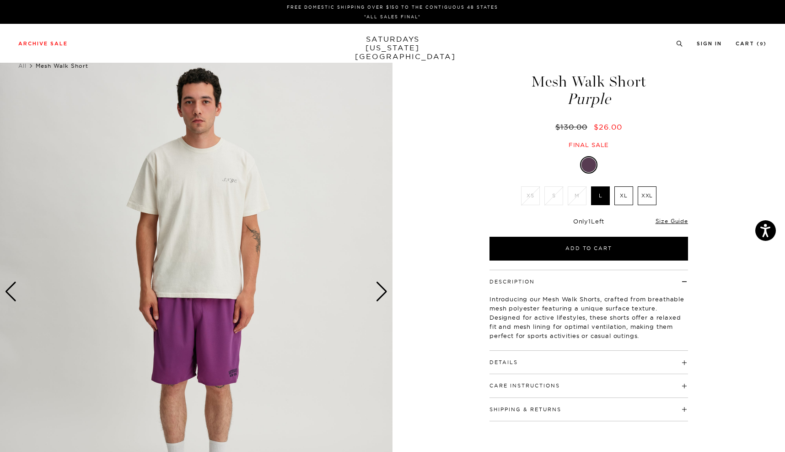
click at [378, 296] on div "Next slide" at bounding box center [382, 291] width 12 height 20
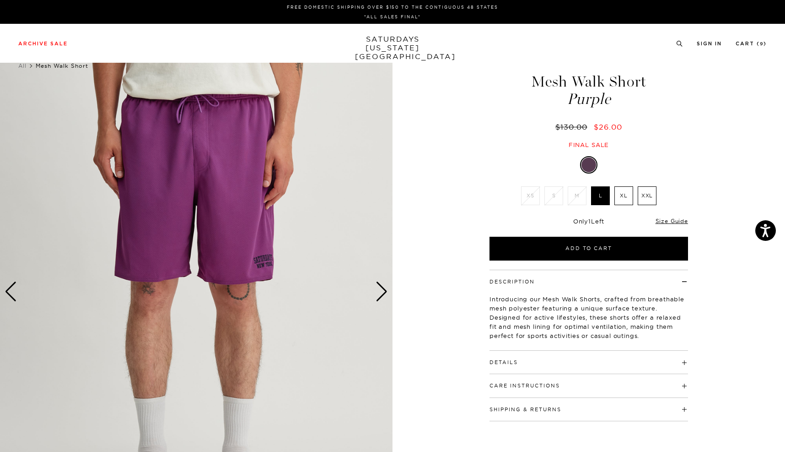
click at [378, 296] on div "Next slide" at bounding box center [382, 291] width 12 height 20
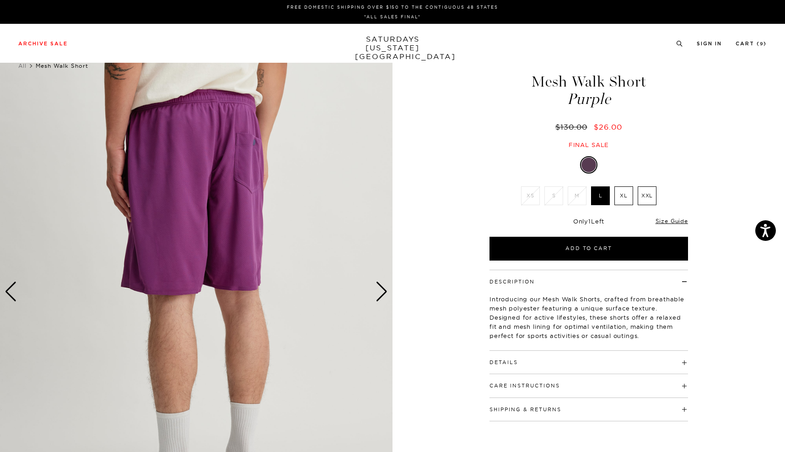
click at [378, 296] on div "Next slide" at bounding box center [382, 291] width 12 height 20
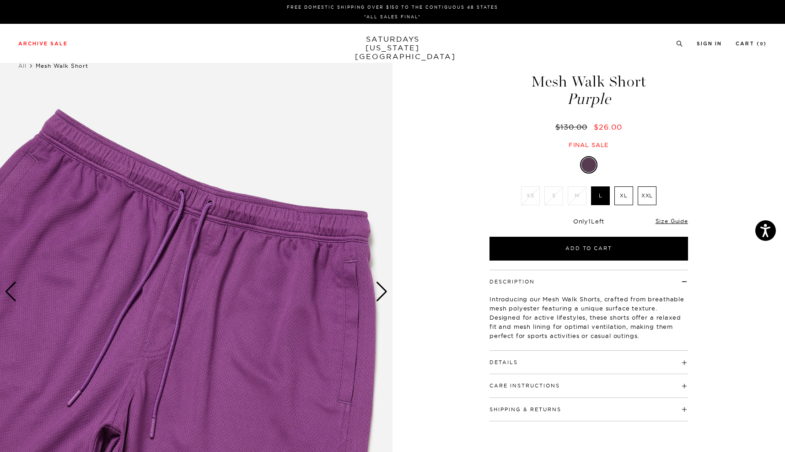
click at [378, 296] on div "Next slide" at bounding box center [382, 291] width 12 height 20
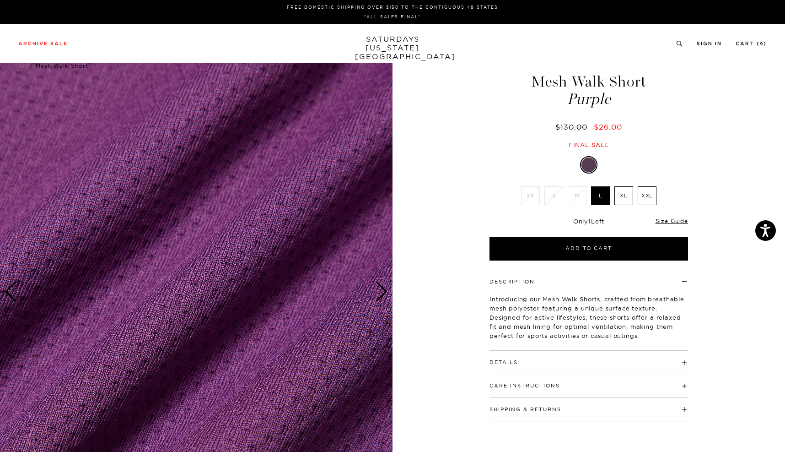
click at [378, 296] on div "Next slide" at bounding box center [382, 291] width 12 height 20
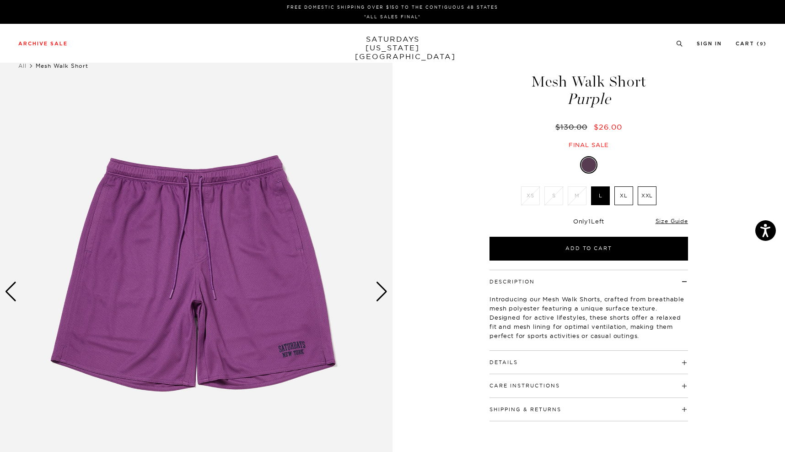
click at [299, 325] on img at bounding box center [196, 291] width 393 height 491
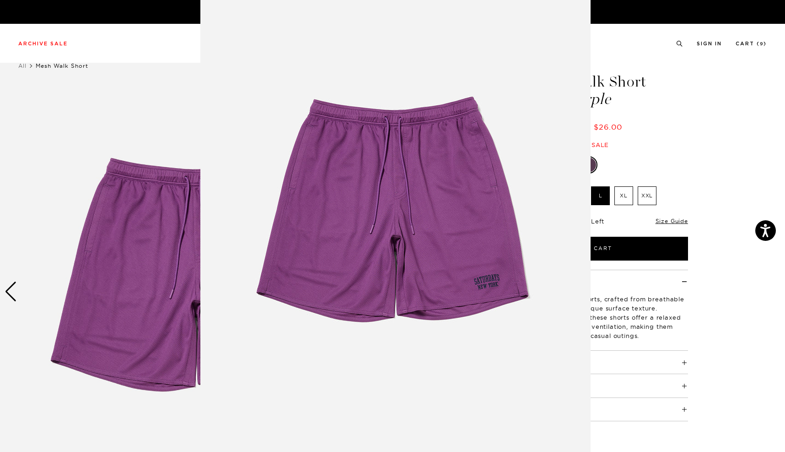
scroll to position [7, 0]
click at [504, 234] on img at bounding box center [395, 227] width 390 height 469
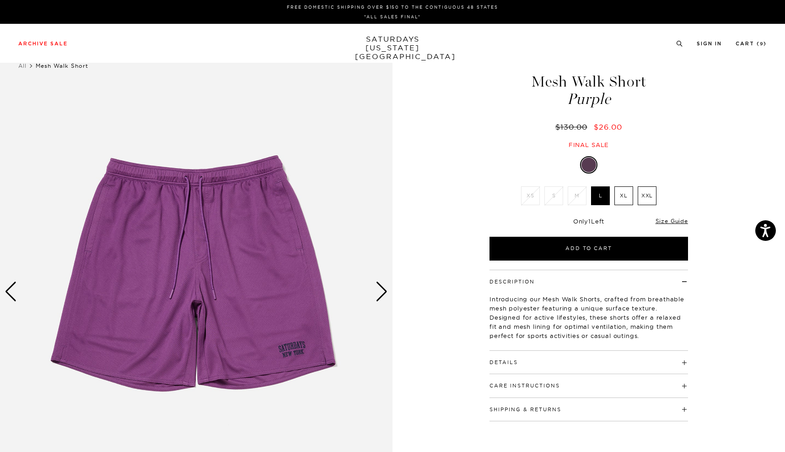
click at [377, 296] on div "Next slide" at bounding box center [382, 291] width 12 height 20
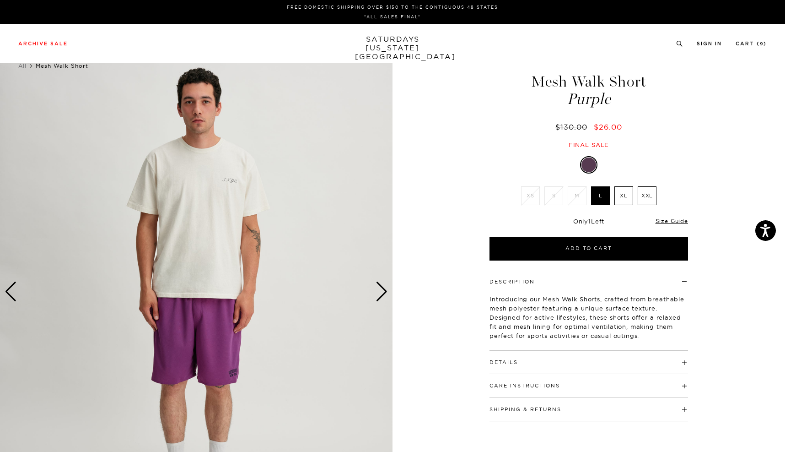
scroll to position [0, 5]
click at [377, 295] on div "Next slide" at bounding box center [382, 291] width 12 height 20
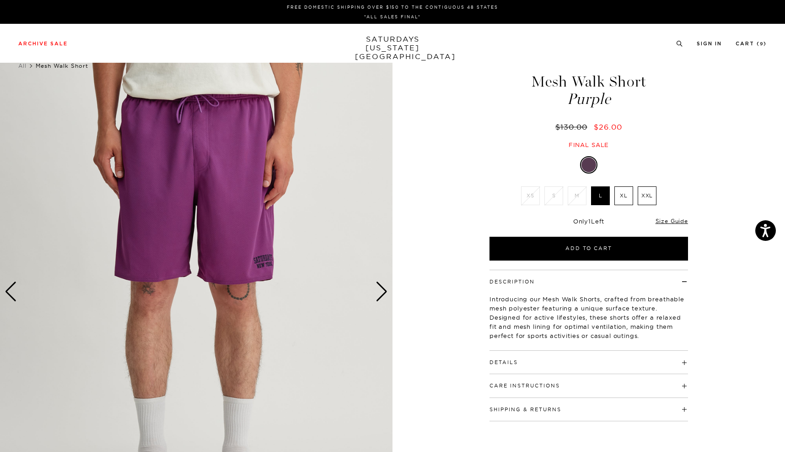
click at [380, 295] on div "Next slide" at bounding box center [382, 291] width 12 height 20
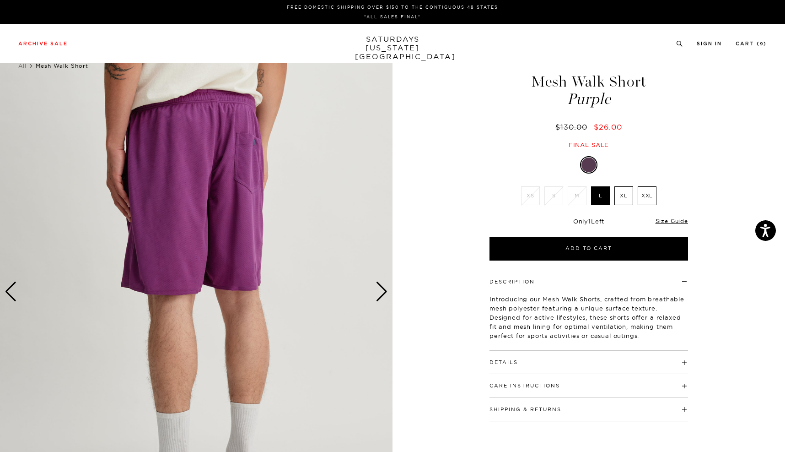
click at [380, 295] on div "Next slide" at bounding box center [382, 291] width 12 height 20
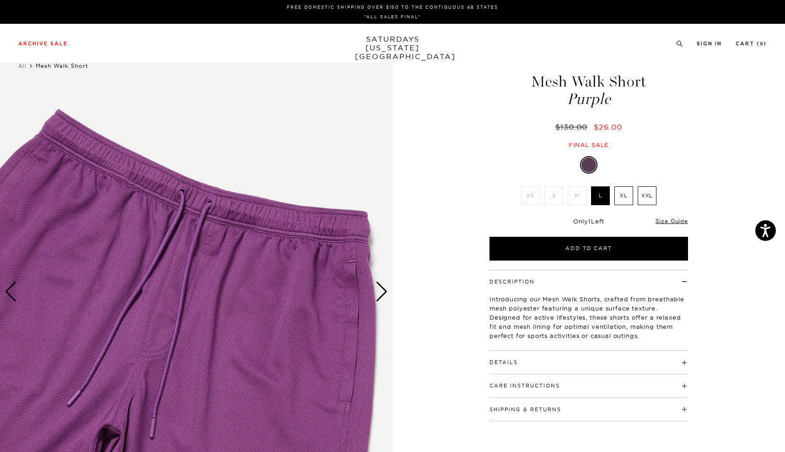
click at [379, 295] on div "Next slide" at bounding box center [382, 291] width 12 height 20
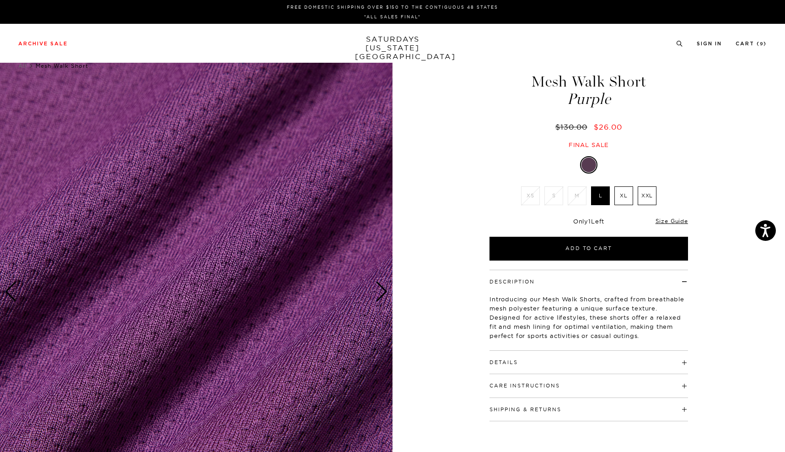
click at [379, 295] on div "Next slide" at bounding box center [382, 291] width 12 height 20
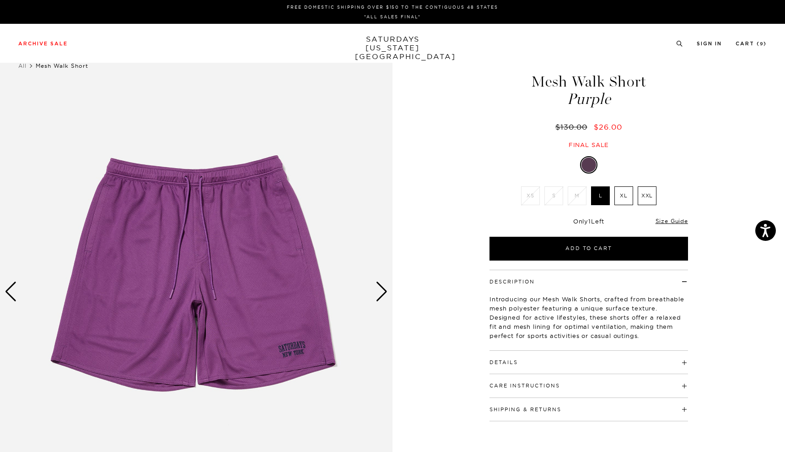
click at [379, 295] on div "Next slide" at bounding box center [382, 291] width 12 height 20
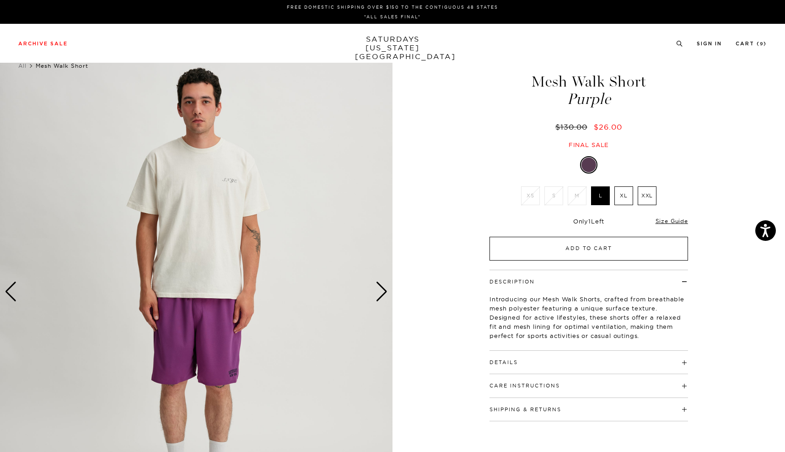
click at [588, 243] on button "Add to Cart" at bounding box center [589, 249] width 199 height 24
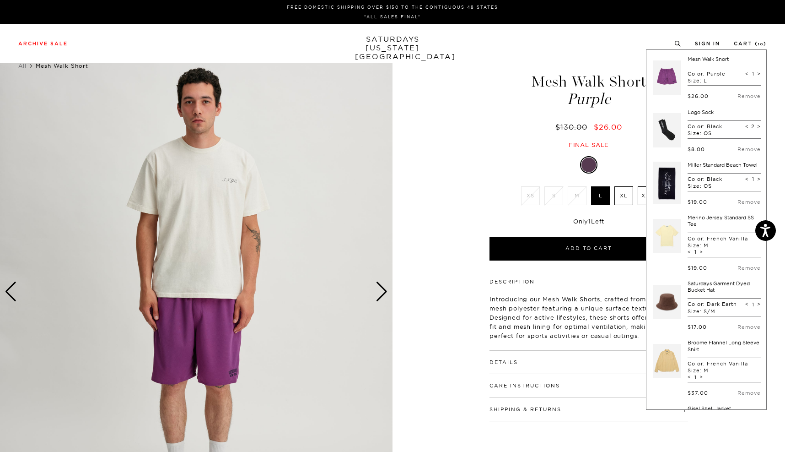
click at [551, 320] on p "Introducing our Mesh Walk Shorts, crafted from breathable mesh polyester featur…" at bounding box center [589, 317] width 199 height 46
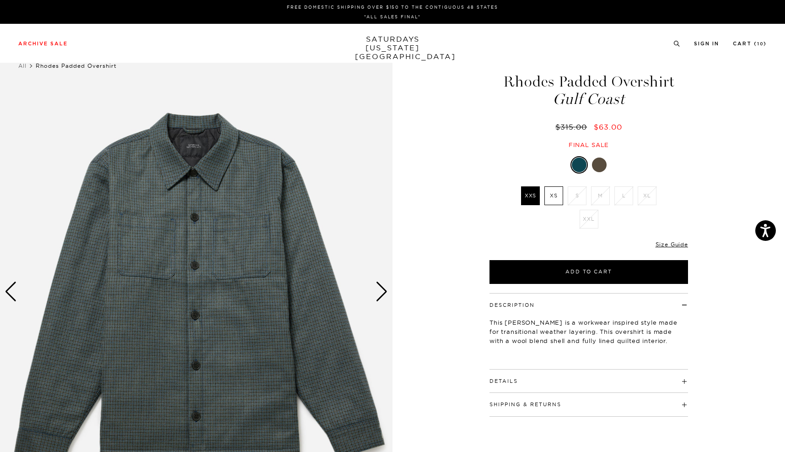
click at [386, 291] on div "Next slide" at bounding box center [382, 291] width 12 height 20
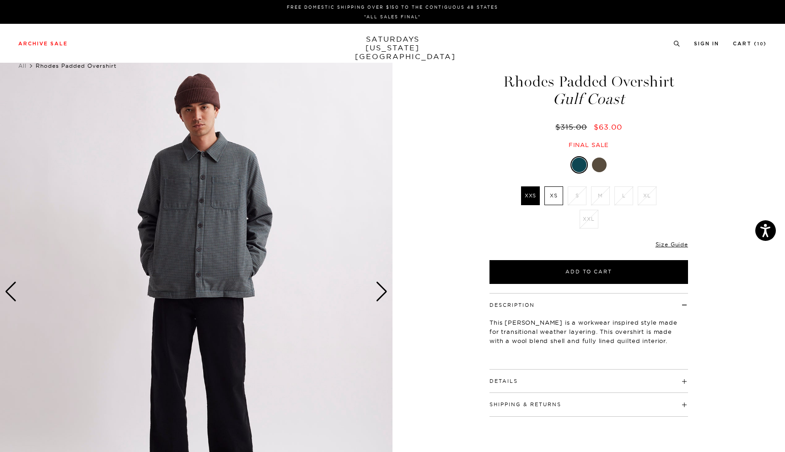
click at [386, 291] on div "Next slide" at bounding box center [382, 291] width 12 height 20
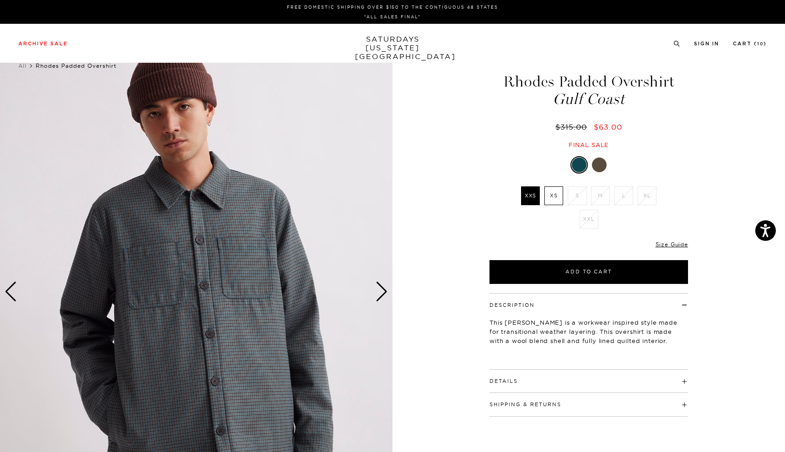
click at [600, 167] on div at bounding box center [599, 164] width 15 height 15
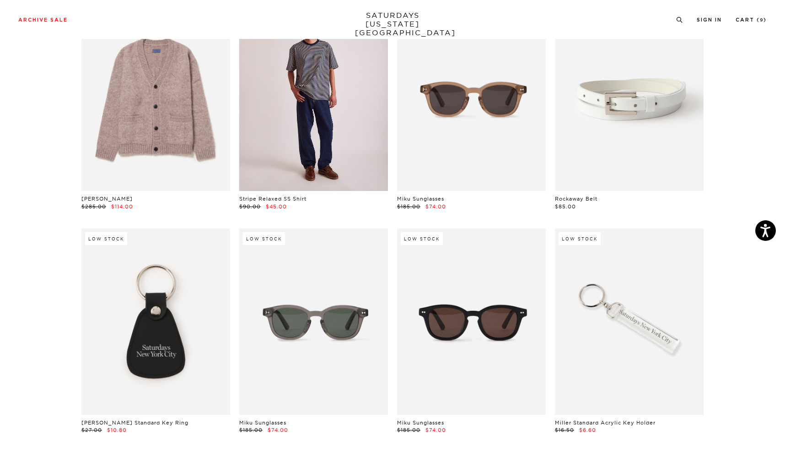
scroll to position [13071, 0]
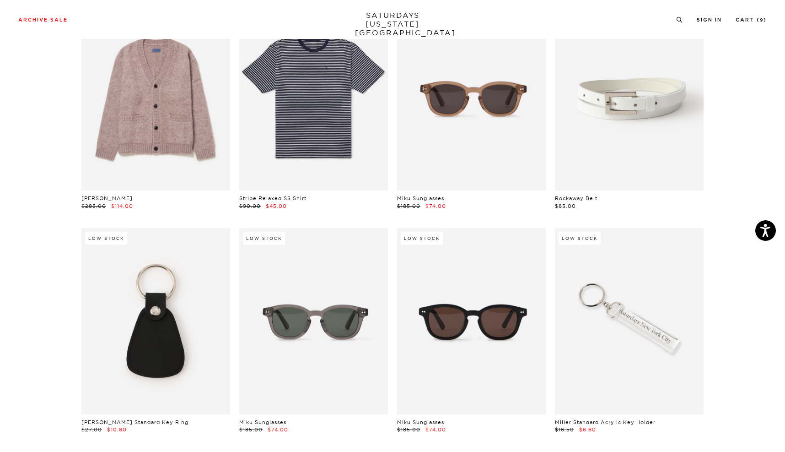
click at [142, 304] on link at bounding box center [155, 321] width 149 height 186
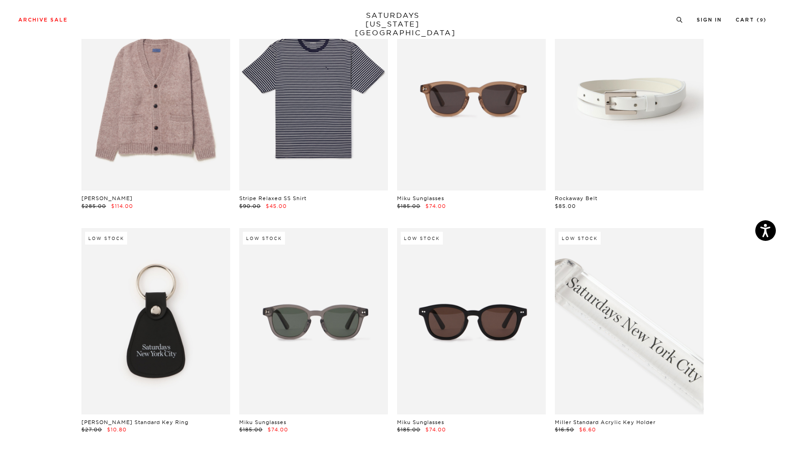
click at [626, 292] on link at bounding box center [629, 321] width 149 height 186
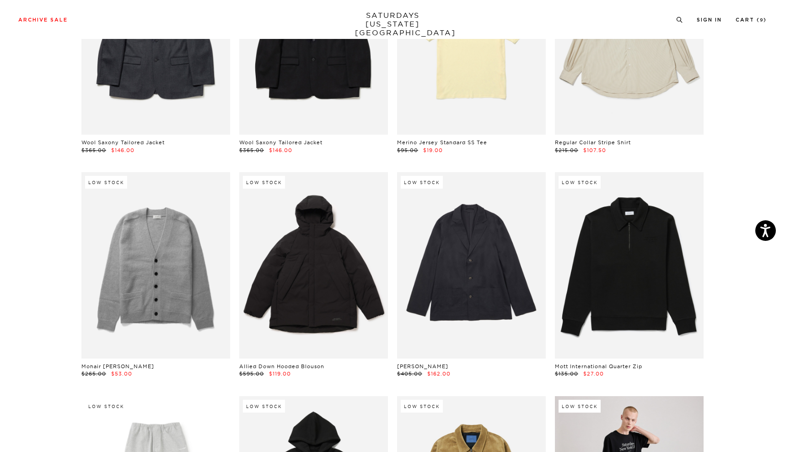
scroll to position [12168, 0]
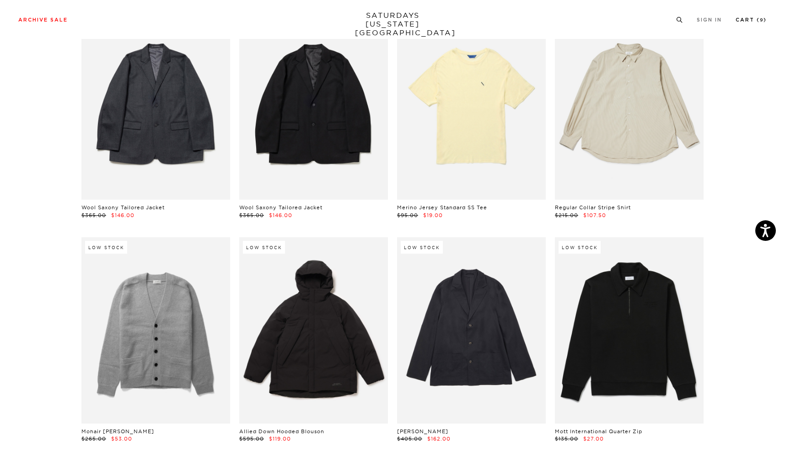
click at [764, 19] on link "Cart ( 9 )" at bounding box center [751, 19] width 31 height 5
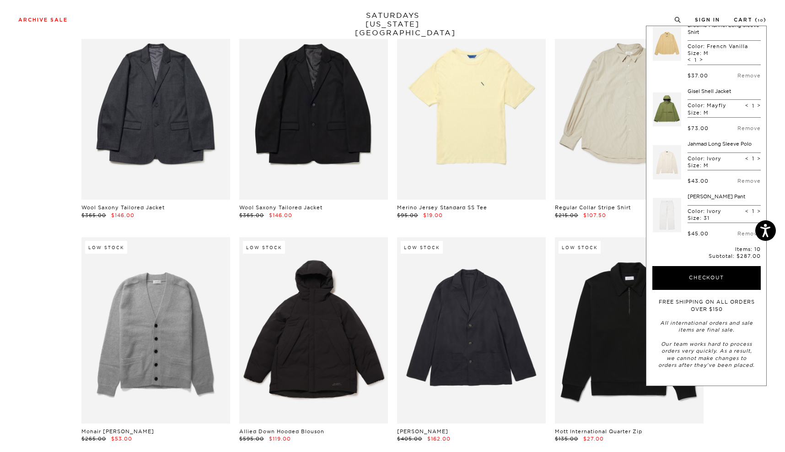
scroll to position [293, 0]
click at [698, 279] on button "Checkout" at bounding box center [707, 278] width 108 height 24
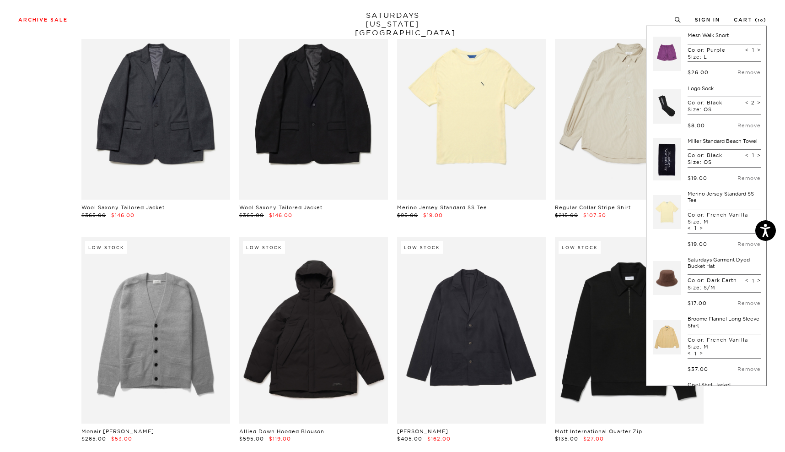
scroll to position [0, 0]
click at [745, 102] on span "<" at bounding box center [747, 102] width 4 height 6
type input "1"
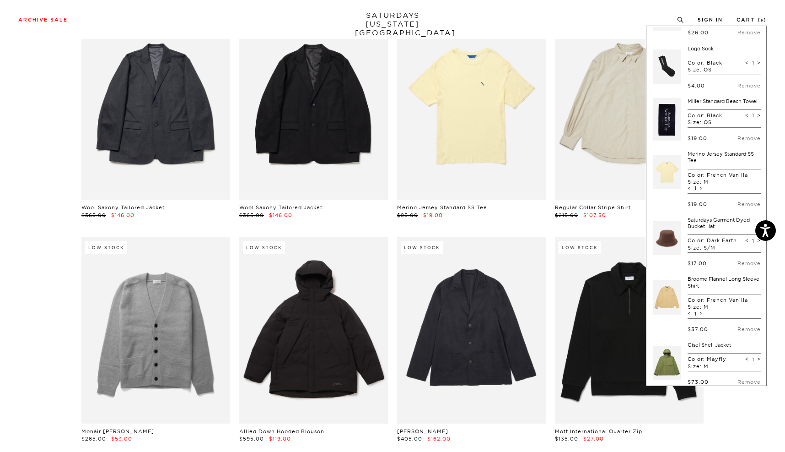
scroll to position [45, 0]
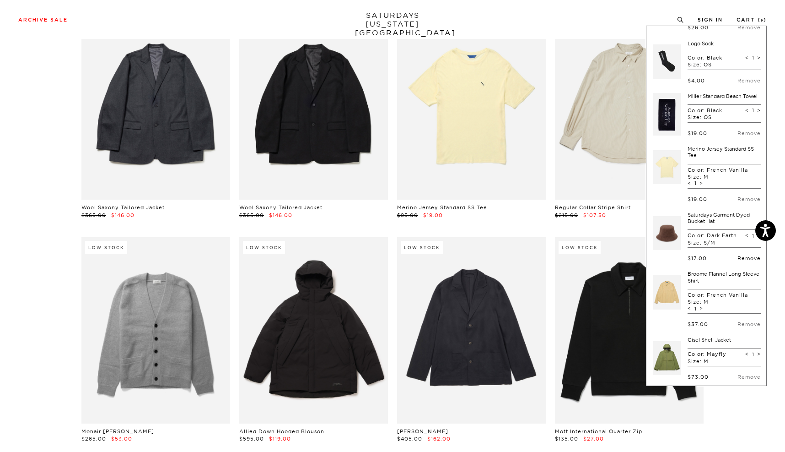
click at [743, 261] on link "Remove" at bounding box center [749, 258] width 23 height 6
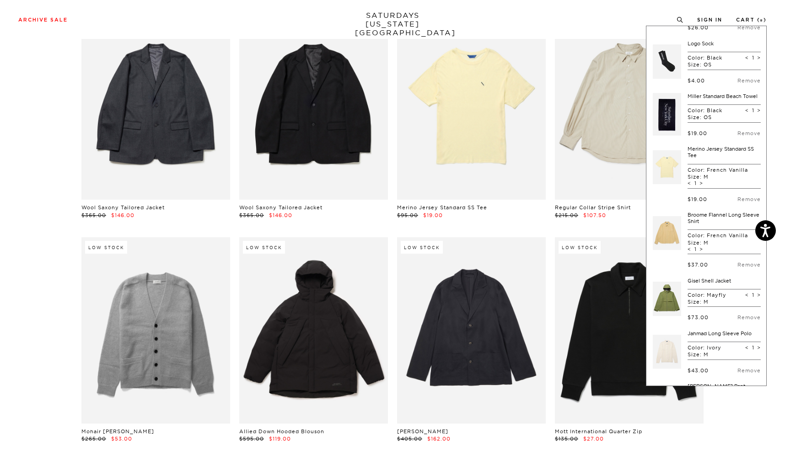
click at [669, 239] on link at bounding box center [667, 232] width 28 height 43
click at [667, 237] on link at bounding box center [667, 232] width 28 height 43
click at [670, 304] on link at bounding box center [667, 298] width 28 height 43
click at [738, 320] on link "Remove" at bounding box center [749, 317] width 23 height 6
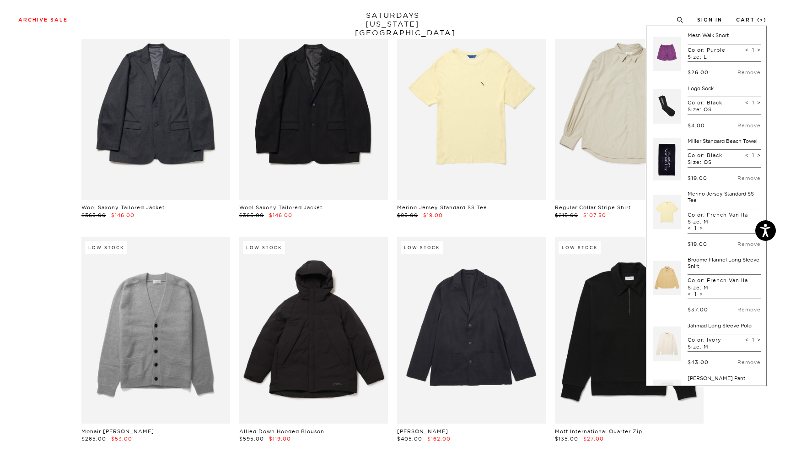
scroll to position [0, 0]
click at [668, 53] on link at bounding box center [667, 53] width 28 height 43
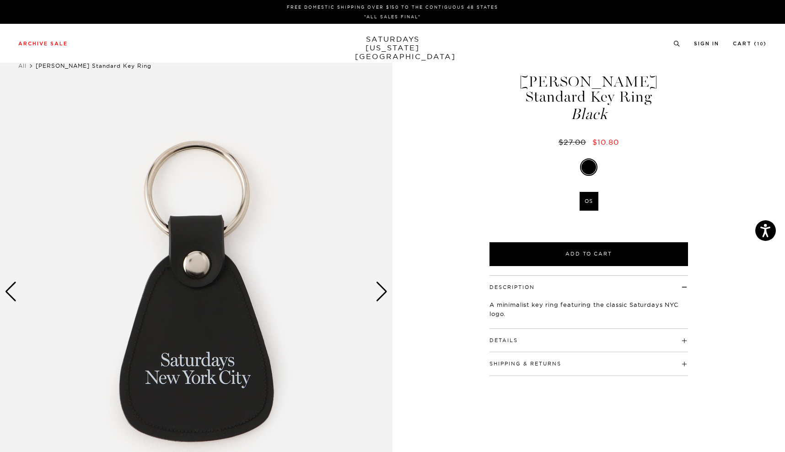
click at [374, 295] on img at bounding box center [196, 291] width 393 height 491
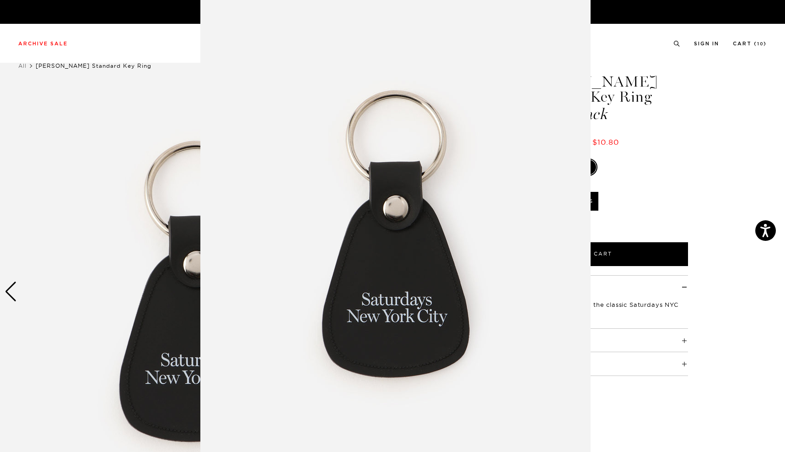
scroll to position [6, 0]
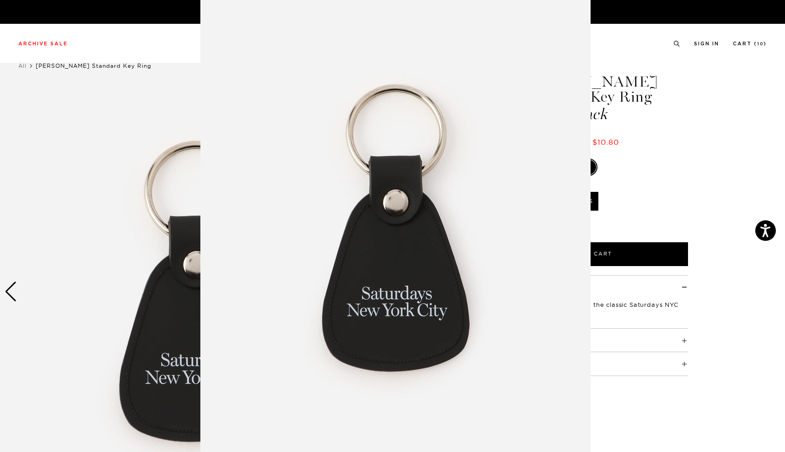
click at [374, 295] on img at bounding box center [395, 228] width 390 height 469
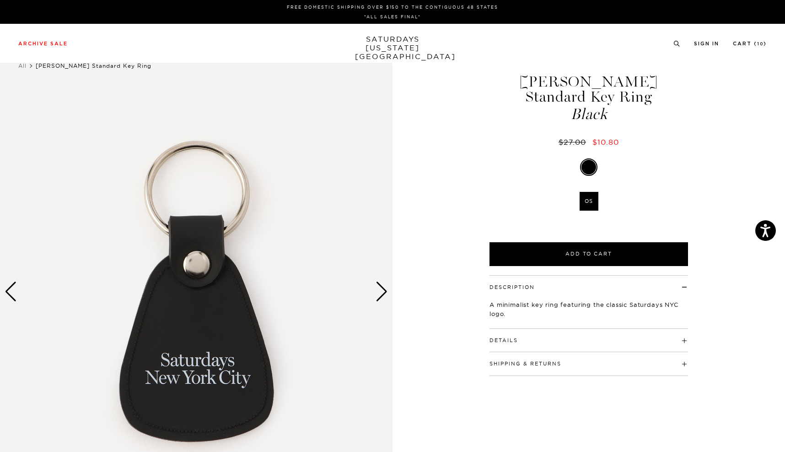
click at [508, 338] on button "Details" at bounding box center [504, 340] width 28 height 5
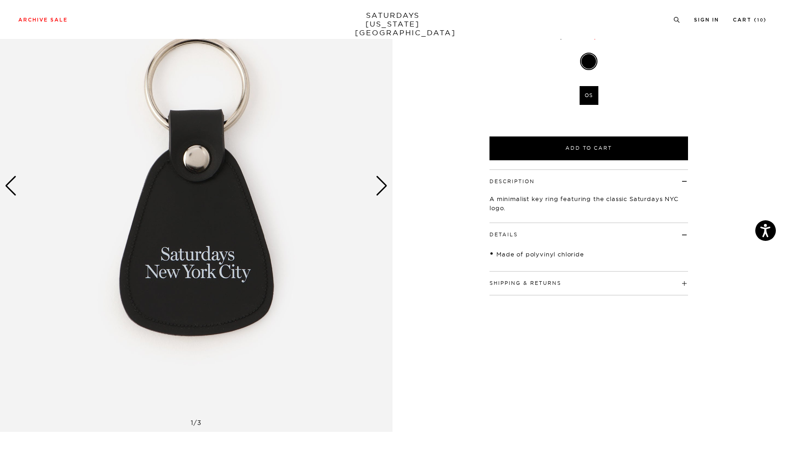
scroll to position [116, 0]
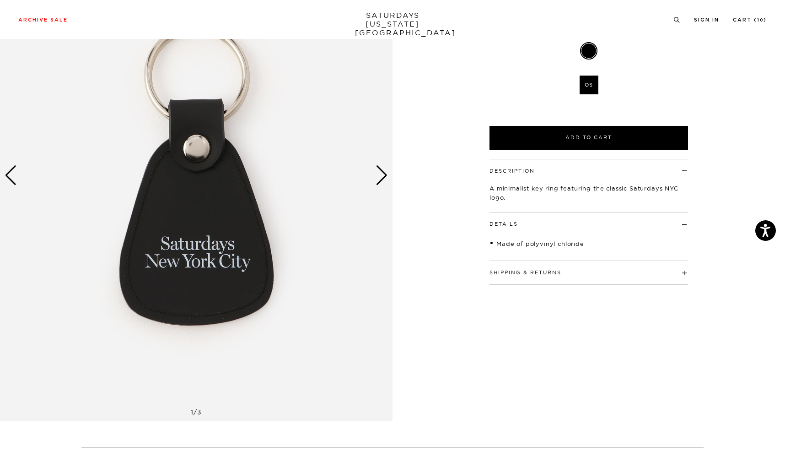
click at [381, 182] on div "Next slide" at bounding box center [382, 175] width 12 height 20
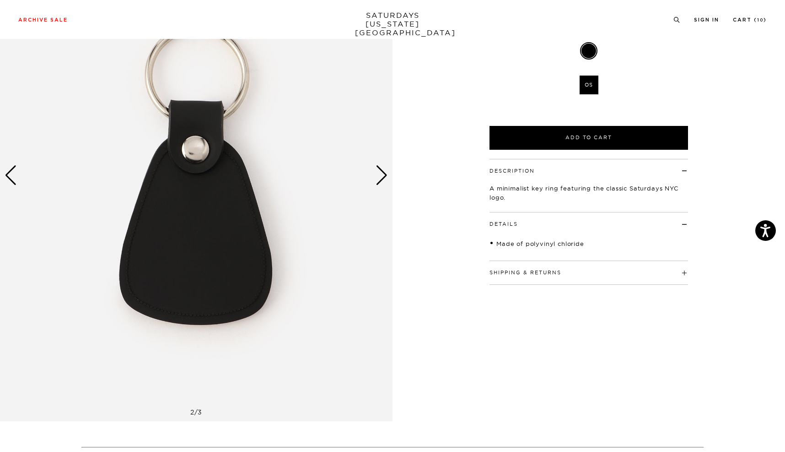
click at [381, 182] on div "Next slide" at bounding box center [382, 175] width 12 height 20
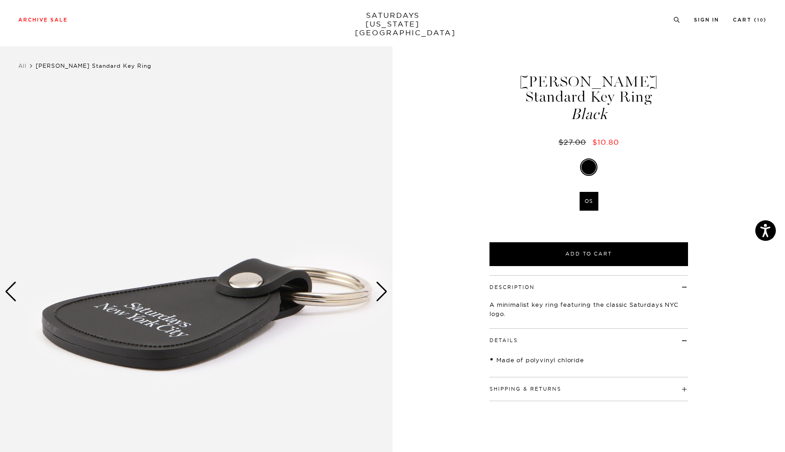
scroll to position [0, 0]
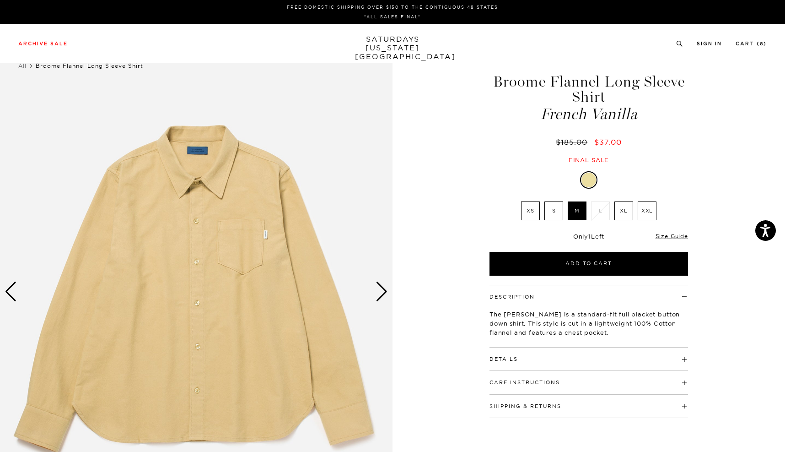
click at [382, 294] on div "Next slide" at bounding box center [382, 291] width 12 height 20
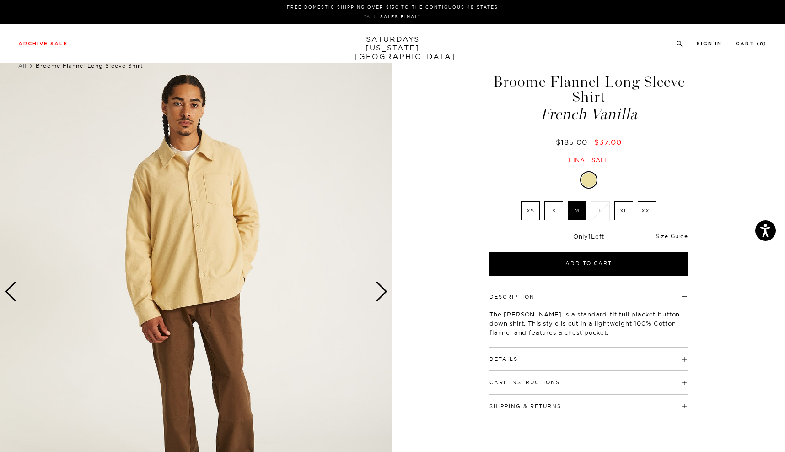
click at [382, 294] on div "Next slide" at bounding box center [382, 291] width 12 height 20
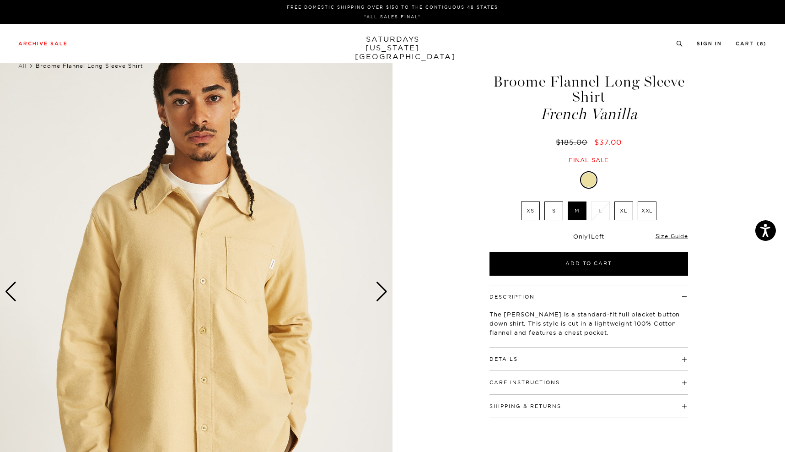
click at [382, 294] on div "Next slide" at bounding box center [382, 291] width 12 height 20
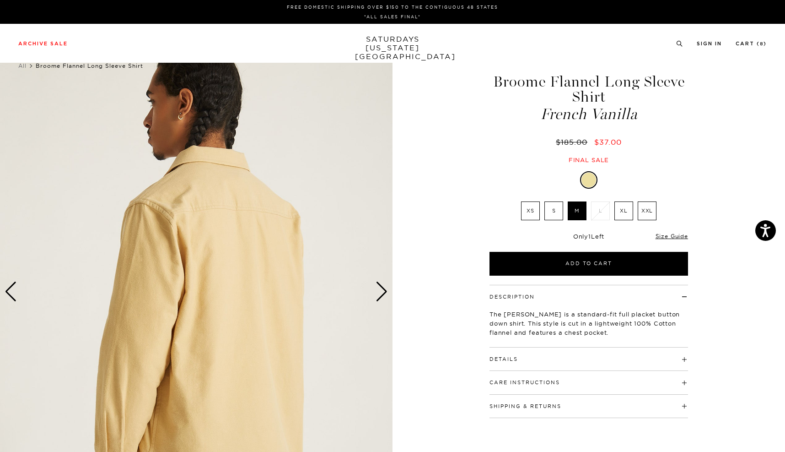
click at [382, 294] on div "Next slide" at bounding box center [382, 291] width 12 height 20
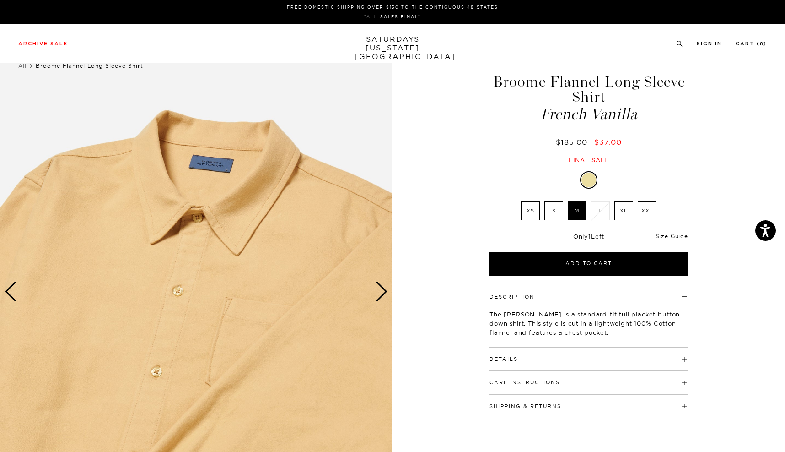
click at [382, 294] on div "Next slide" at bounding box center [382, 291] width 12 height 20
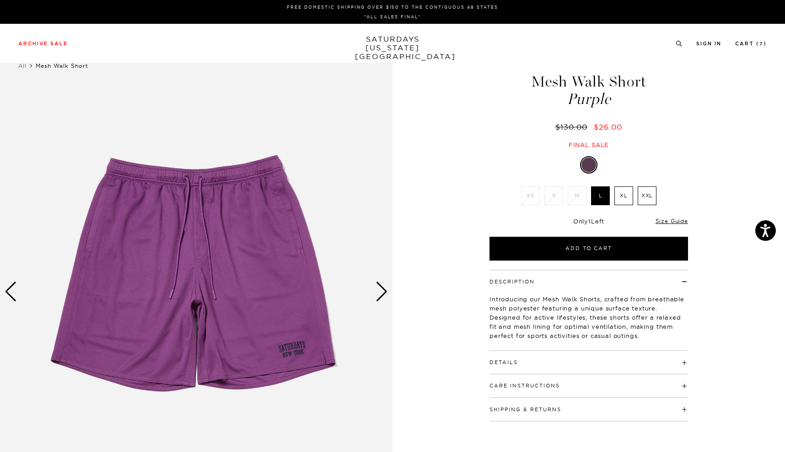
click at [308, 291] on img at bounding box center [196, 291] width 393 height 491
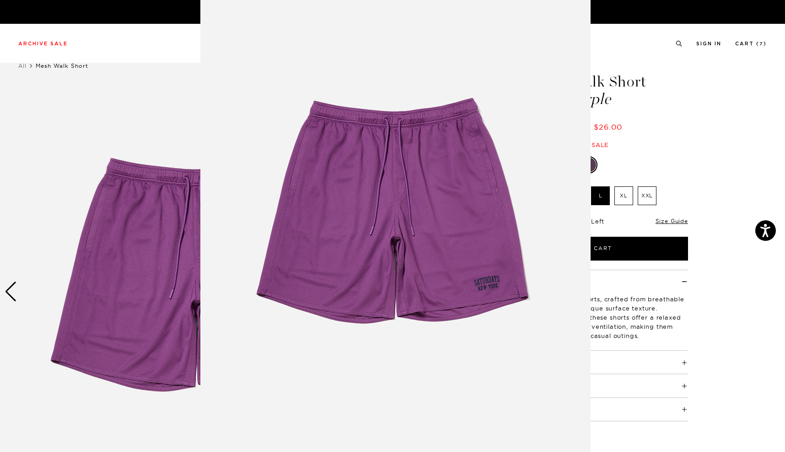
click at [308, 291] on img at bounding box center [395, 228] width 390 height 469
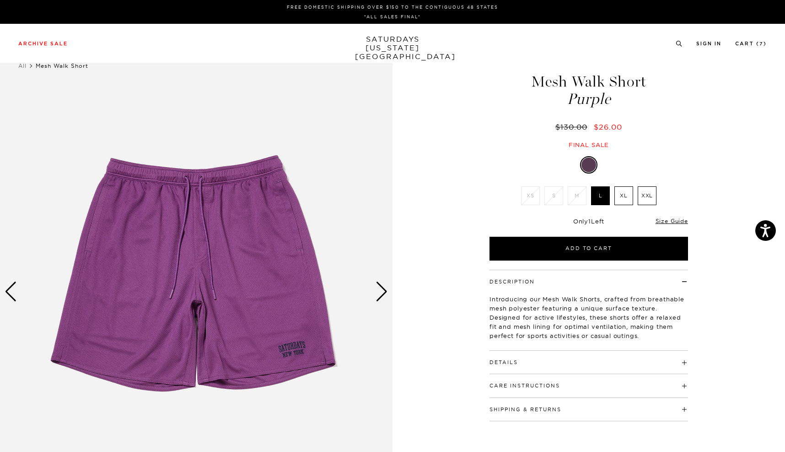
scroll to position [0, 0]
click at [385, 298] on div "Next slide" at bounding box center [382, 291] width 12 height 20
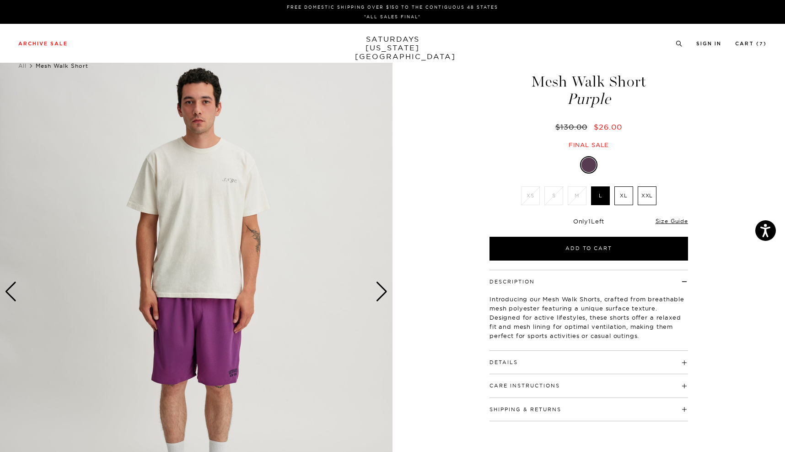
click at [385, 298] on div "Next slide" at bounding box center [382, 291] width 12 height 20
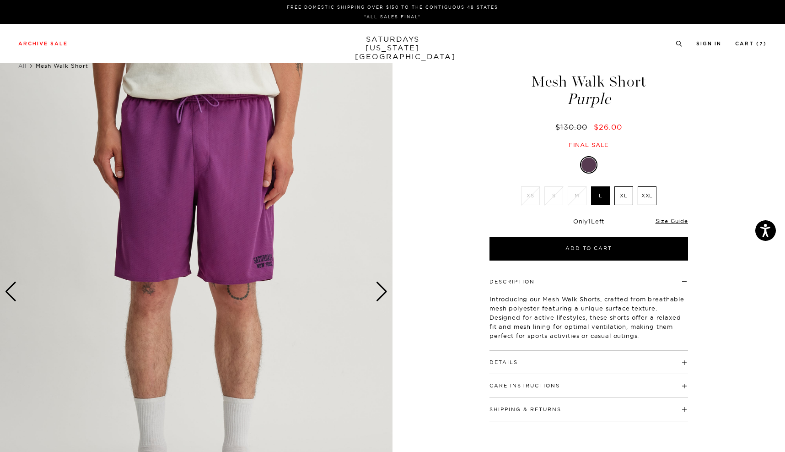
click at [385, 298] on div "Next slide" at bounding box center [382, 291] width 12 height 20
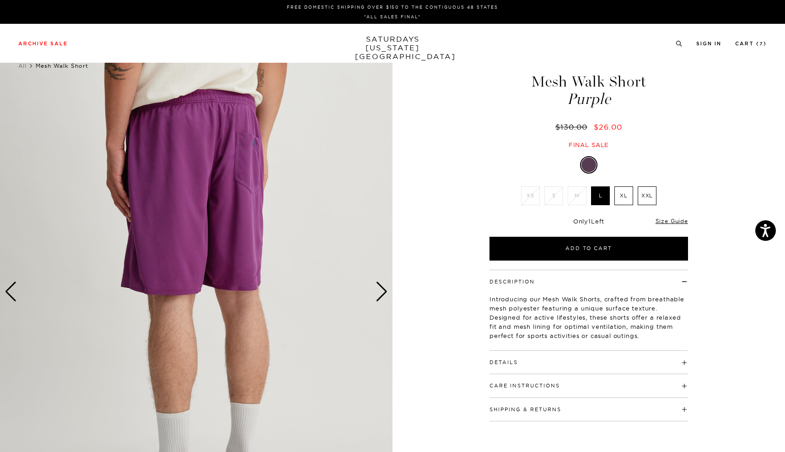
click at [385, 298] on div "Next slide" at bounding box center [382, 291] width 12 height 20
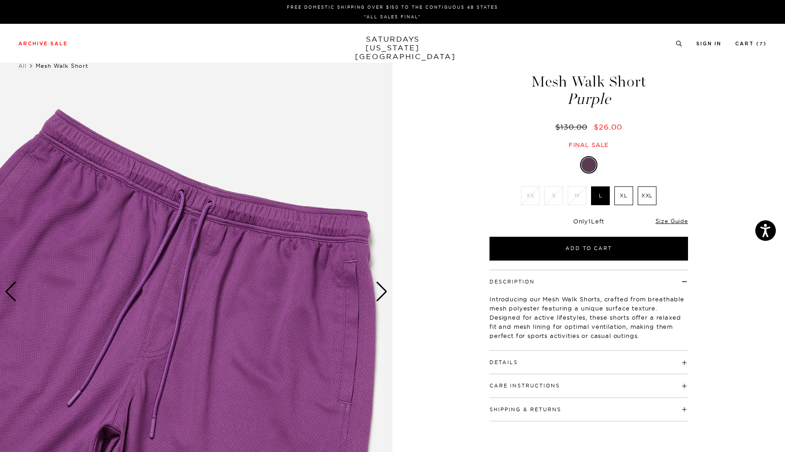
click at [385, 298] on div "Next slide" at bounding box center [382, 291] width 12 height 20
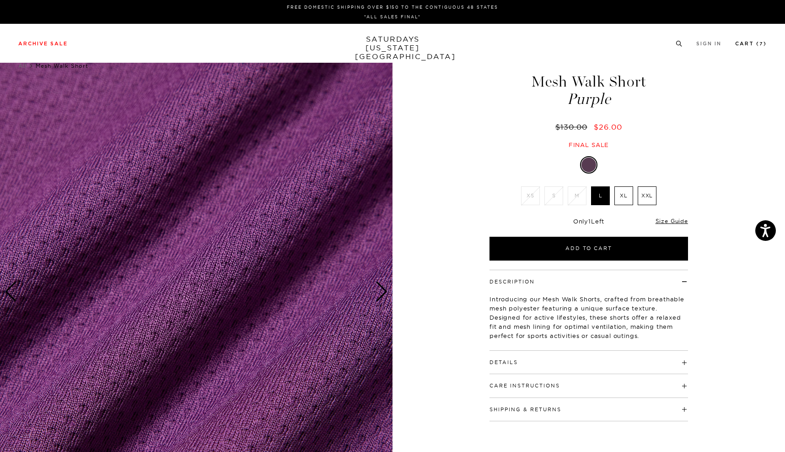
click at [742, 41] on link "Cart ( 7 )" at bounding box center [751, 43] width 32 height 5
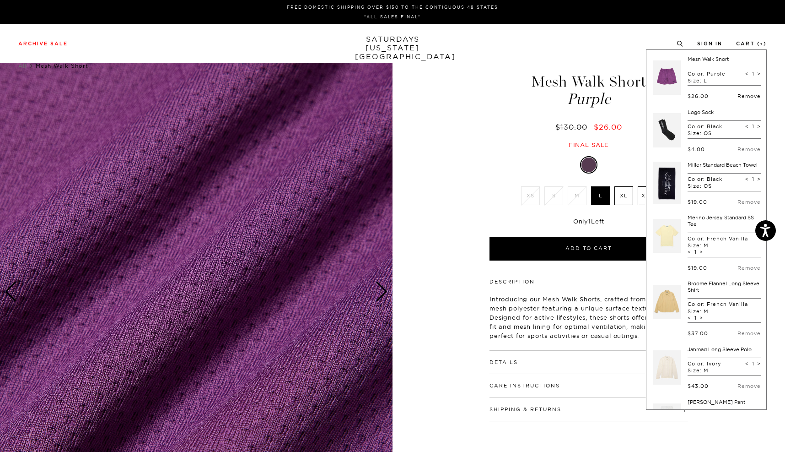
click at [743, 96] on link "Remove" at bounding box center [749, 96] width 23 height 6
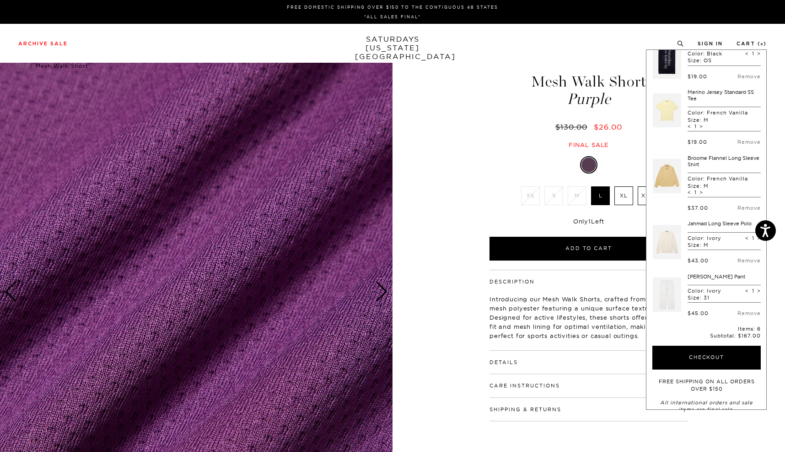
scroll to position [86, 0]
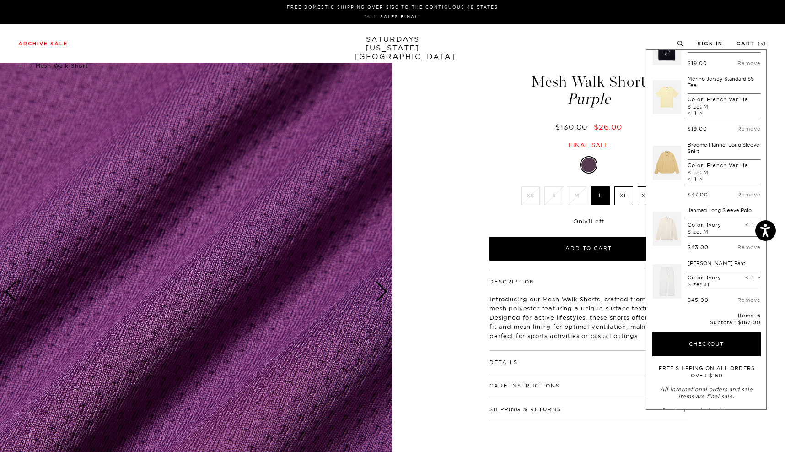
click at [664, 234] on link at bounding box center [667, 228] width 28 height 43
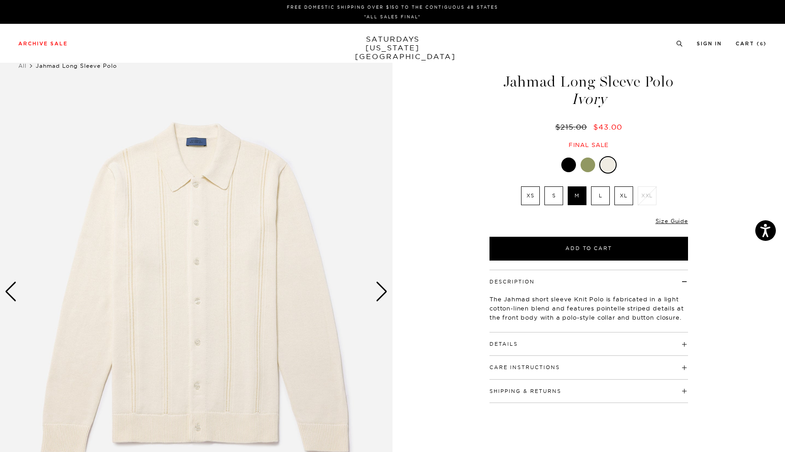
click at [380, 297] on div "Next slide" at bounding box center [382, 291] width 12 height 20
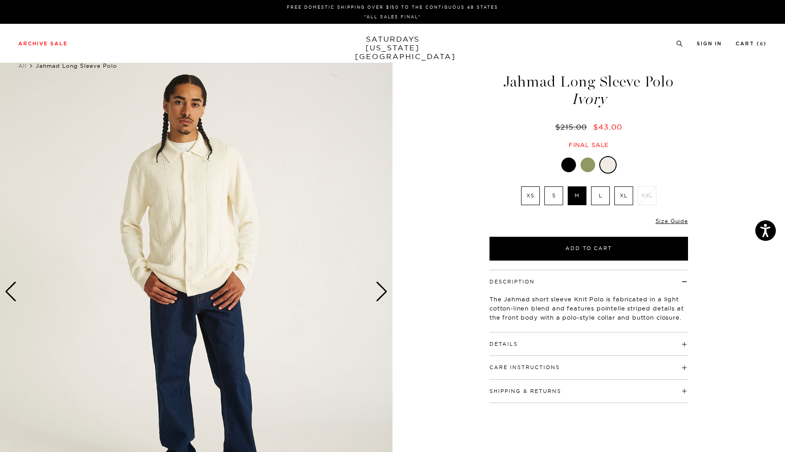
click at [380, 297] on div "Next slide" at bounding box center [382, 291] width 12 height 20
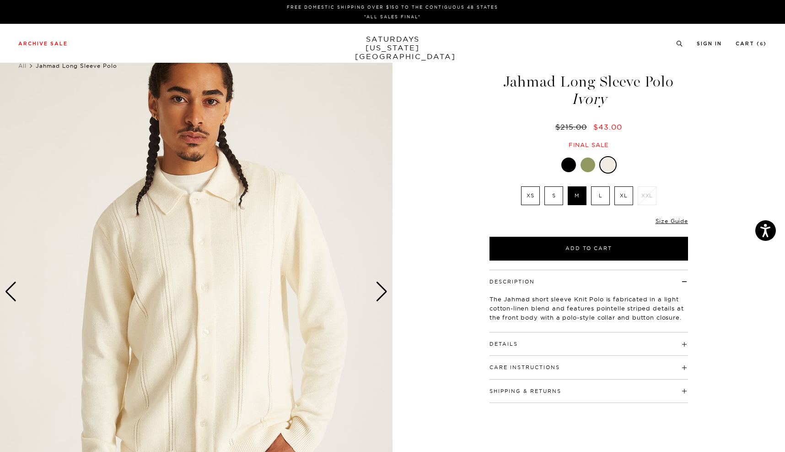
click at [379, 297] on div "Next slide" at bounding box center [382, 291] width 12 height 20
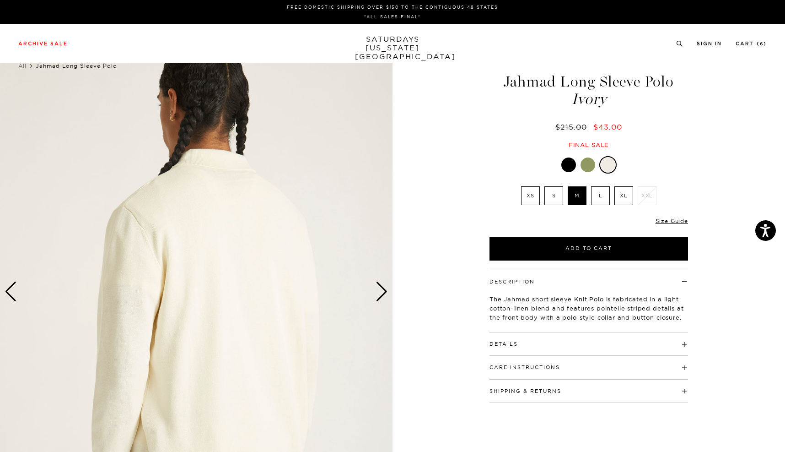
click at [379, 297] on div "Next slide" at bounding box center [382, 291] width 12 height 20
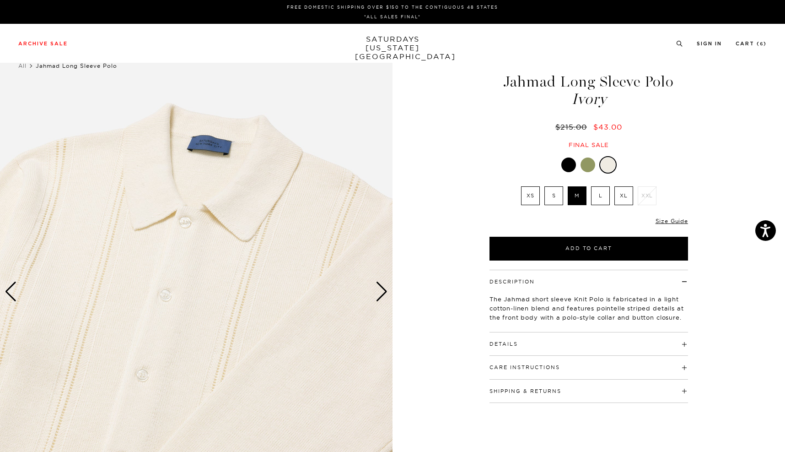
click at [379, 297] on div "Next slide" at bounding box center [382, 291] width 12 height 20
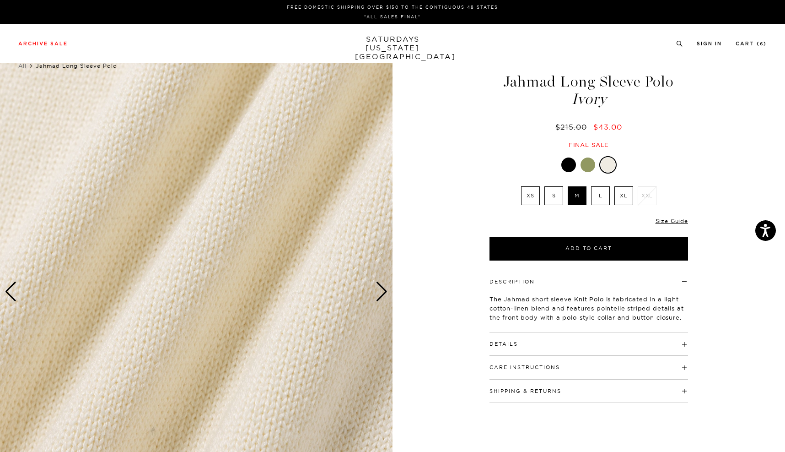
click at [375, 297] on img at bounding box center [196, 291] width 393 height 491
click at [386, 294] on div "Next slide" at bounding box center [382, 291] width 12 height 20
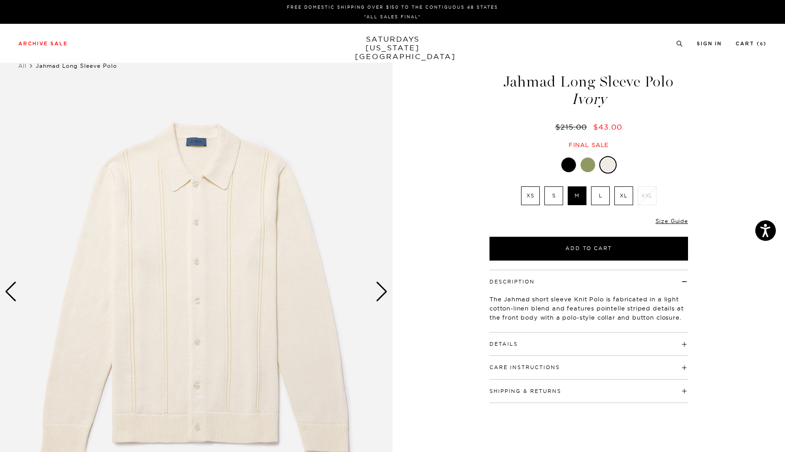
click at [586, 167] on div at bounding box center [588, 164] width 15 height 15
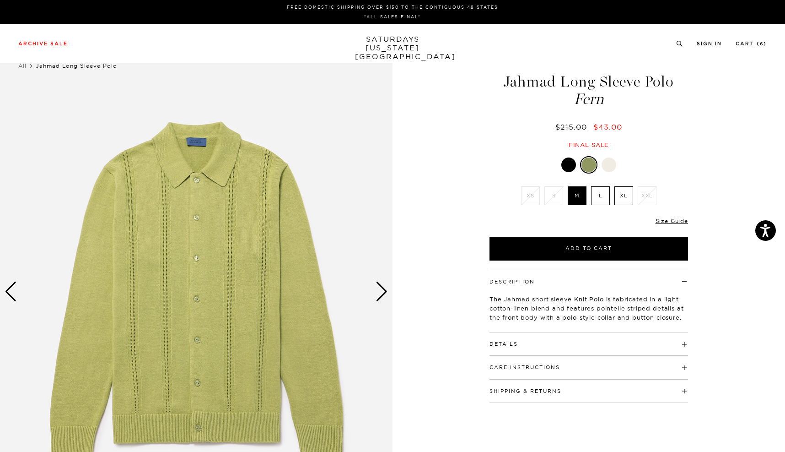
click at [384, 292] on div "Next slide" at bounding box center [382, 291] width 12 height 20
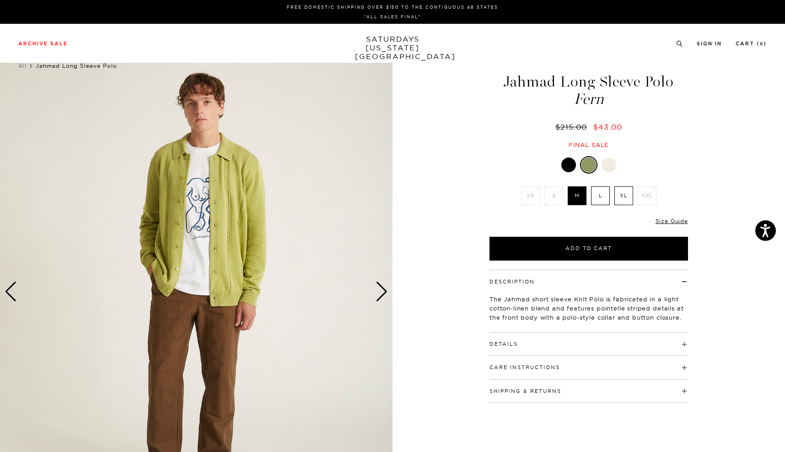
click at [384, 292] on div "Next slide" at bounding box center [382, 291] width 12 height 20
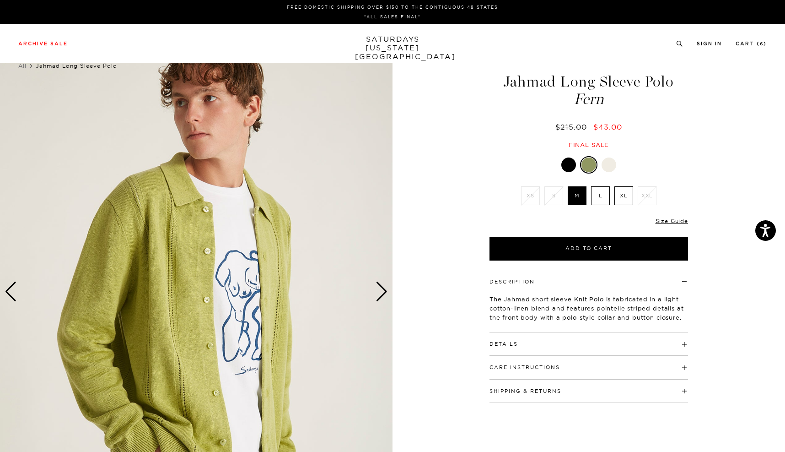
click at [384, 292] on div "Next slide" at bounding box center [382, 291] width 12 height 20
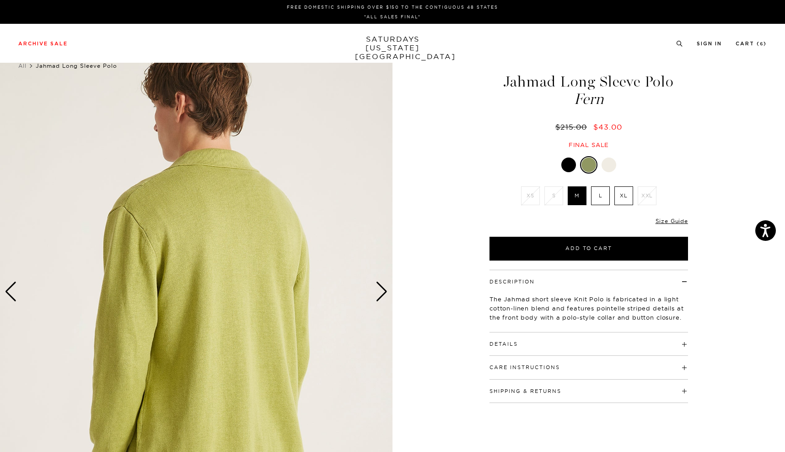
click at [384, 292] on div "Next slide" at bounding box center [382, 291] width 12 height 20
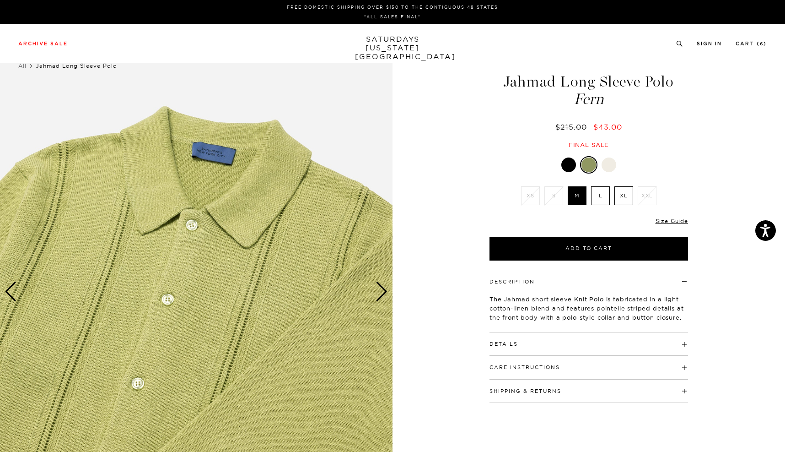
click at [569, 163] on div at bounding box center [568, 164] width 15 height 15
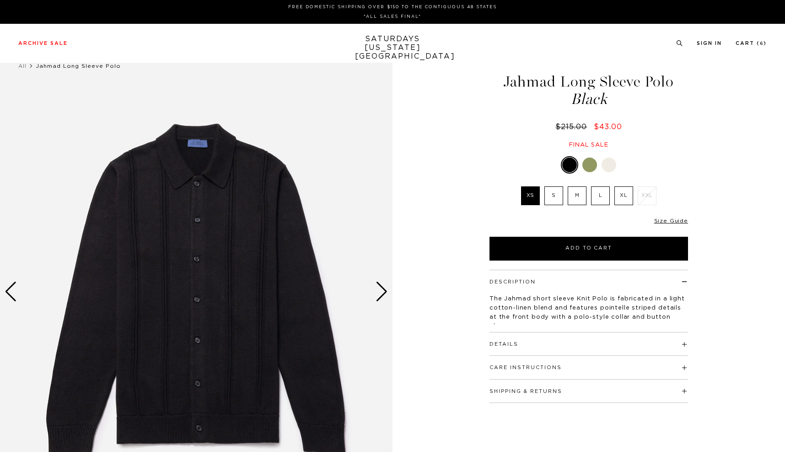
click at [380, 294] on div "Next slide" at bounding box center [382, 291] width 12 height 20
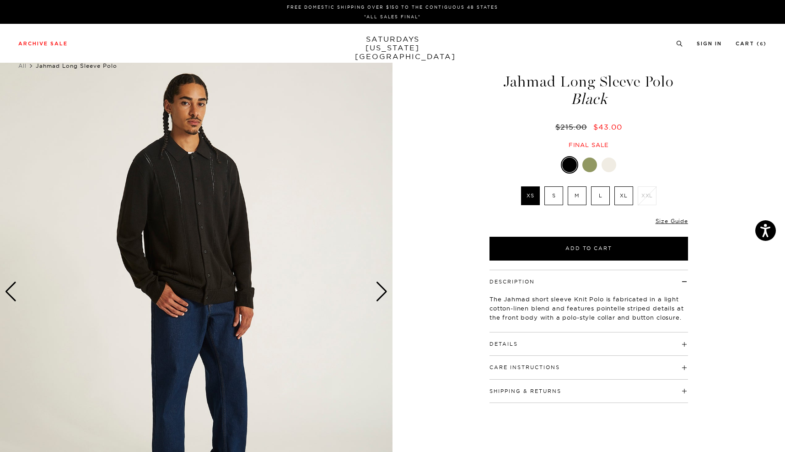
click at [380, 294] on div "Next slide" at bounding box center [382, 291] width 12 height 20
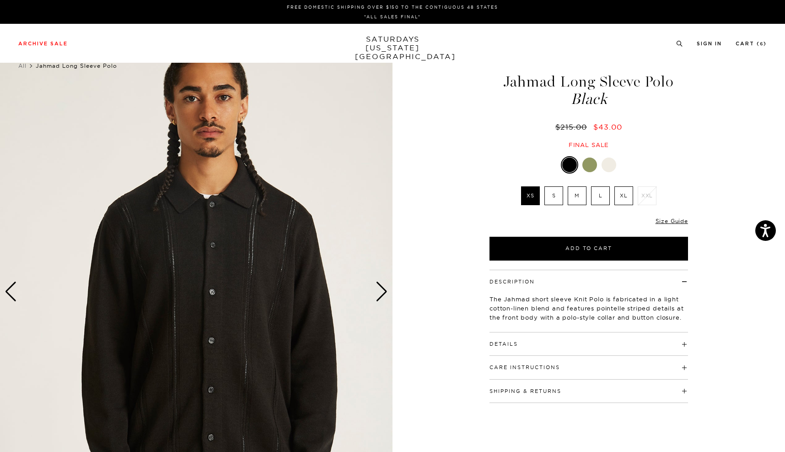
click at [610, 163] on div at bounding box center [609, 164] width 15 height 15
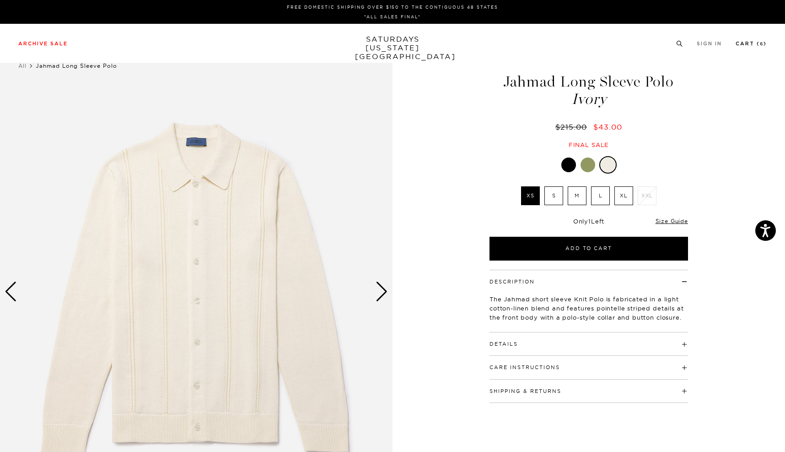
click at [746, 41] on link "Cart ( 6 )" at bounding box center [751, 43] width 31 height 5
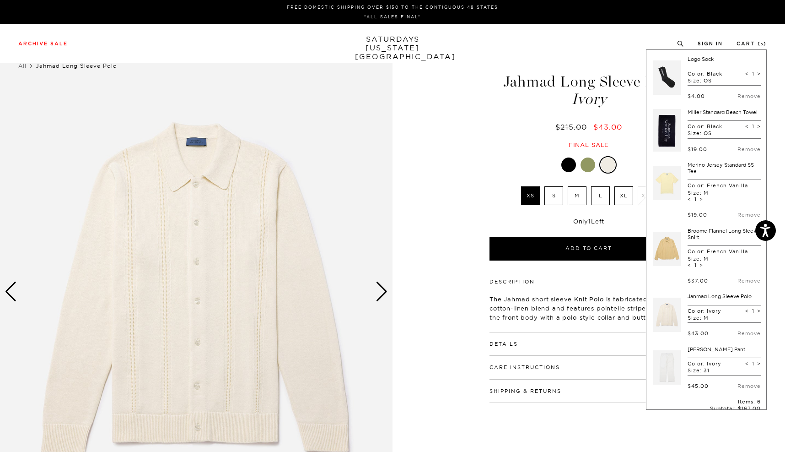
click at [667, 369] on link at bounding box center [667, 367] width 28 height 43
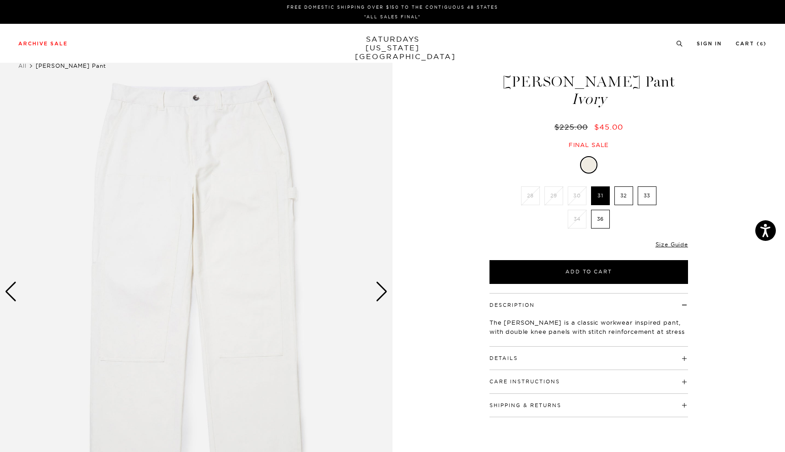
click at [509, 362] on div "Details 97% Cotton 3% Spandex Fixed waistband with button closure and belt loop…" at bounding box center [589, 357] width 199 height 23
click at [508, 357] on button "Details" at bounding box center [504, 358] width 28 height 5
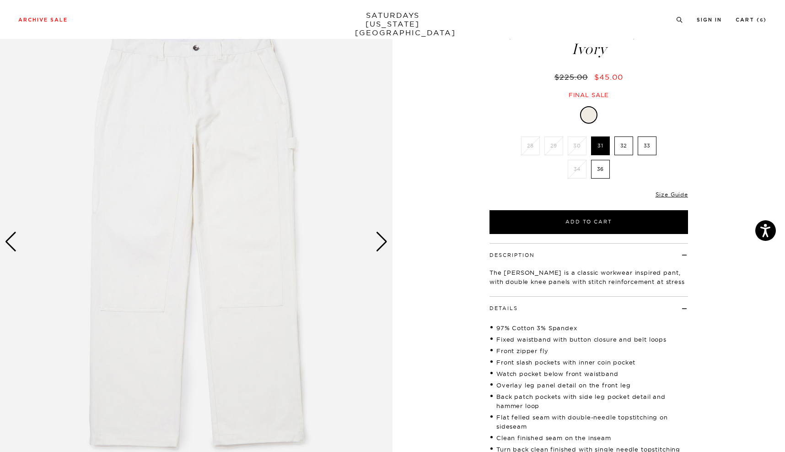
scroll to position [36, 0]
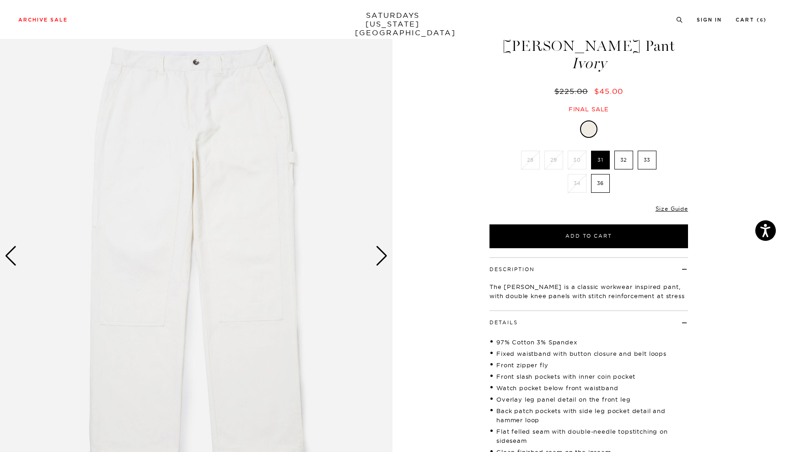
click at [383, 262] on div "Next slide" at bounding box center [382, 256] width 12 height 20
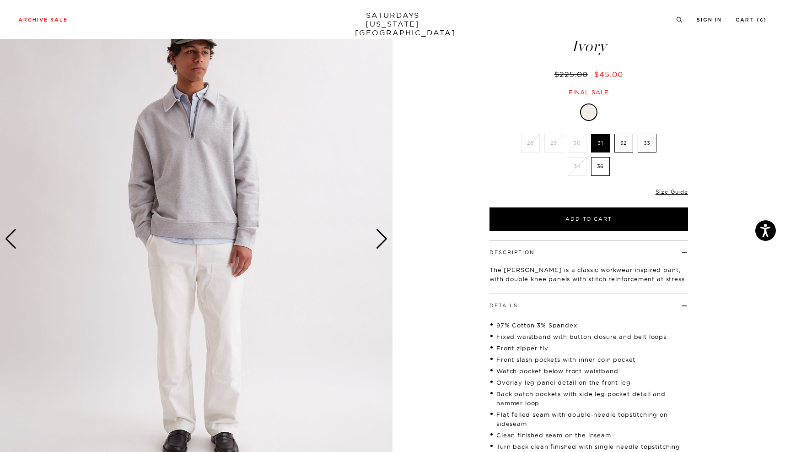
scroll to position [5, 0]
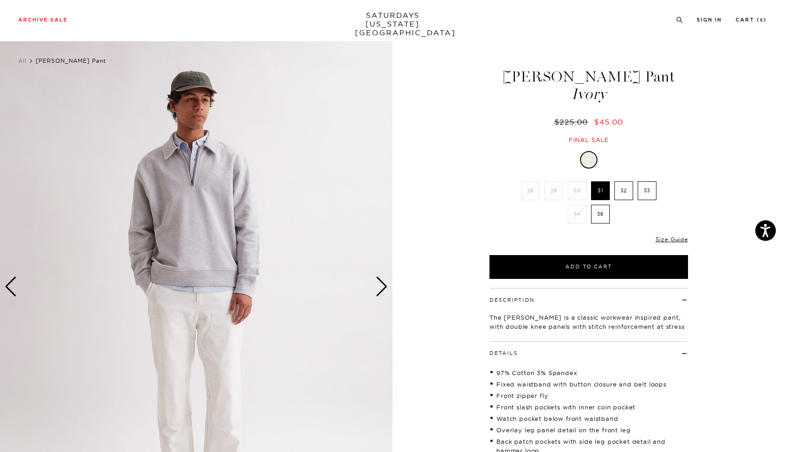
click at [382, 283] on div "Next slide" at bounding box center [382, 286] width 12 height 20
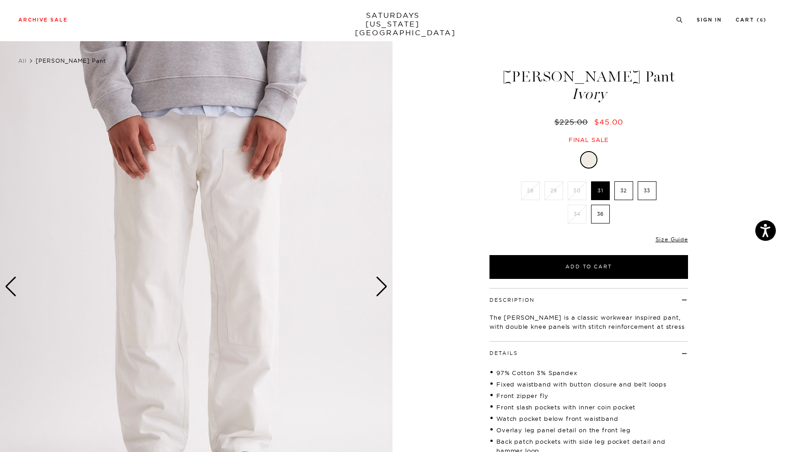
click at [382, 283] on div "Next slide" at bounding box center [382, 286] width 12 height 20
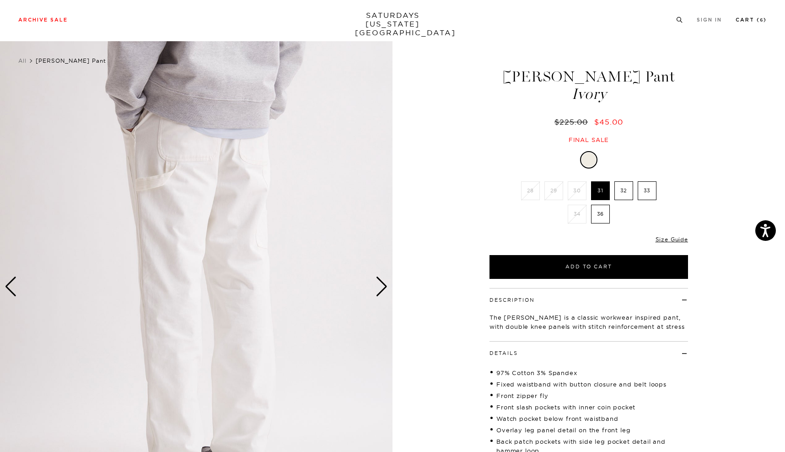
click at [747, 17] on li "Cart ( 6 )" at bounding box center [751, 19] width 31 height 8
click at [747, 22] on link "Cart ( 6 )" at bounding box center [751, 19] width 31 height 5
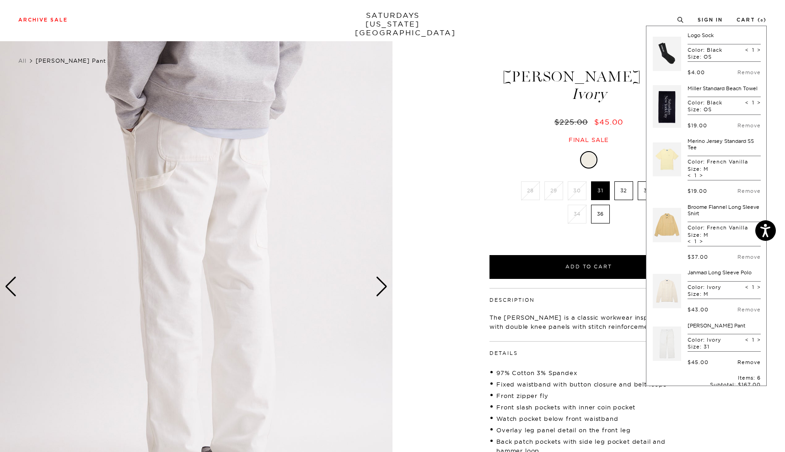
click at [743, 365] on link "Remove" at bounding box center [749, 362] width 23 height 6
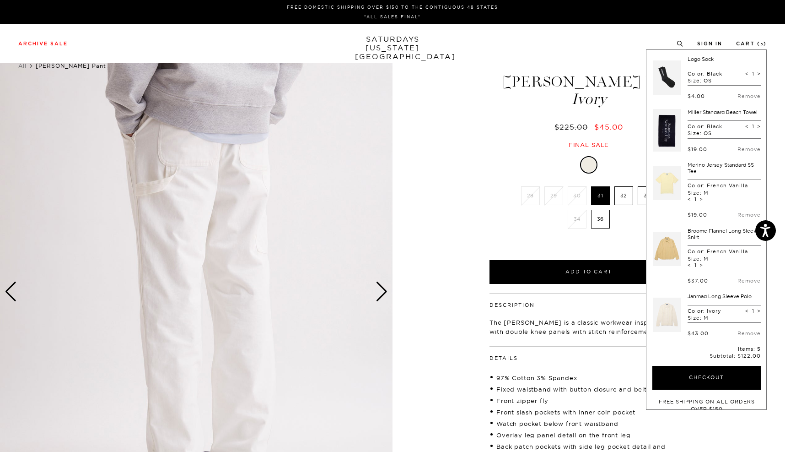
scroll to position [0, 0]
click at [466, 47] on div "Archive Sale Men's Tees Shirts Shorts Swim Knitwear Pants Sweats" at bounding box center [392, 43] width 749 height 8
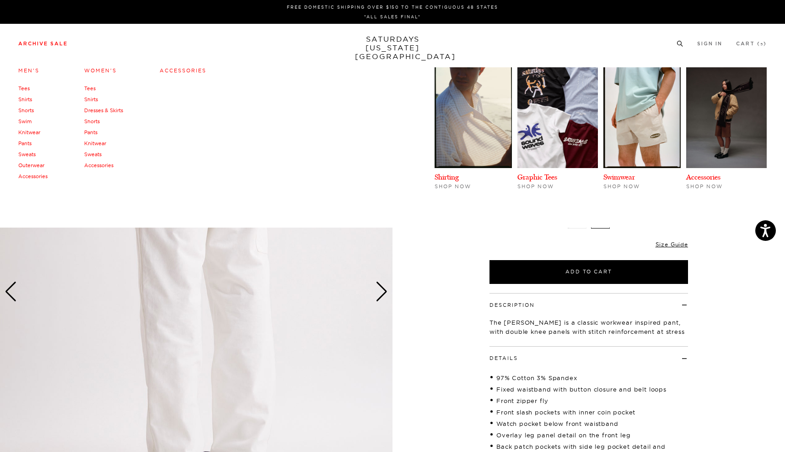
click at [25, 43] on link "Archive Sale" at bounding box center [42, 43] width 49 height 5
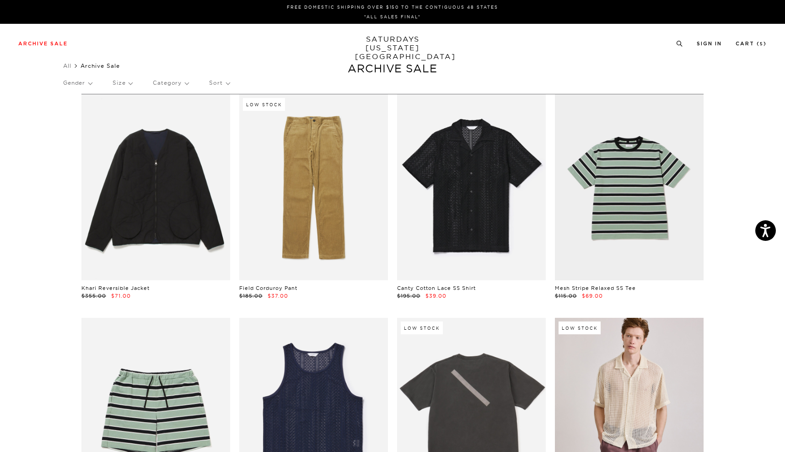
click at [70, 65] on link "All" at bounding box center [67, 65] width 8 height 7
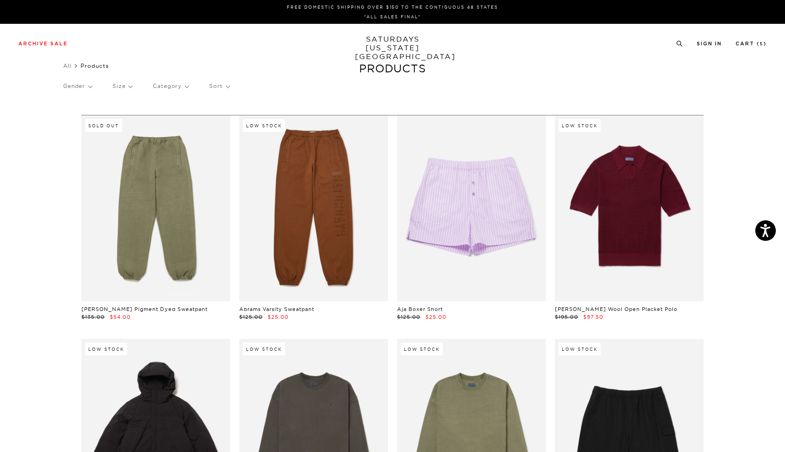
click at [131, 87] on p "Size" at bounding box center [123, 86] width 20 height 21
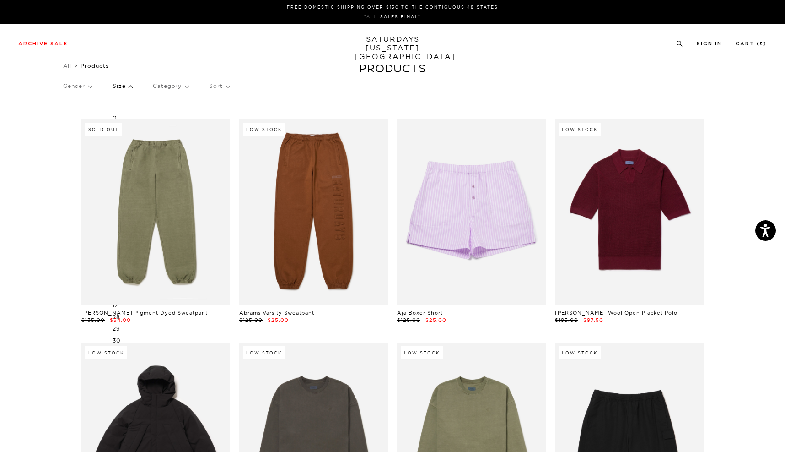
click at [131, 87] on p "Size" at bounding box center [123, 86] width 20 height 21
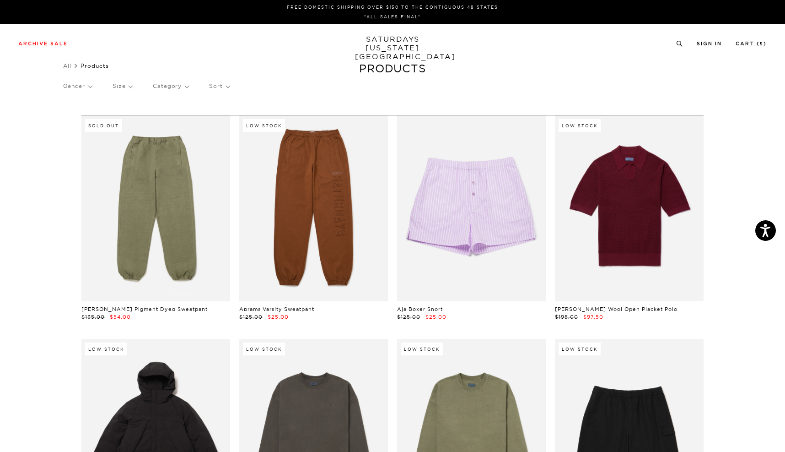
click at [170, 85] on p "Category" at bounding box center [171, 86] width 36 height 21
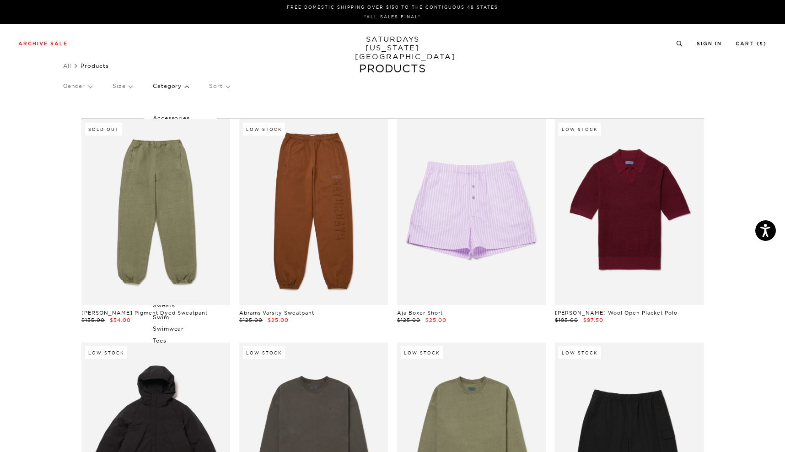
click at [169, 116] on p "Accessories" at bounding box center [180, 118] width 55 height 12
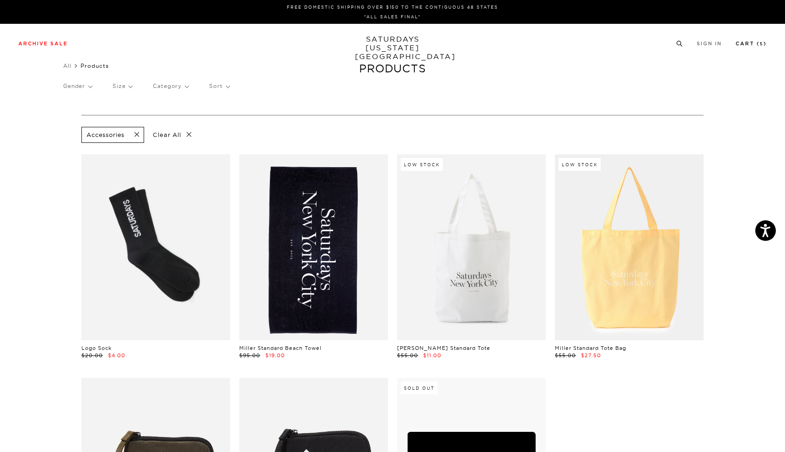
click at [747, 45] on link "Cart ( 5 )" at bounding box center [751, 43] width 31 height 5
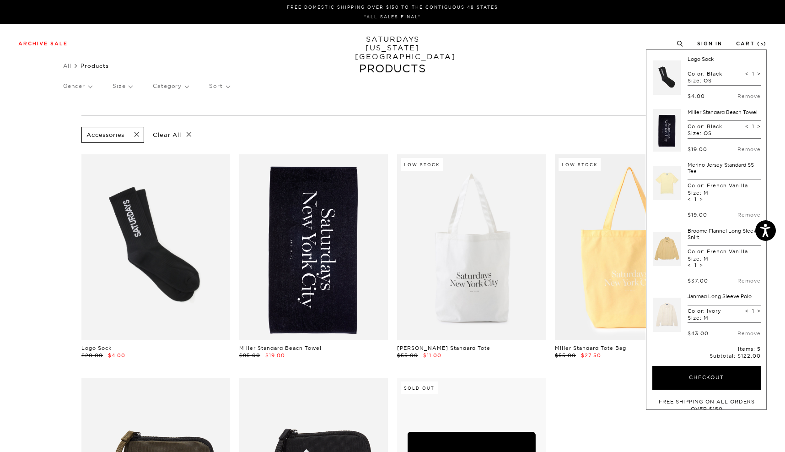
click at [669, 255] on link at bounding box center [667, 248] width 28 height 43
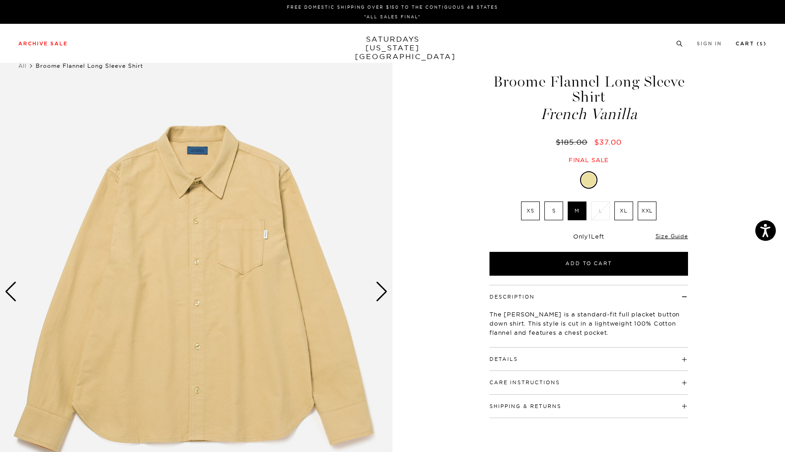
click at [744, 44] on link "Cart ( 5 )" at bounding box center [751, 43] width 31 height 5
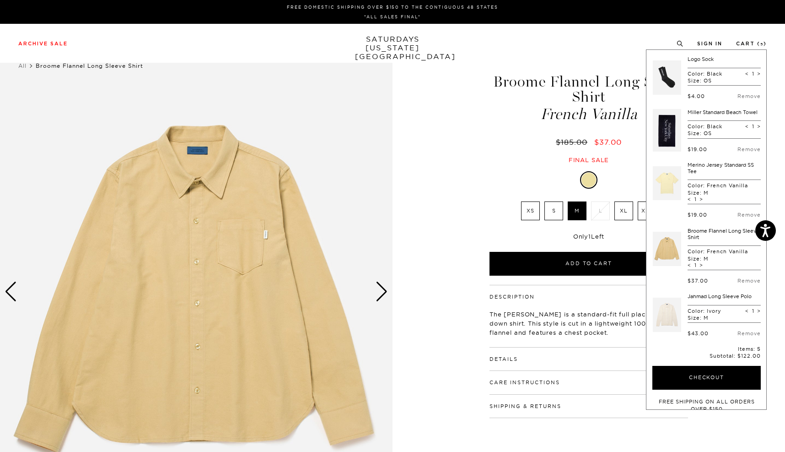
click at [668, 127] on link at bounding box center [667, 130] width 28 height 43
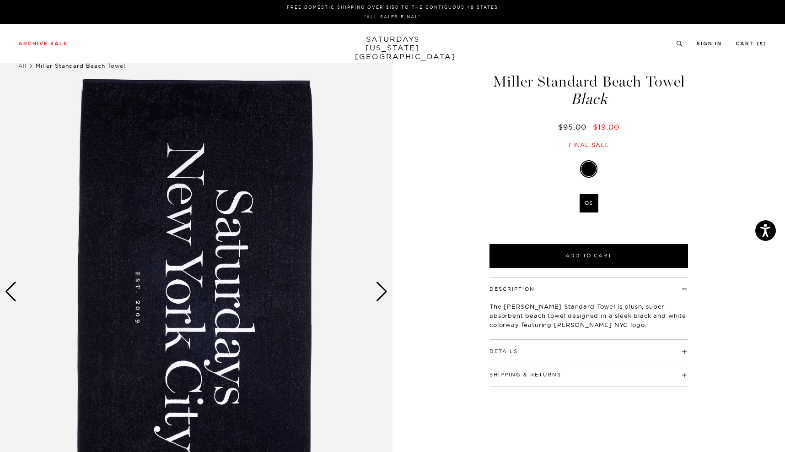
click at [380, 293] on div "Next slide" at bounding box center [382, 291] width 12 height 20
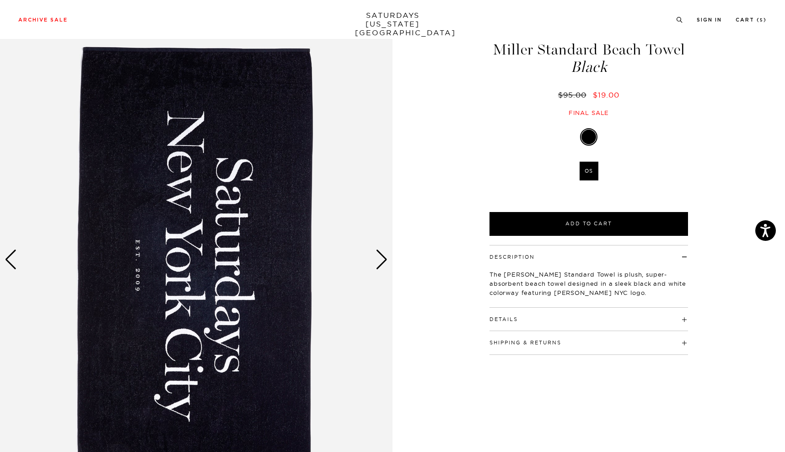
scroll to position [33, 0]
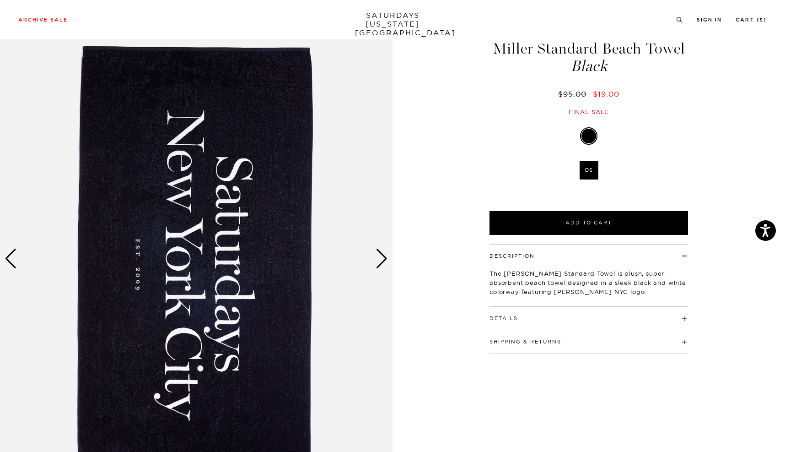
click at [516, 316] on button "Details" at bounding box center [504, 318] width 28 height 5
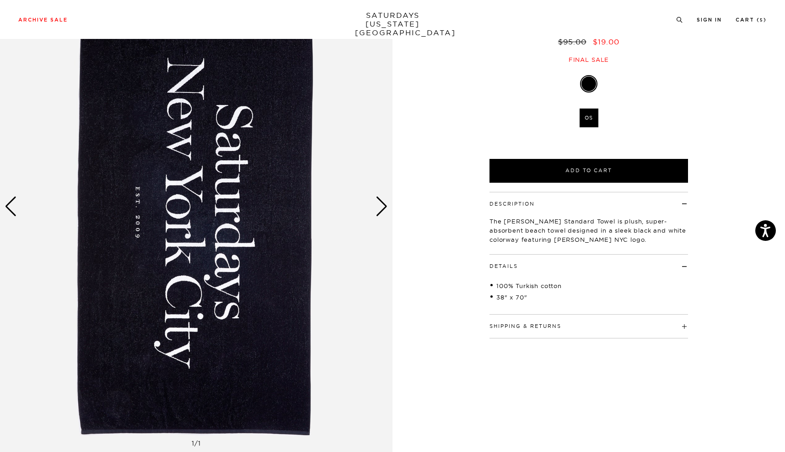
scroll to position [94, 0]
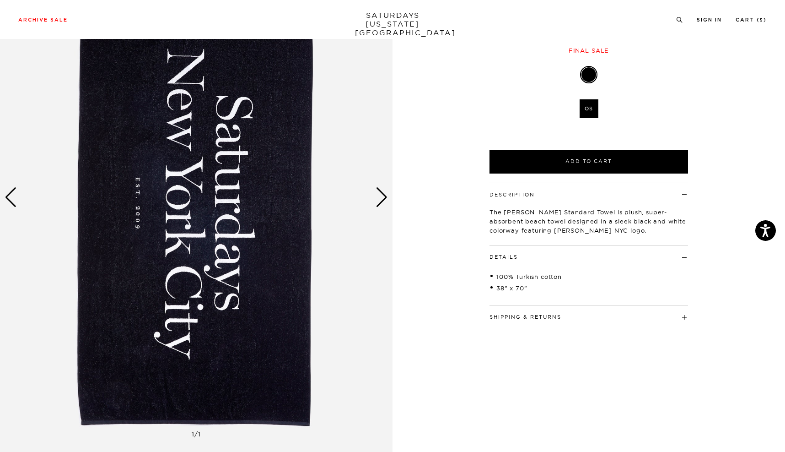
click at [516, 314] on button "Shipping & Returns" at bounding box center [526, 316] width 72 height 5
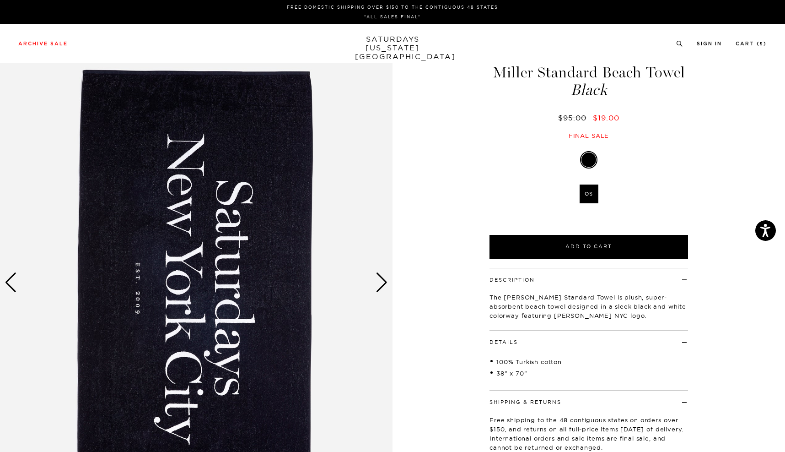
scroll to position [0, 0]
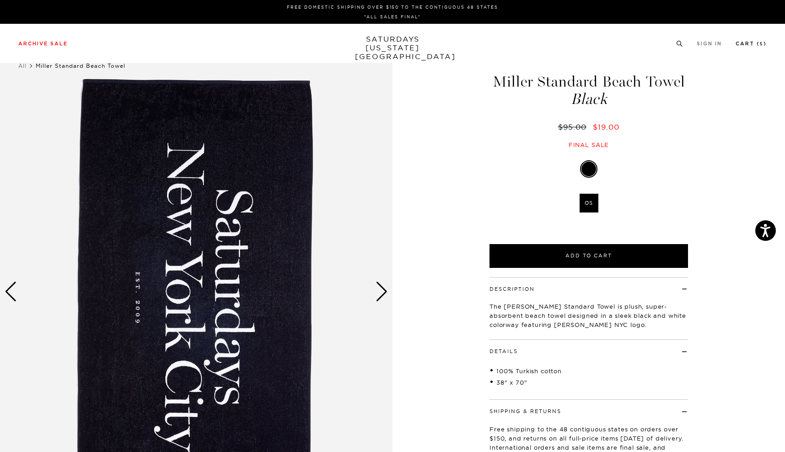
click at [745, 43] on link "Cart ( 5 )" at bounding box center [751, 43] width 31 height 5
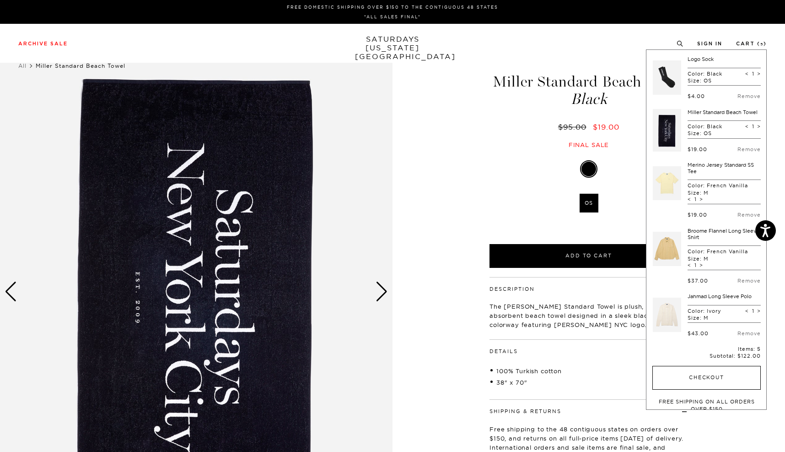
click at [690, 381] on button "Checkout" at bounding box center [707, 378] width 108 height 24
click at [670, 73] on link at bounding box center [667, 77] width 28 height 43
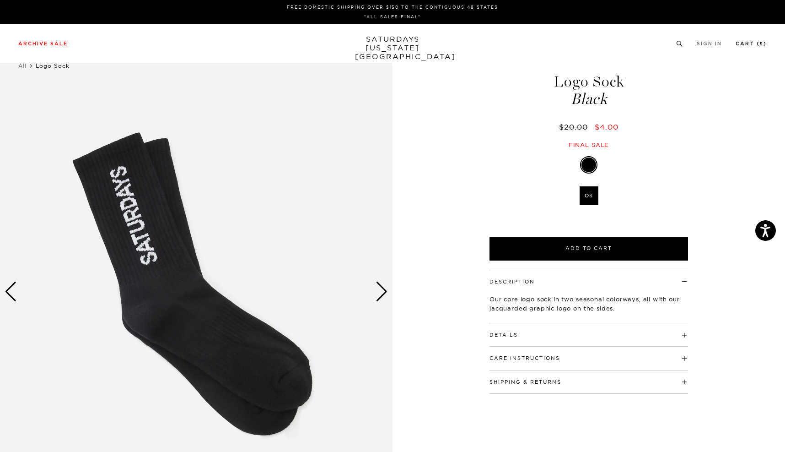
click at [749, 43] on link "Cart ( 5 )" at bounding box center [751, 43] width 31 height 5
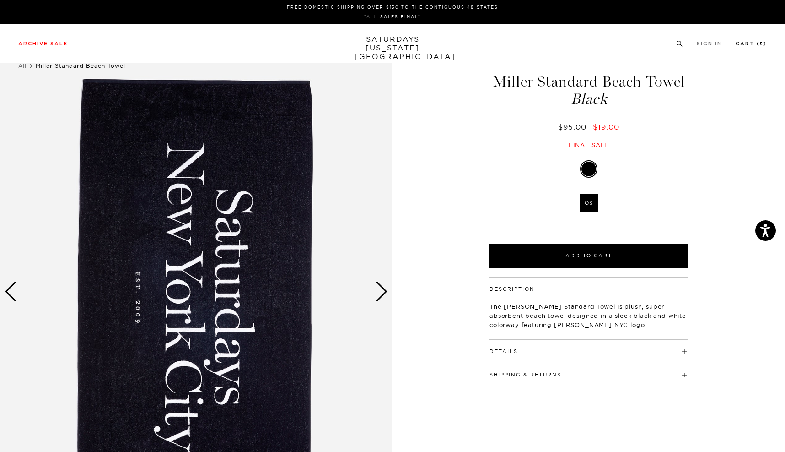
click at [744, 44] on link "Cart ( 5 )" at bounding box center [751, 43] width 31 height 5
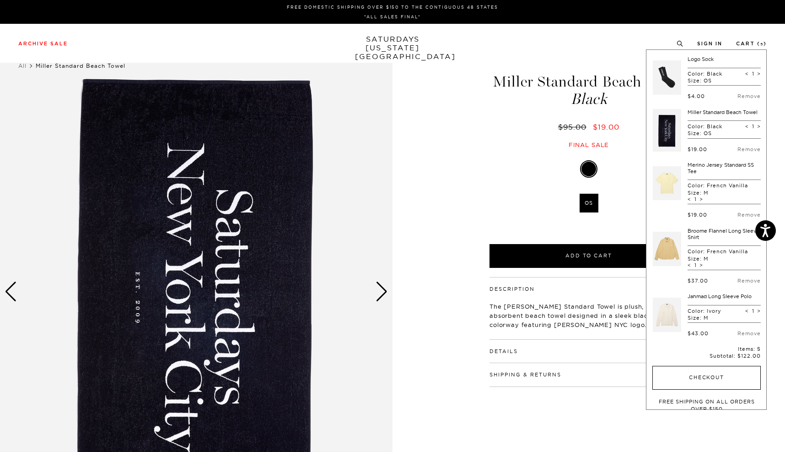
click at [693, 381] on button "Checkout" at bounding box center [707, 378] width 108 height 24
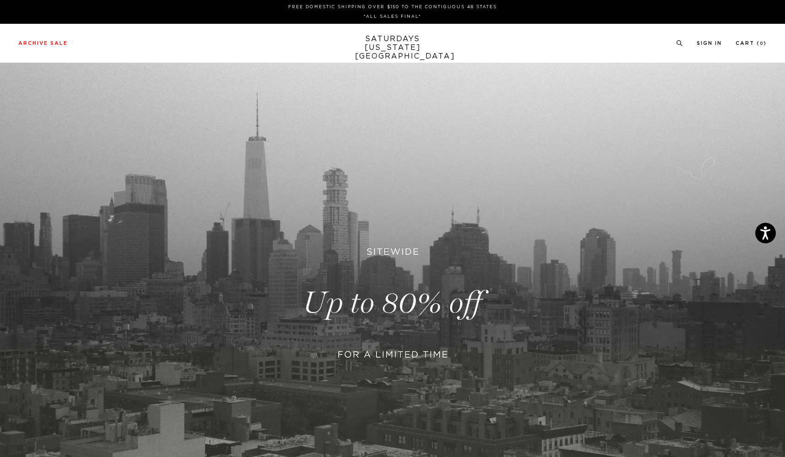
click at [404, 282] on link at bounding box center [392, 303] width 785 height 481
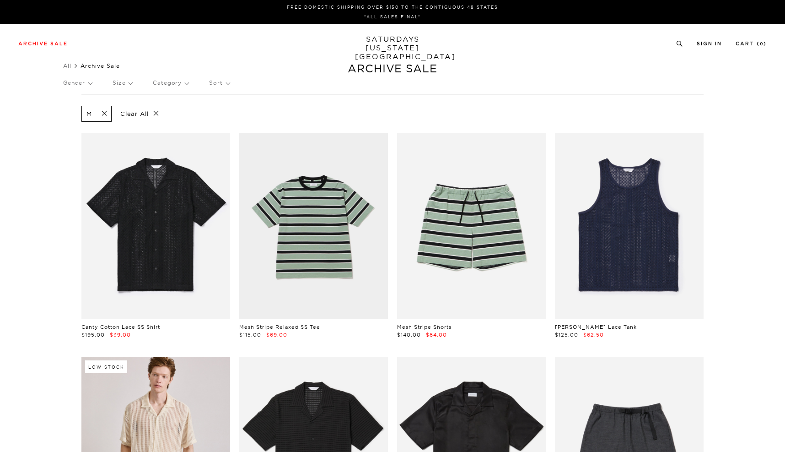
click at [124, 80] on p "Size" at bounding box center [123, 82] width 20 height 21
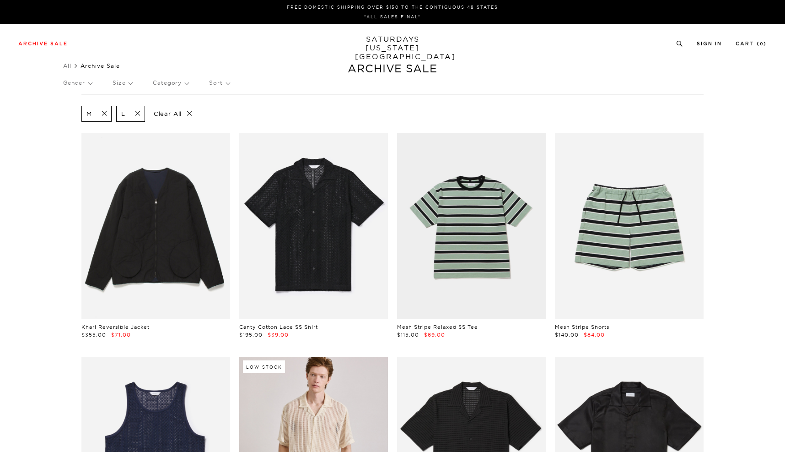
click at [123, 85] on p "Size" at bounding box center [123, 82] width 20 height 21
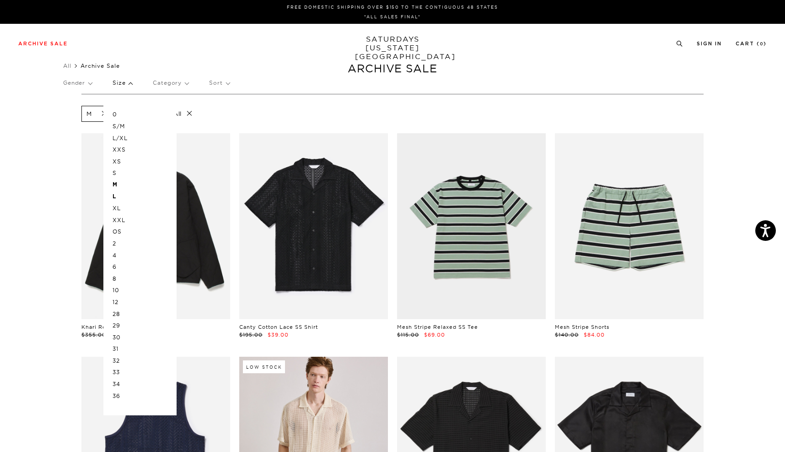
click at [121, 343] on p "31" at bounding box center [140, 349] width 55 height 12
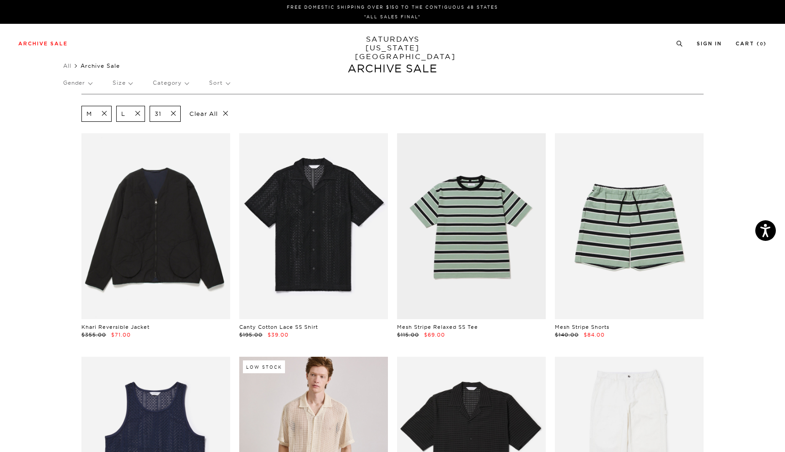
click at [123, 83] on p "Size" at bounding box center [123, 82] width 20 height 21
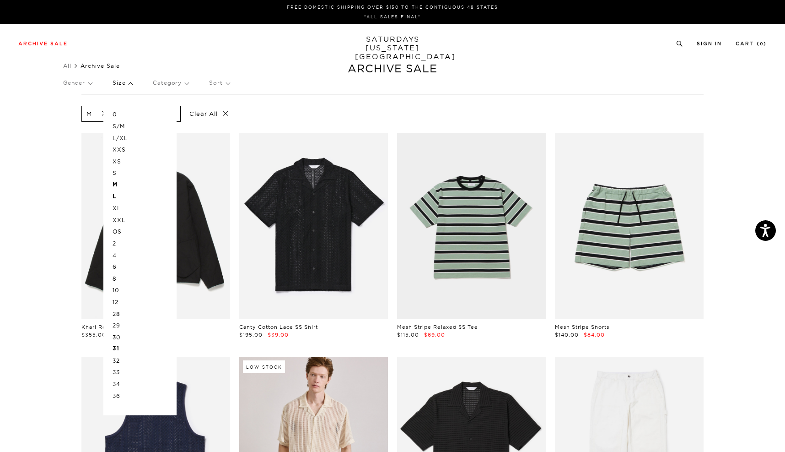
click at [119, 229] on p "OS" at bounding box center [140, 232] width 55 height 12
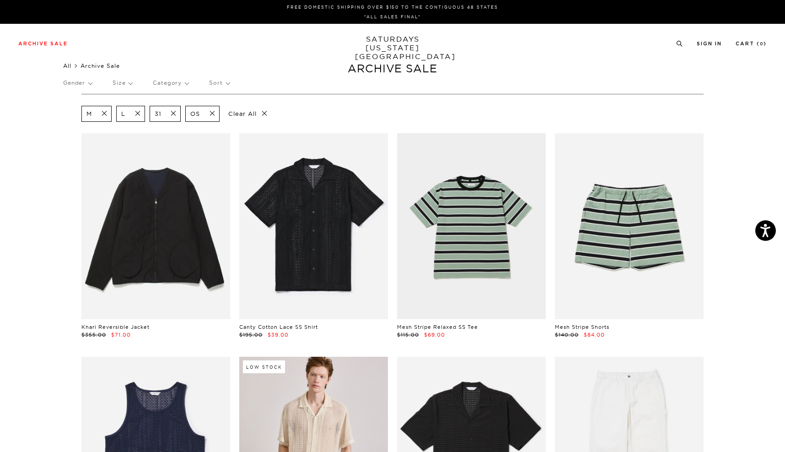
click at [70, 65] on link "All" at bounding box center [67, 65] width 8 height 7
click at [70, 67] on link "All" at bounding box center [67, 65] width 8 height 7
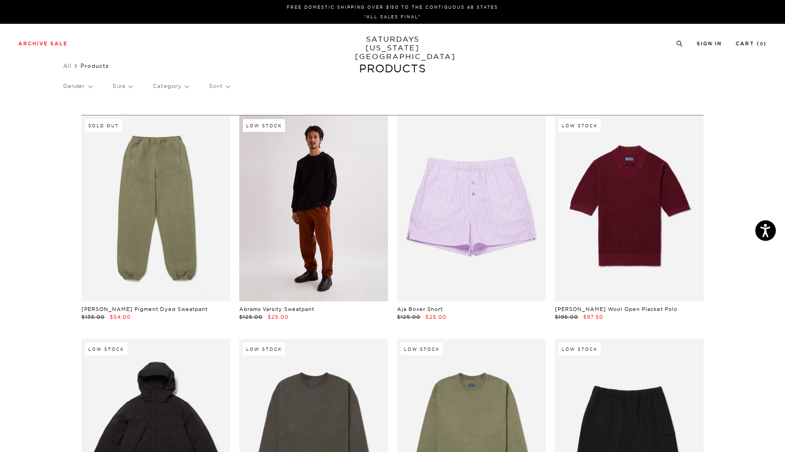
click at [321, 221] on link at bounding box center [313, 208] width 149 height 186
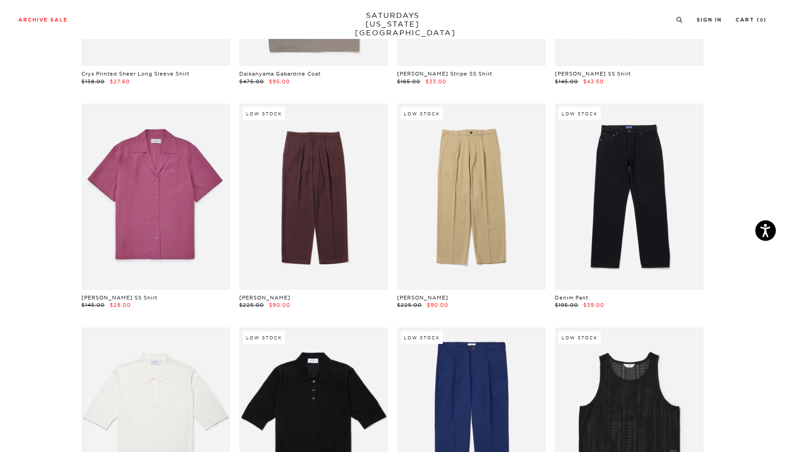
scroll to position [1653, 0]
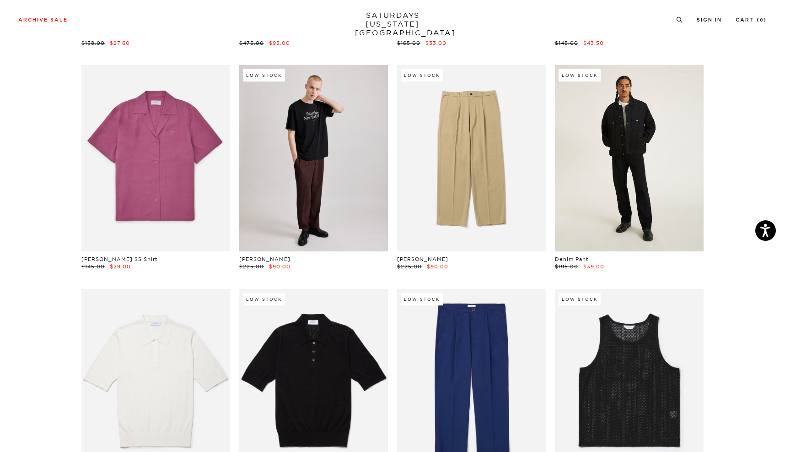
click at [584, 190] on link at bounding box center [629, 158] width 149 height 186
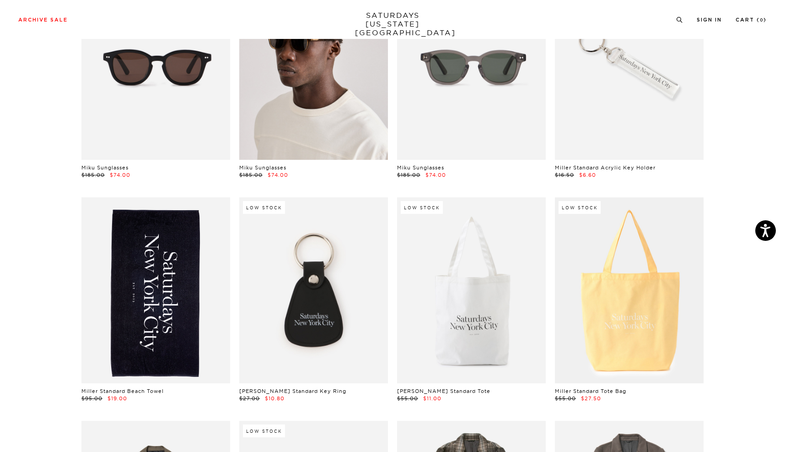
scroll to position [4433, 0]
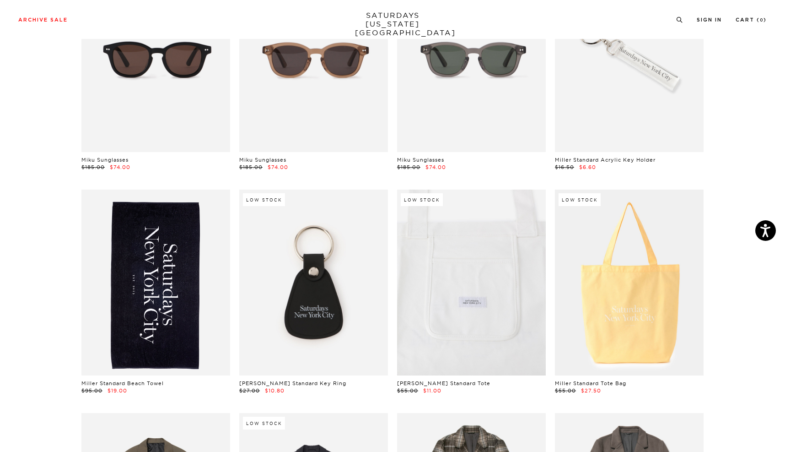
click at [519, 337] on link at bounding box center [471, 282] width 149 height 186
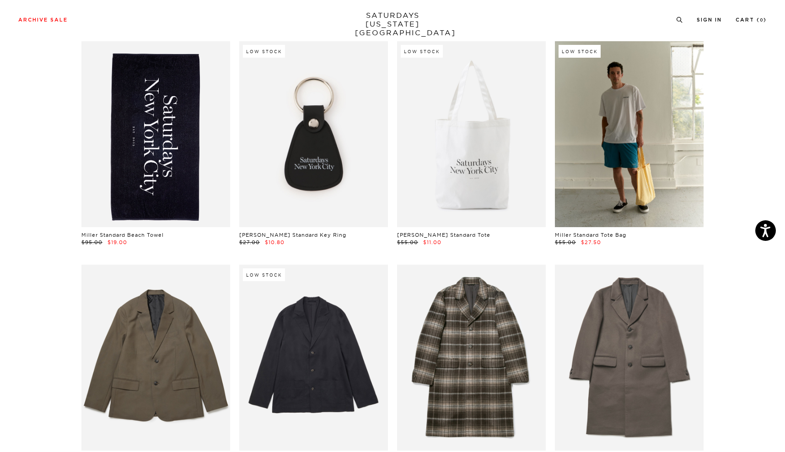
scroll to position [4572, 1]
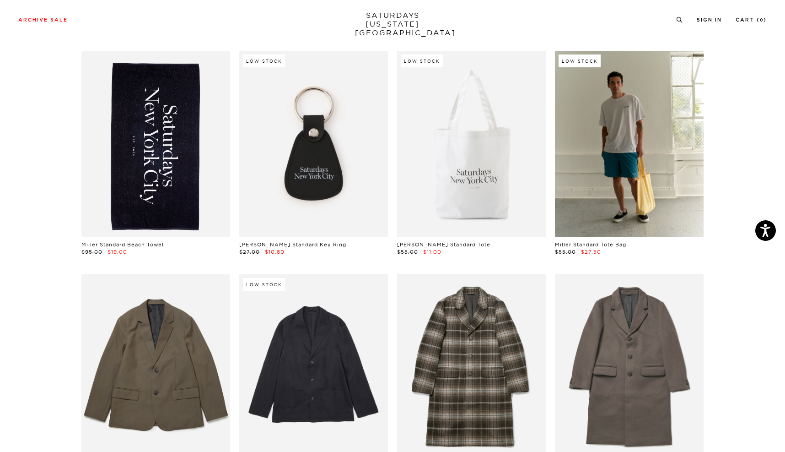
click at [644, 140] on link at bounding box center [629, 144] width 149 height 186
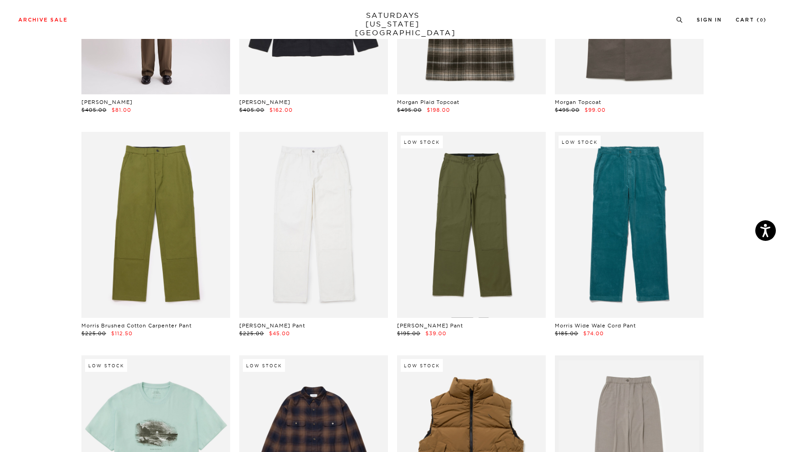
scroll to position [4944, 1]
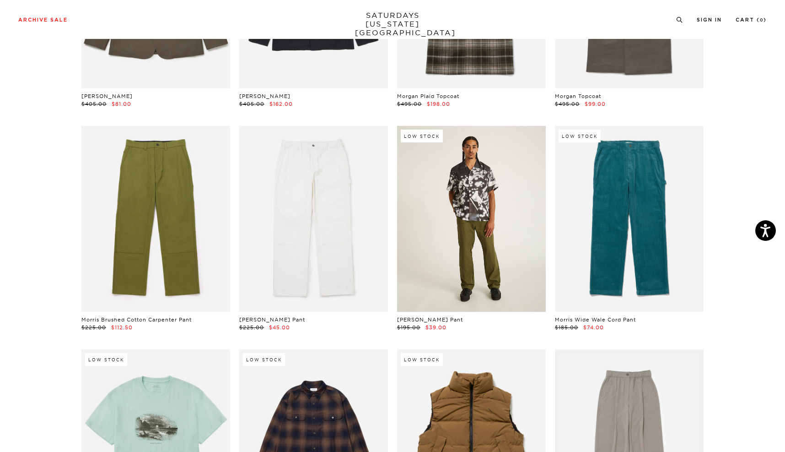
click at [499, 226] on link at bounding box center [471, 219] width 149 height 186
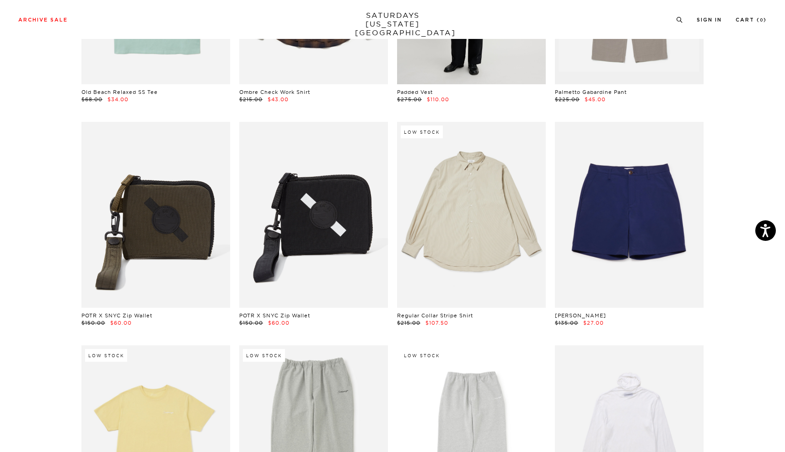
scroll to position [5404, 1]
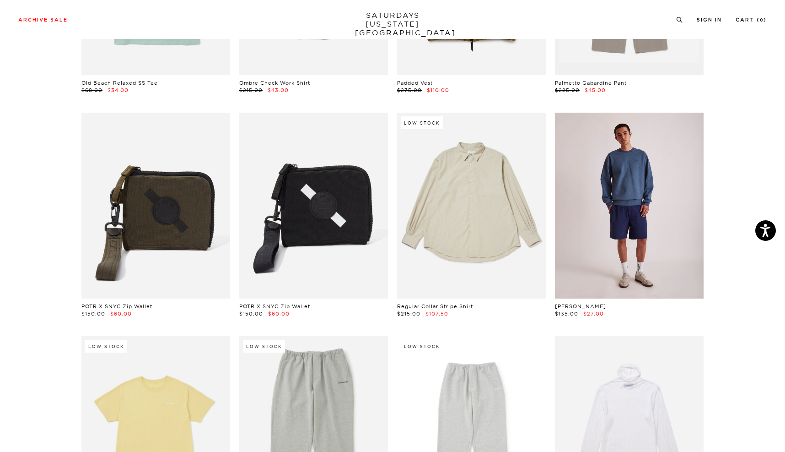
click at [625, 217] on link at bounding box center [629, 206] width 149 height 186
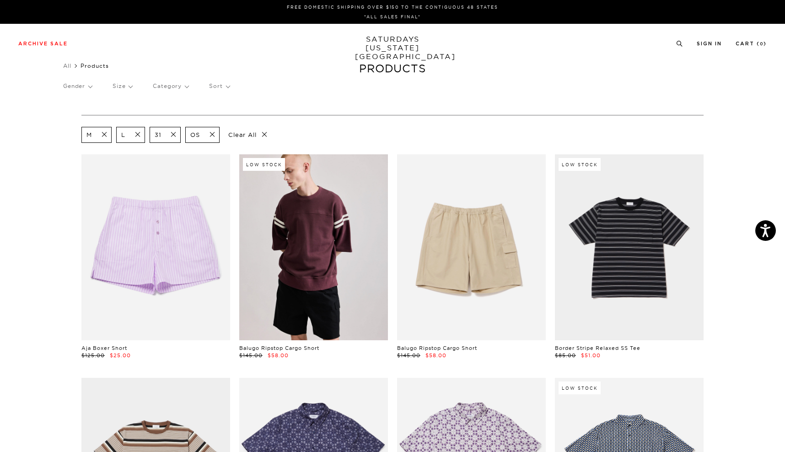
scroll to position [0, 0]
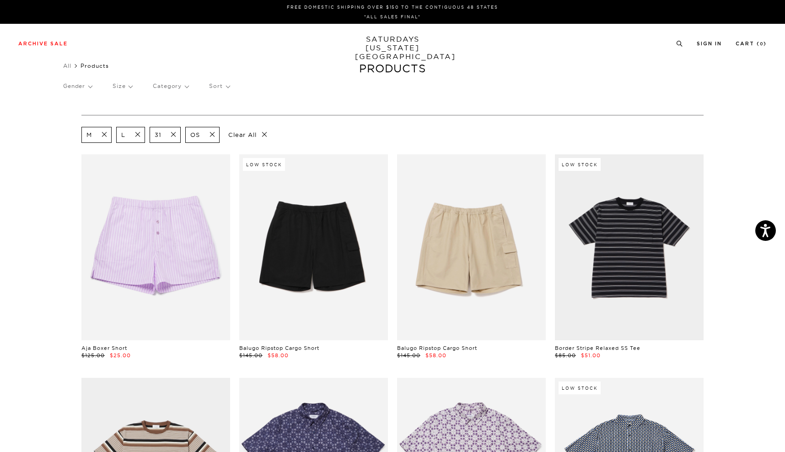
click at [172, 134] on span at bounding box center [170, 134] width 19 height 9
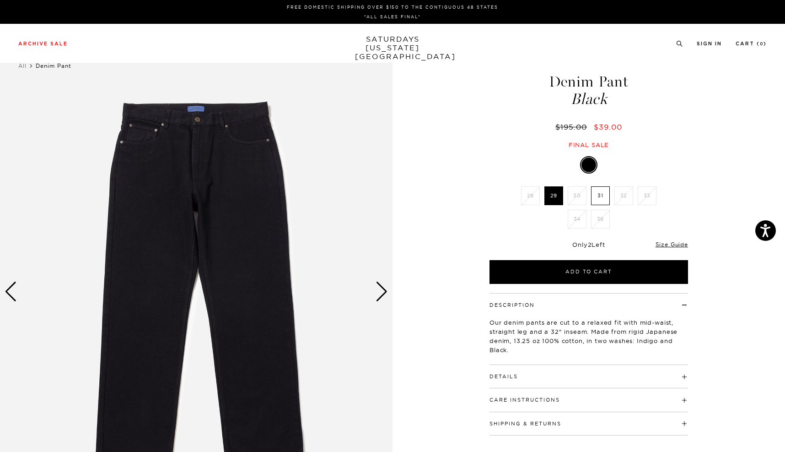
click at [383, 297] on div "Next slide" at bounding box center [382, 291] width 12 height 20
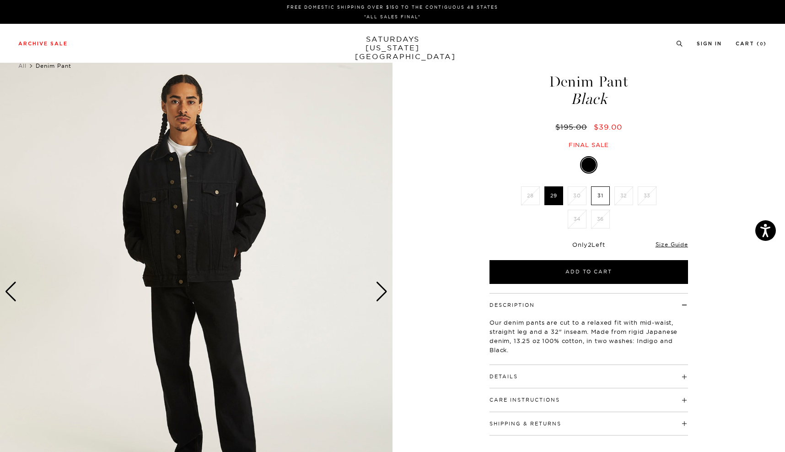
click at [383, 297] on div "Next slide" at bounding box center [382, 291] width 12 height 20
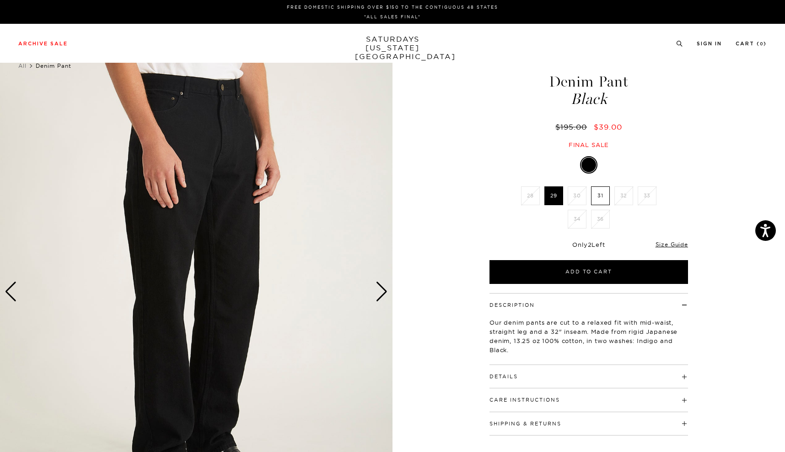
click at [383, 297] on div "Next slide" at bounding box center [382, 291] width 12 height 20
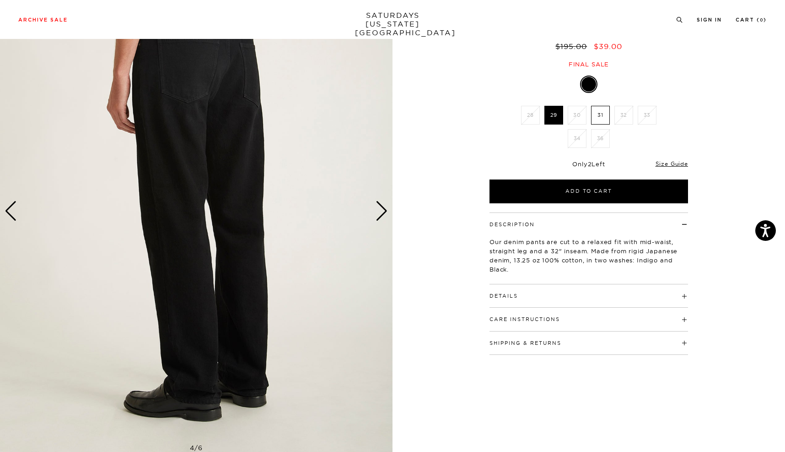
scroll to position [80, 0]
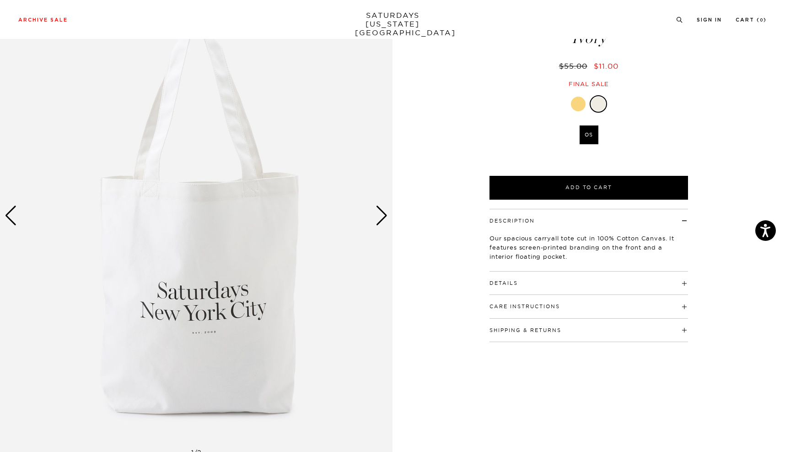
scroll to position [86, 0]
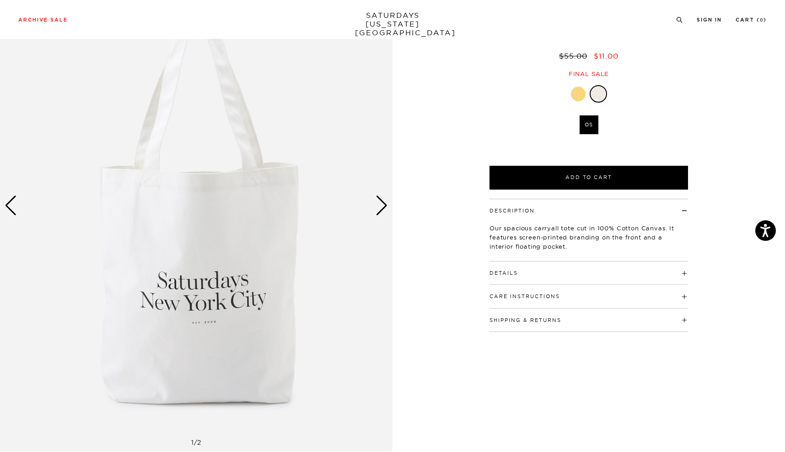
click at [381, 208] on div "Next slide" at bounding box center [382, 205] width 12 height 20
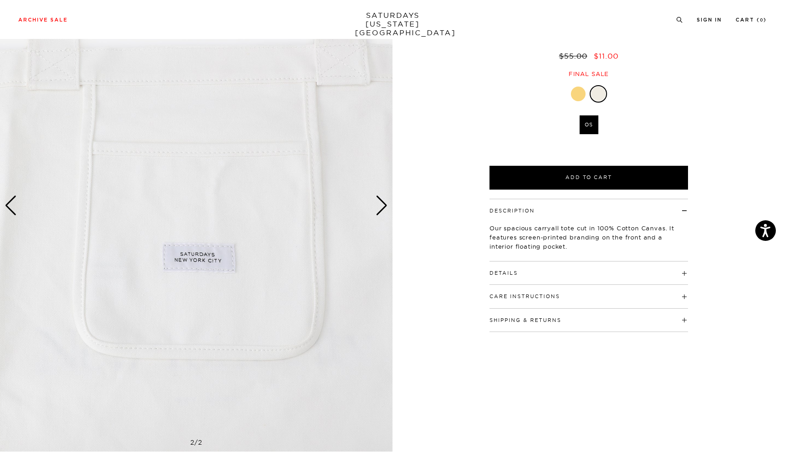
click at [381, 208] on div "Next slide" at bounding box center [382, 205] width 12 height 20
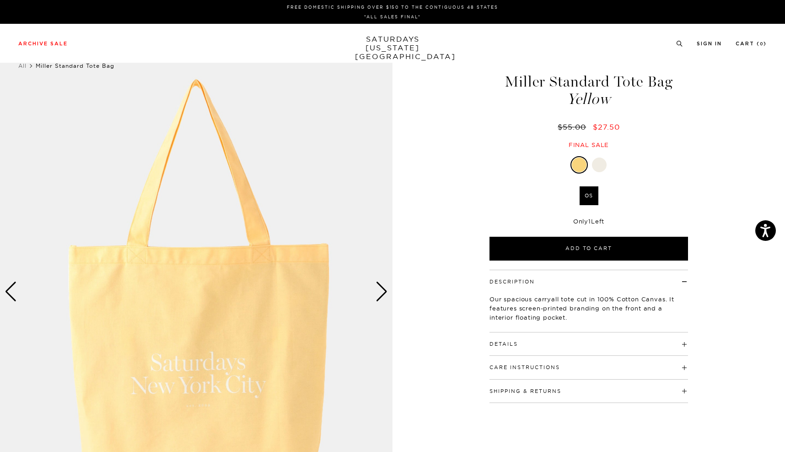
click at [386, 297] on div "Next slide" at bounding box center [382, 291] width 12 height 20
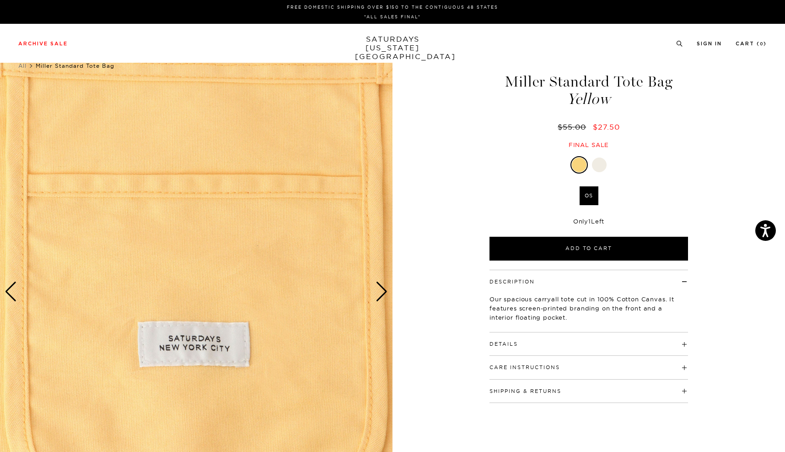
click at [386, 297] on div "Next slide" at bounding box center [382, 291] width 12 height 20
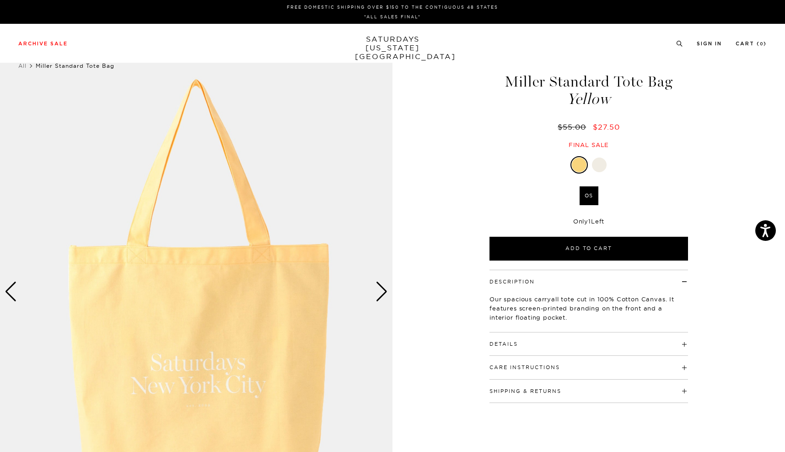
click at [386, 297] on div "Next slide" at bounding box center [382, 291] width 12 height 20
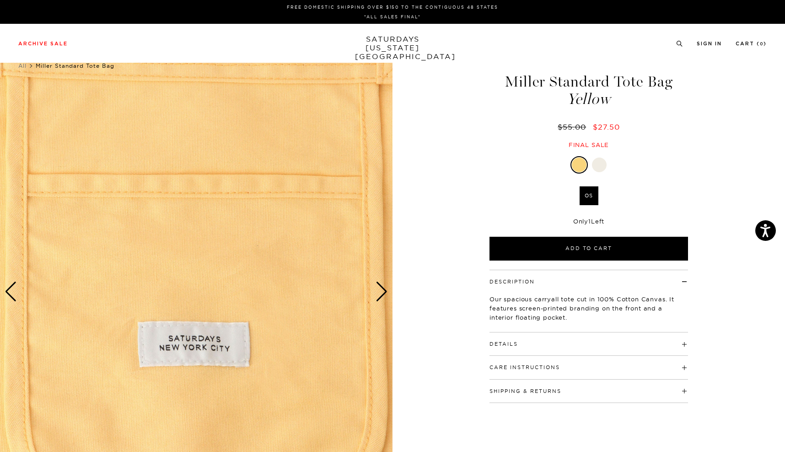
click at [386, 297] on div "Next slide" at bounding box center [382, 291] width 12 height 20
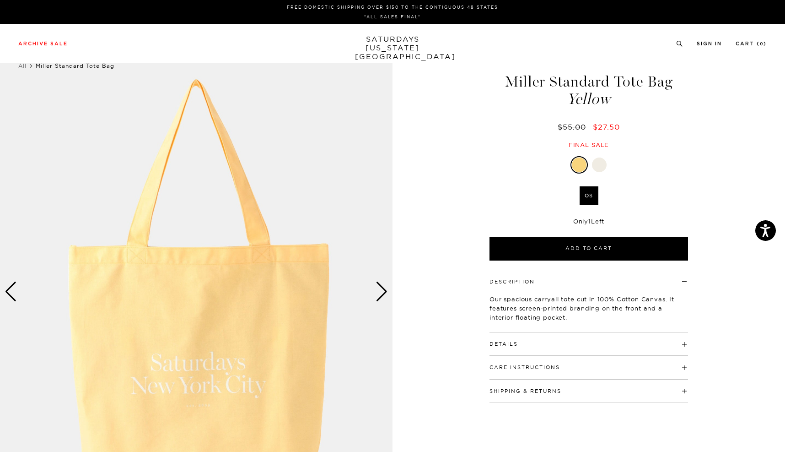
scroll to position [0, 0]
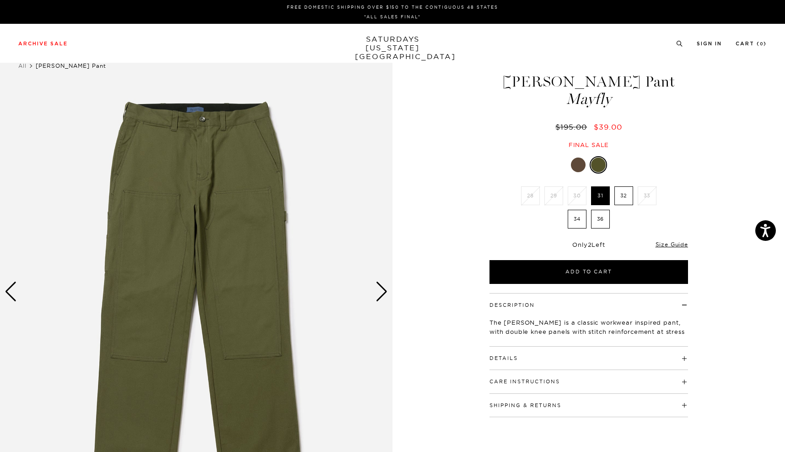
click at [380, 296] on div "Next slide" at bounding box center [382, 291] width 12 height 20
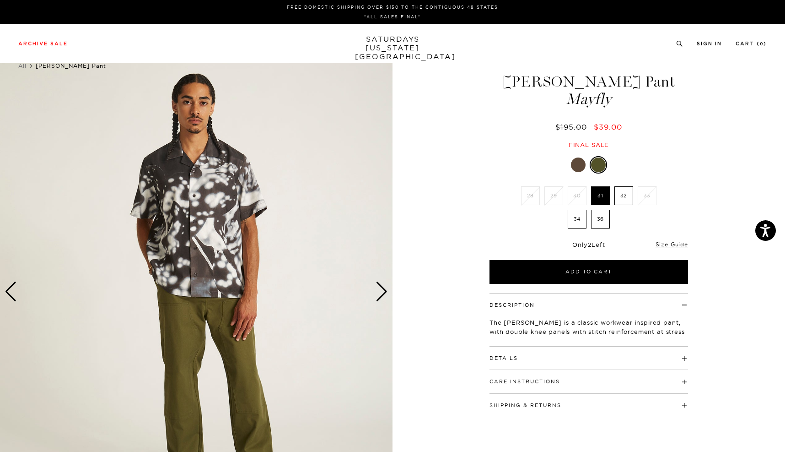
click at [380, 296] on div "Next slide" at bounding box center [382, 291] width 12 height 20
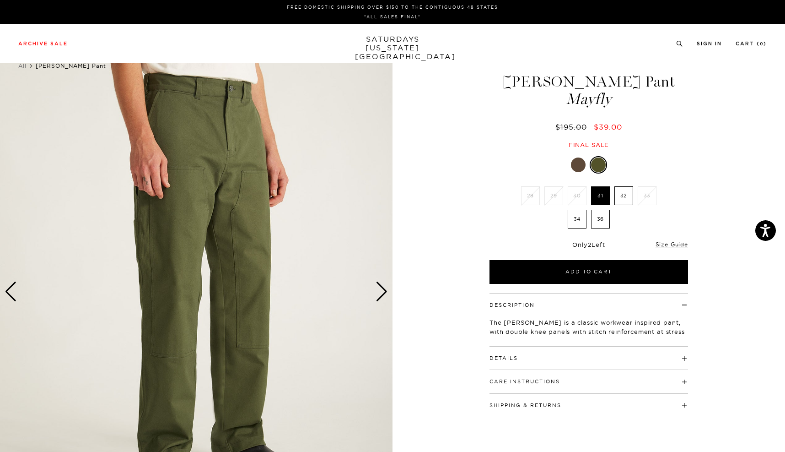
click at [380, 296] on div "Next slide" at bounding box center [382, 291] width 12 height 20
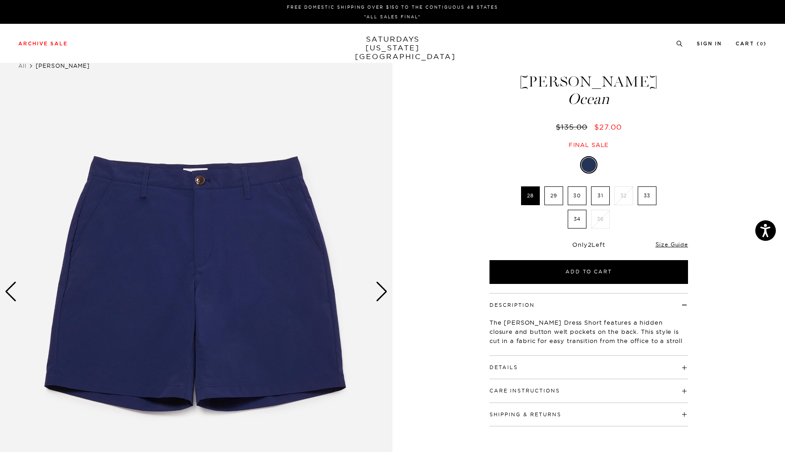
click at [410, 301] on div "1 / 5" at bounding box center [392, 291] width 785 height 491
click at [389, 297] on img at bounding box center [196, 291] width 393 height 491
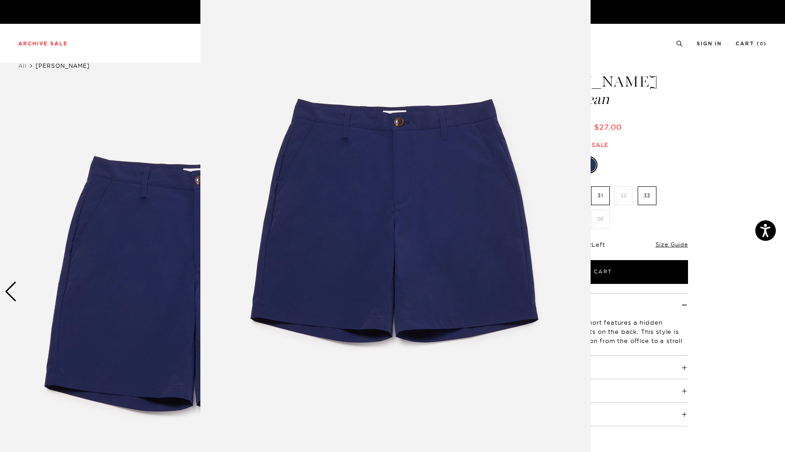
scroll to position [6, 0]
click at [380, 294] on img at bounding box center [395, 228] width 390 height 469
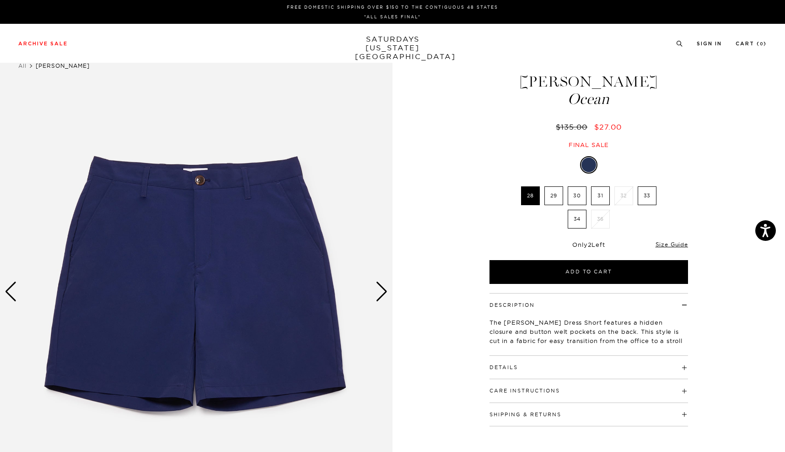
click at [380, 294] on div "Next slide" at bounding box center [382, 291] width 12 height 20
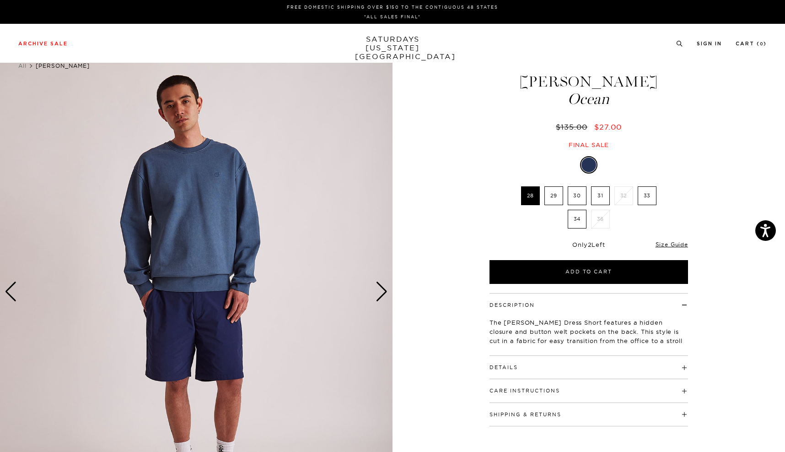
click at [380, 295] on div "Next slide" at bounding box center [382, 291] width 12 height 20
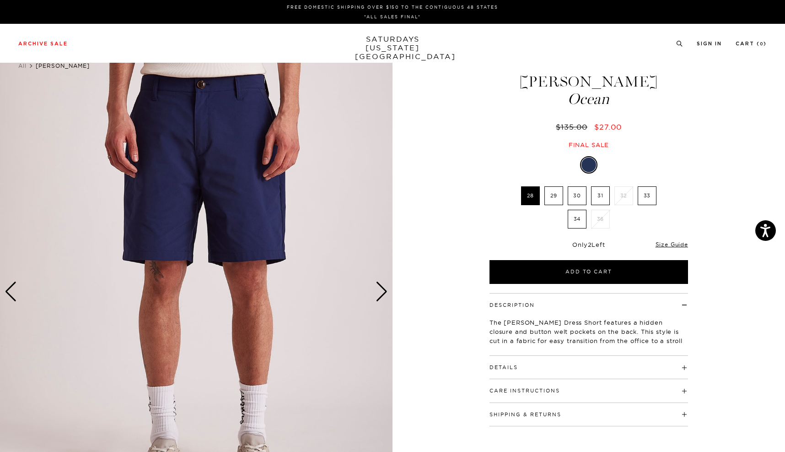
click at [380, 295] on div "Next slide" at bounding box center [382, 291] width 12 height 20
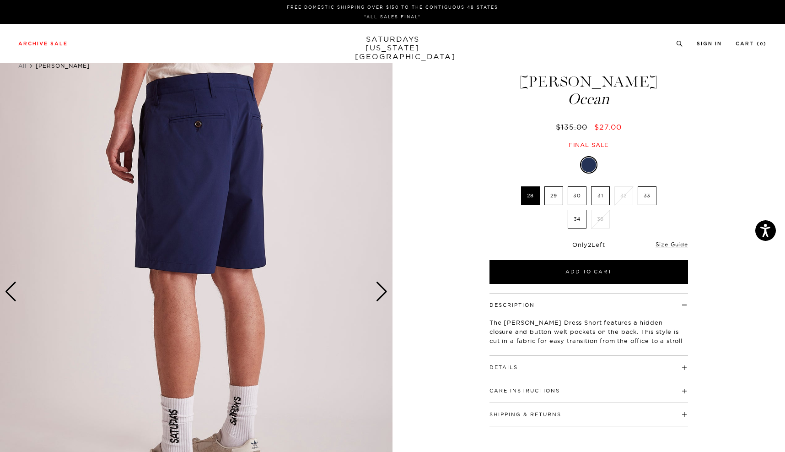
click at [380, 295] on div "Next slide" at bounding box center [382, 291] width 12 height 20
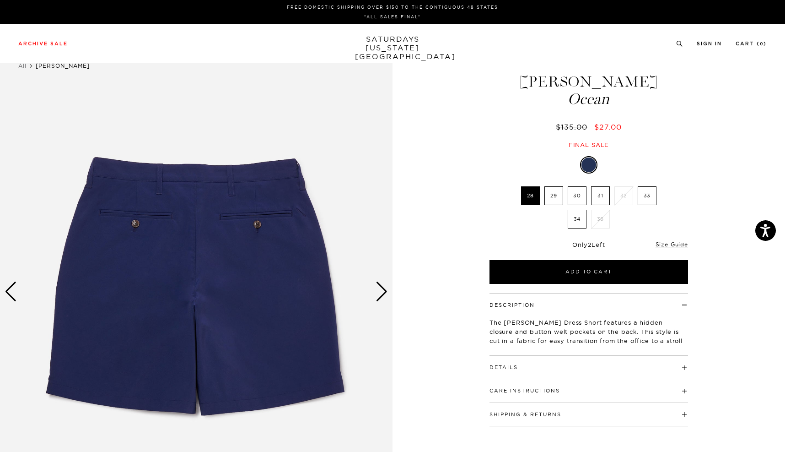
click at [380, 295] on div "Next slide" at bounding box center [382, 291] width 12 height 20
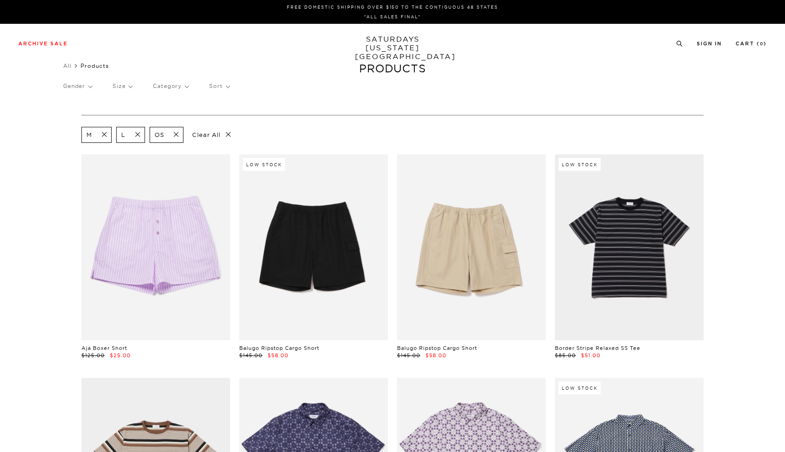
click at [137, 133] on span at bounding box center [134, 134] width 19 height 9
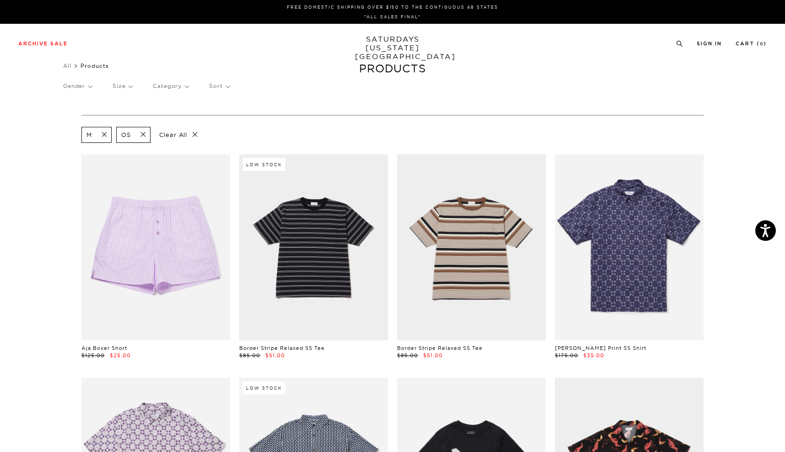
click at [105, 135] on span at bounding box center [101, 134] width 19 height 9
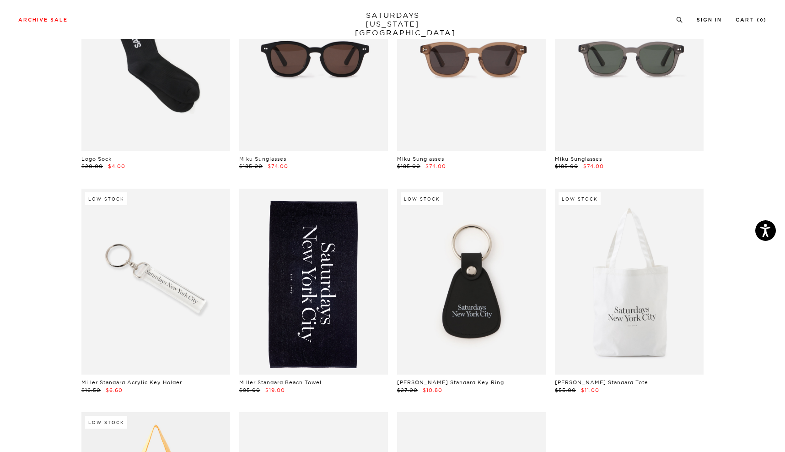
scroll to position [205, 0]
